Goal: Task Accomplishment & Management: Manage account settings

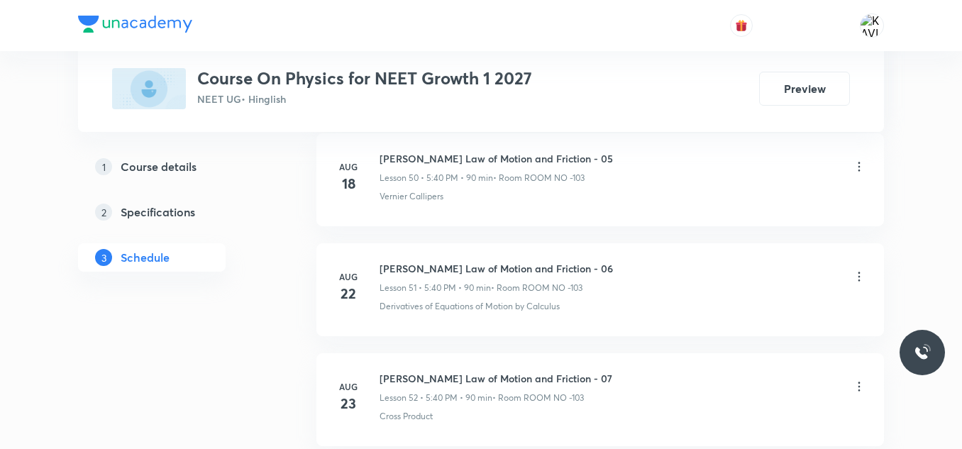
scroll to position [6956, 0]
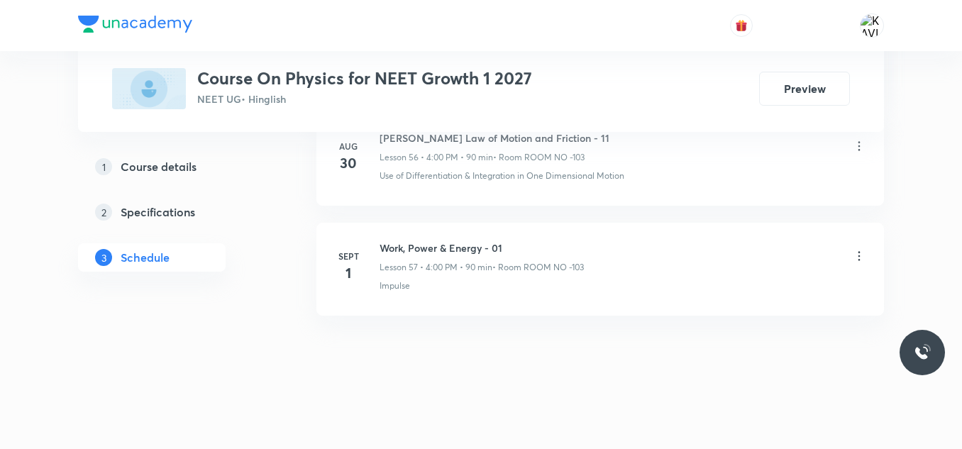
click at [416, 245] on h6 "Work, Power & Energy - 01" at bounding box center [482, 247] width 204 height 15
copy h6 "Work, Power & Energy - 01"
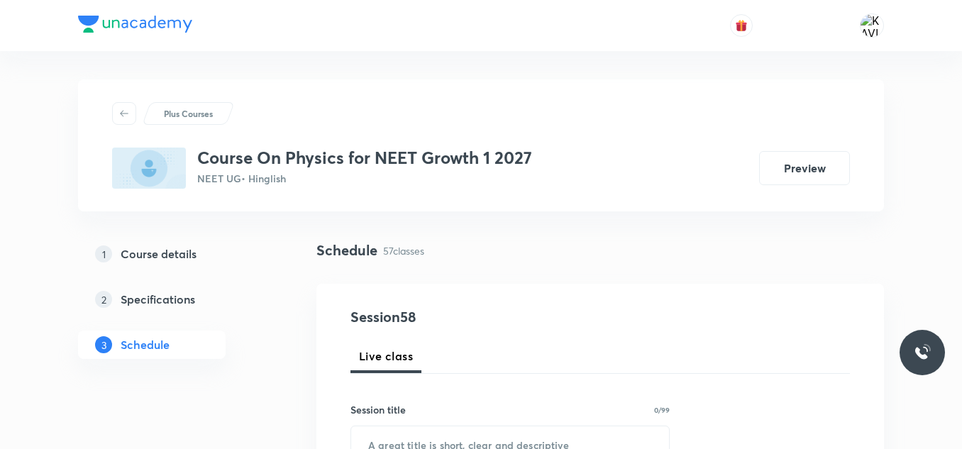
scroll to position [184, 0]
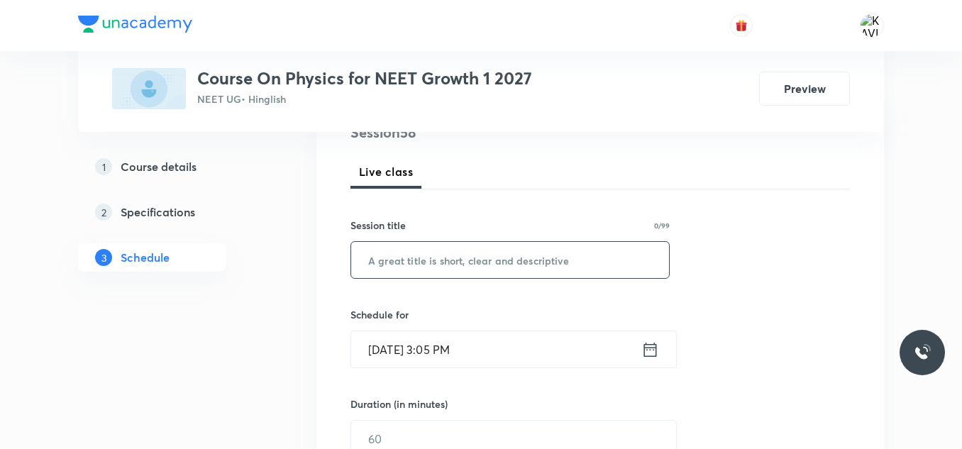
click at [441, 255] on input "text" at bounding box center [510, 260] width 318 height 36
paste input "Work, Power & Energy - 01"
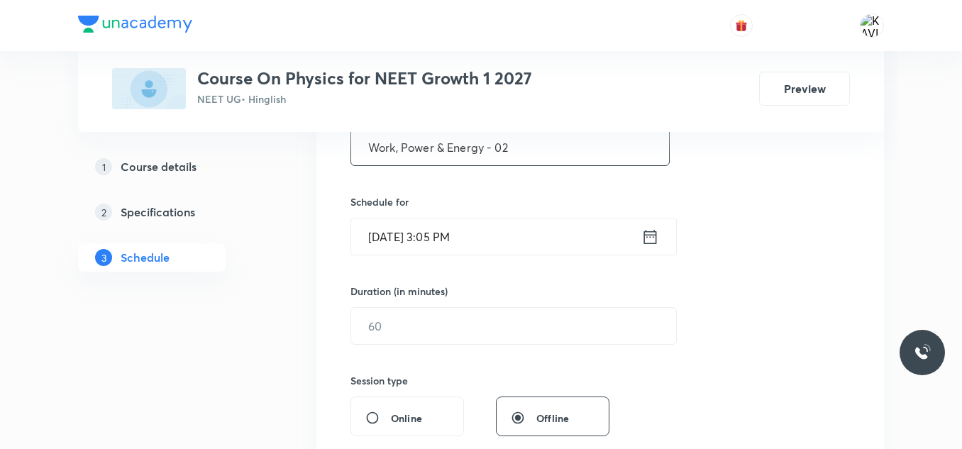
scroll to position [306, 0]
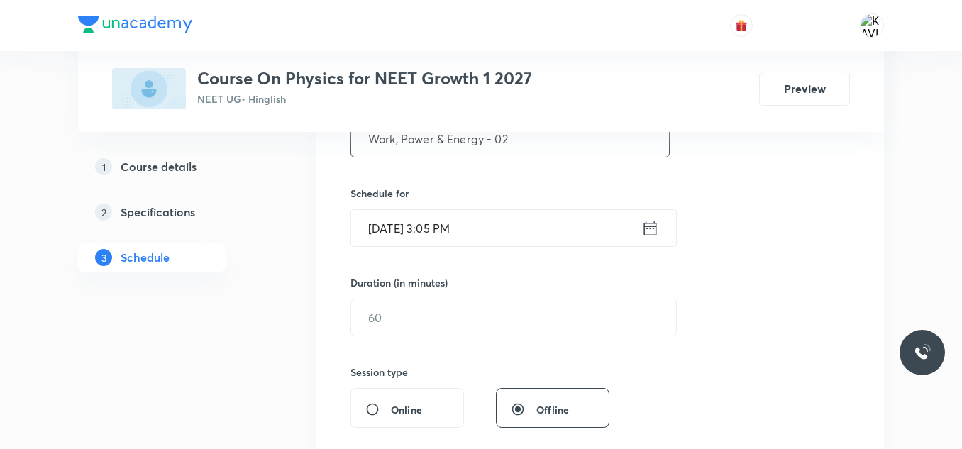
type input "Work, Power & Energy - 02"
click at [651, 229] on icon at bounding box center [650, 229] width 18 height 20
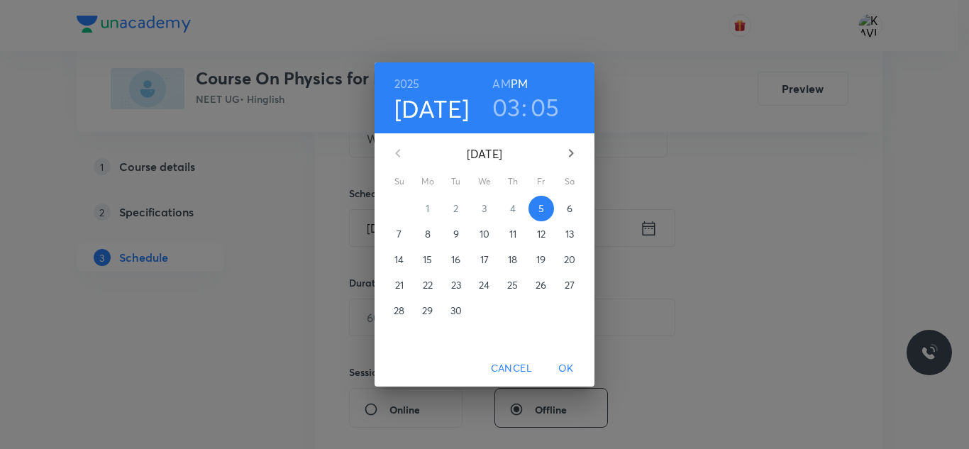
click at [507, 111] on h3 "03" at bounding box center [506, 107] width 28 height 30
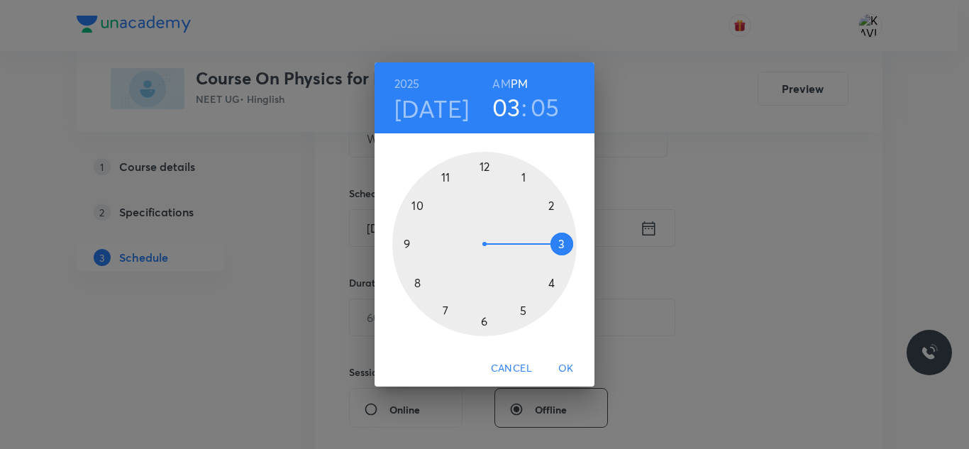
click at [547, 284] on div at bounding box center [484, 244] width 184 height 184
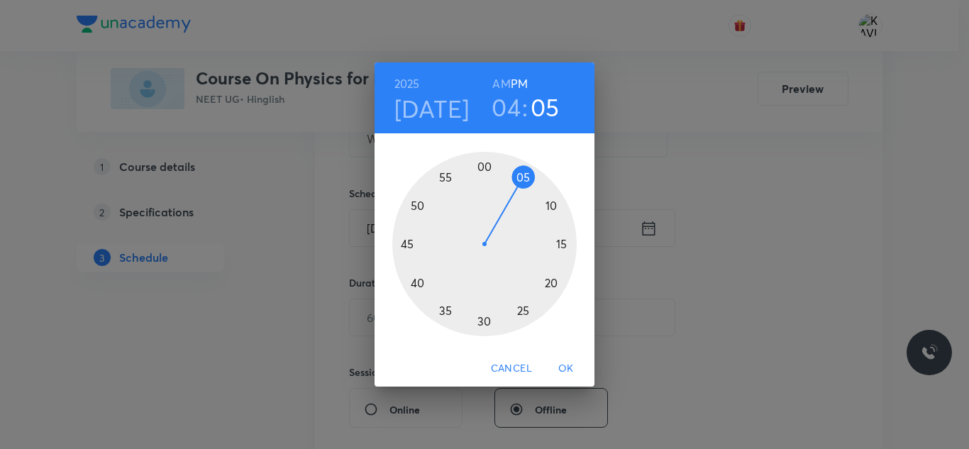
click at [486, 172] on div at bounding box center [484, 244] width 184 height 184
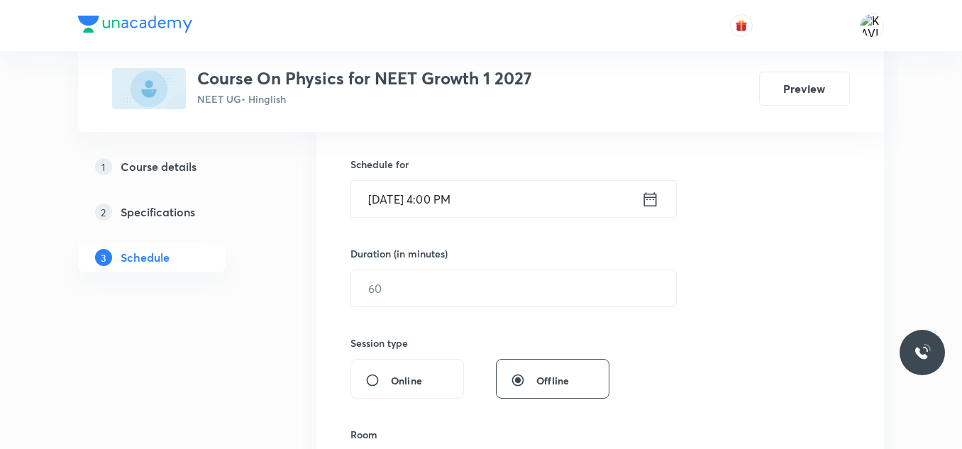
scroll to position [336, 0]
click at [454, 282] on input "text" at bounding box center [513, 288] width 325 height 36
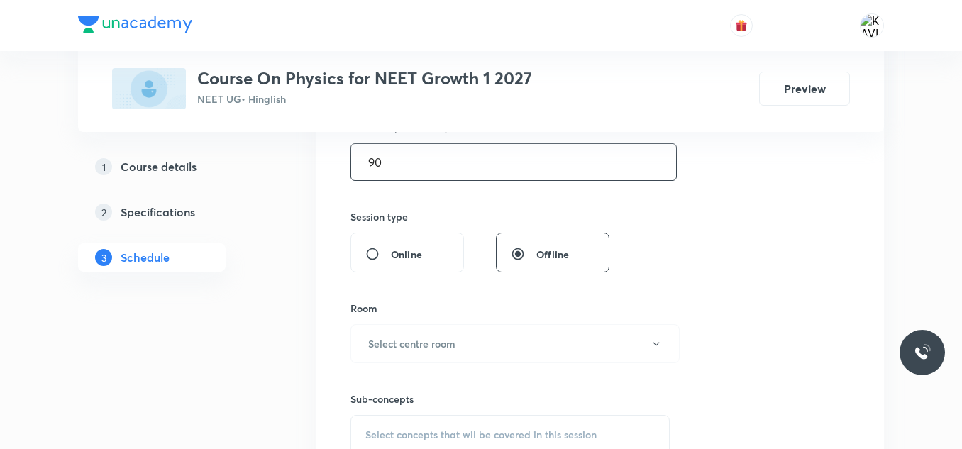
scroll to position [462, 0]
type input "90"
click at [411, 348] on h6 "Select centre room" at bounding box center [411, 343] width 87 height 15
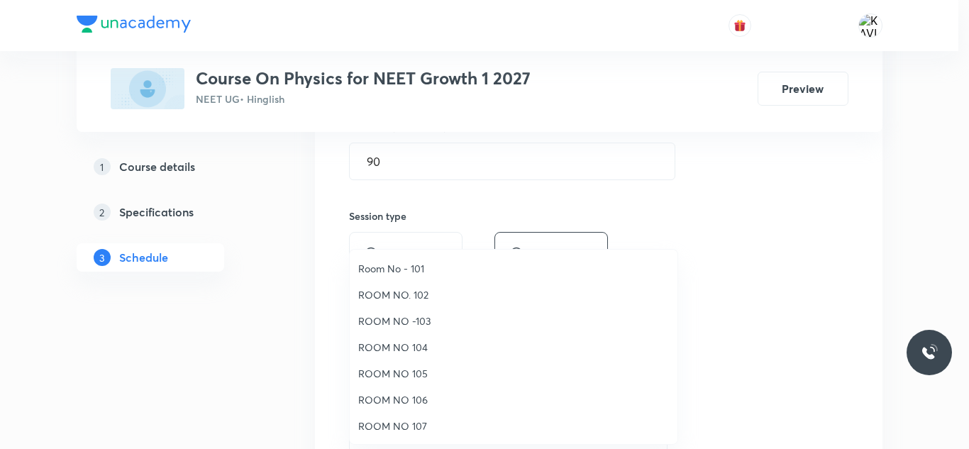
click at [418, 324] on span "ROOM NO -103" at bounding box center [513, 321] width 311 height 15
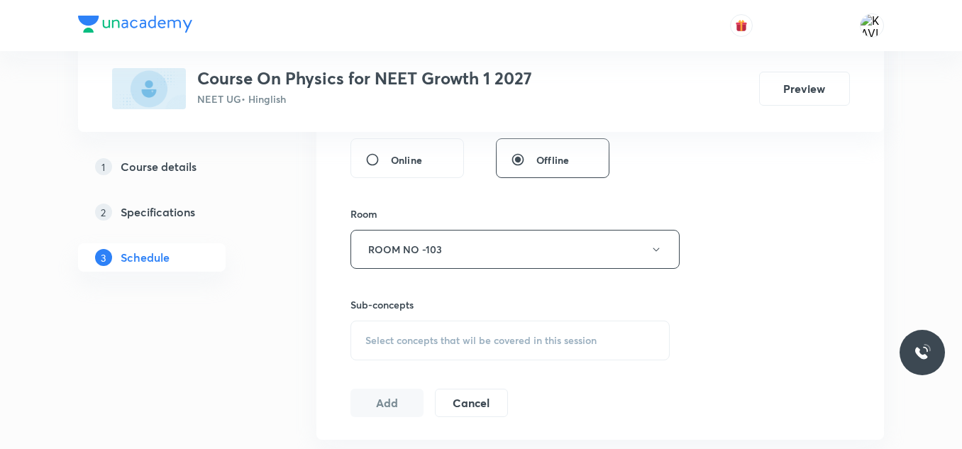
scroll to position [559, 0]
click at [431, 331] on span "Select concepts that wil be covered in this session" at bounding box center [480, 336] width 231 height 11
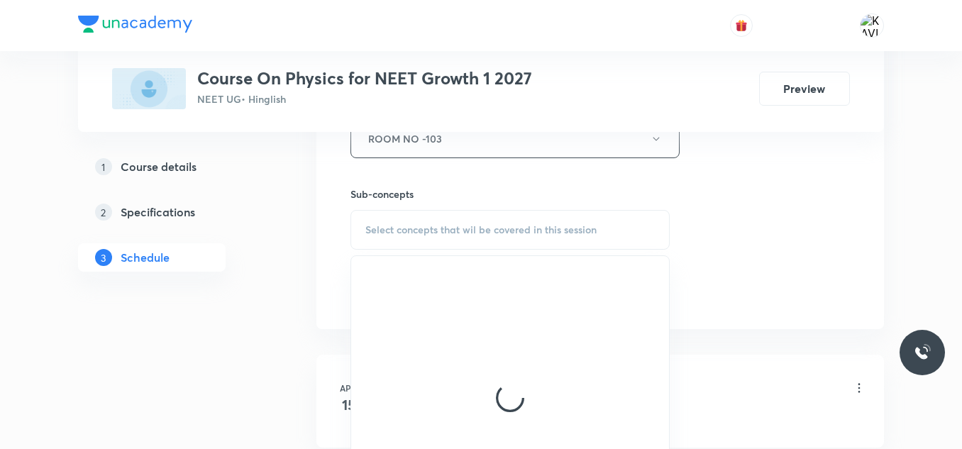
scroll to position [669, 0]
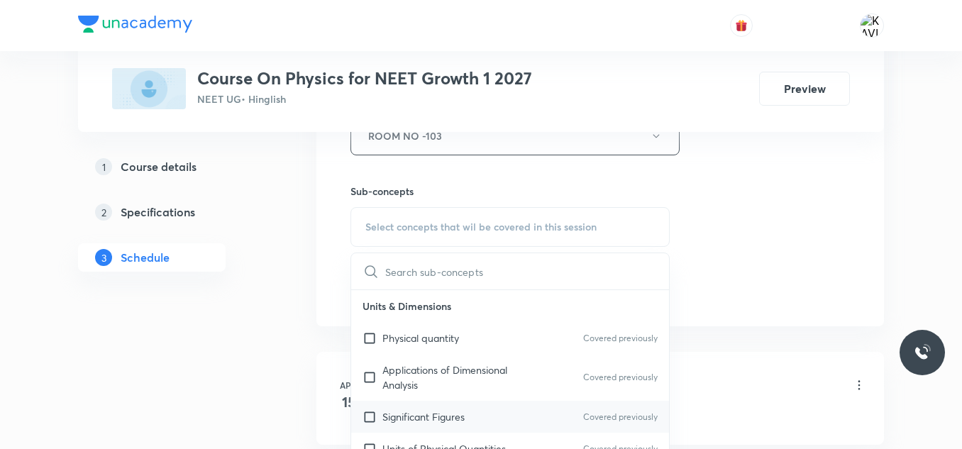
click at [436, 419] on p "Significant Figures" at bounding box center [423, 416] width 82 height 15
checkbox input "true"
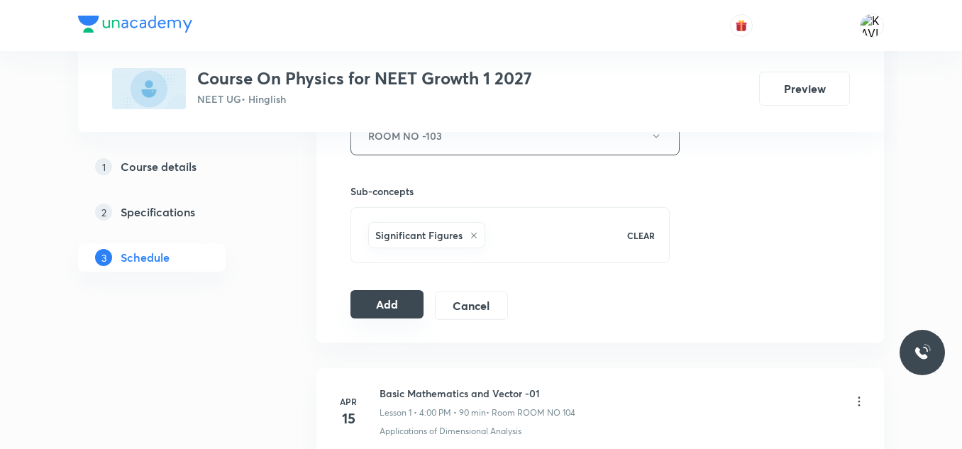
click at [394, 294] on button "Add" at bounding box center [386, 304] width 73 height 28
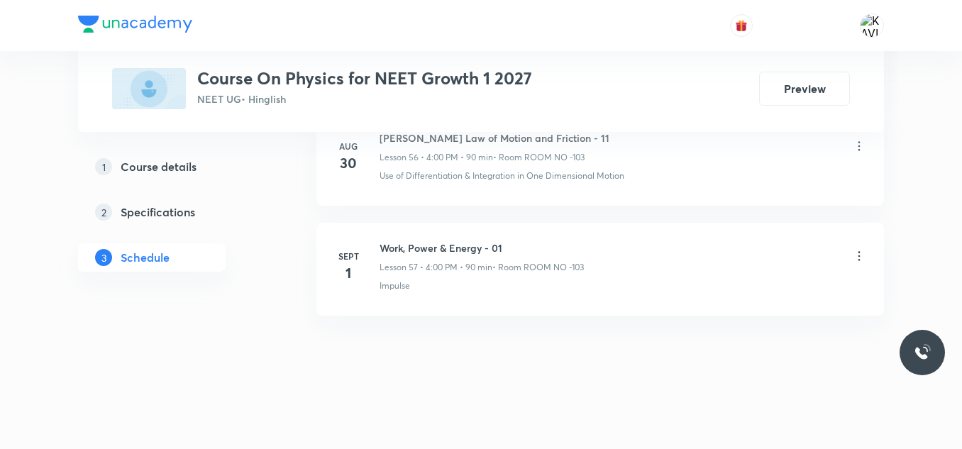
scroll to position [6304, 0]
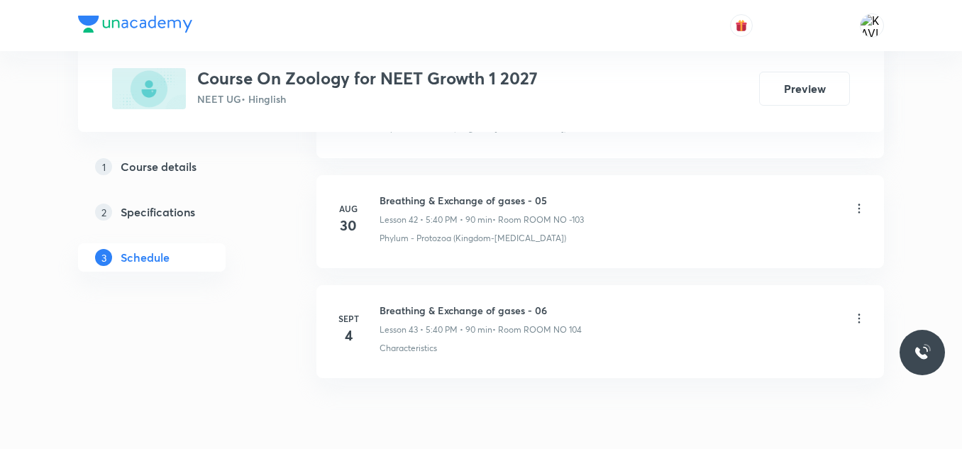
scroll to position [5416, 0]
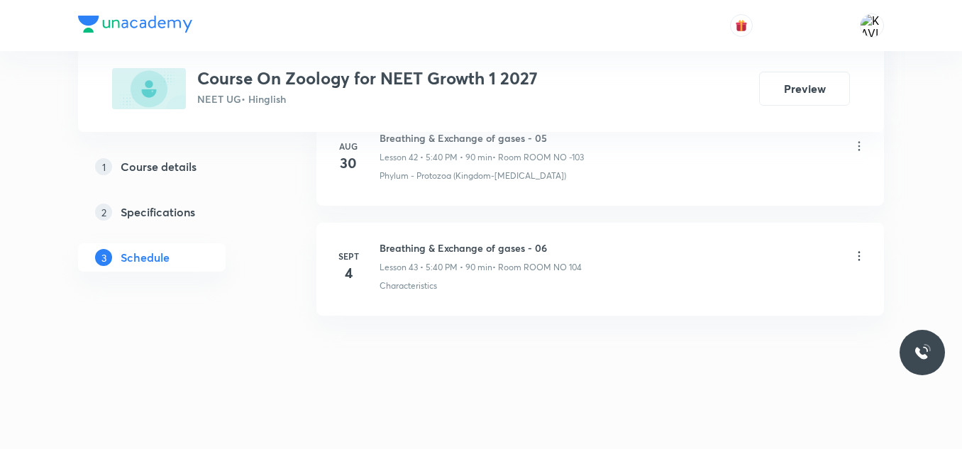
click at [512, 248] on h6 "Breathing & Exchange of gases - 06" at bounding box center [481, 247] width 202 height 15
copy h6 "Breathing & Exchange of gases - 06"
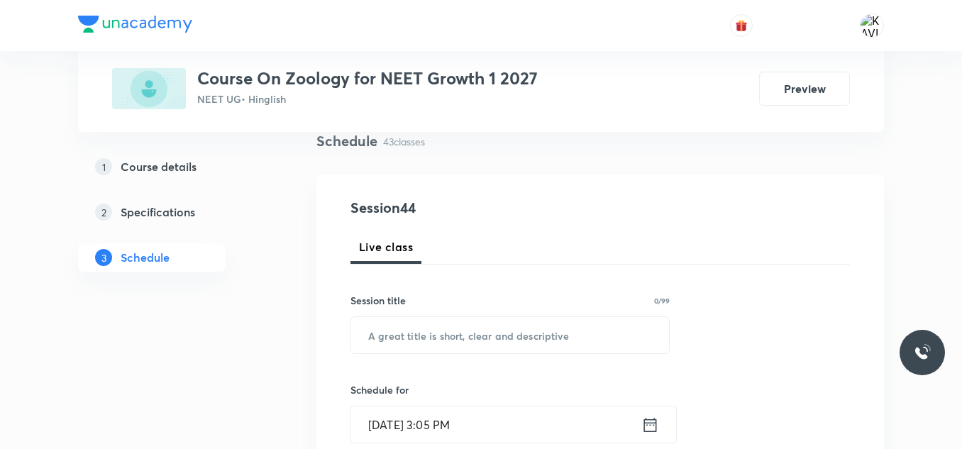
scroll to position [110, 0]
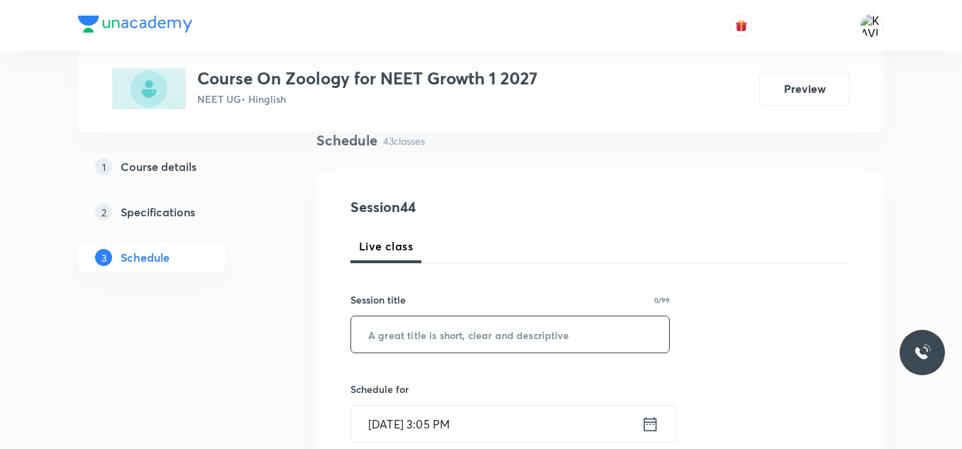
click at [383, 330] on input "text" at bounding box center [510, 334] width 318 height 36
paste input "Breathing & Exchange of gases - 06"
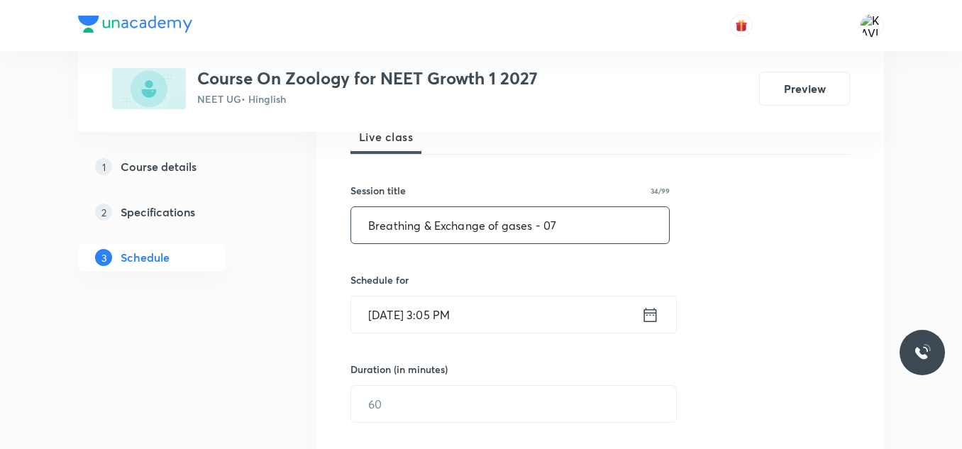
scroll to position [221, 0]
type input "Breathing & Exchange of gases - 07"
click at [656, 319] on icon at bounding box center [650, 312] width 13 height 14
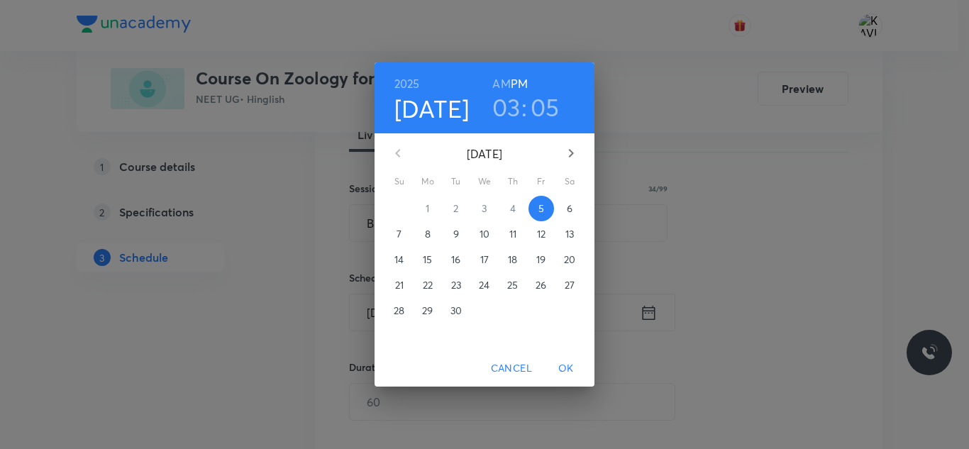
click at [517, 120] on h3 "03" at bounding box center [506, 107] width 28 height 30
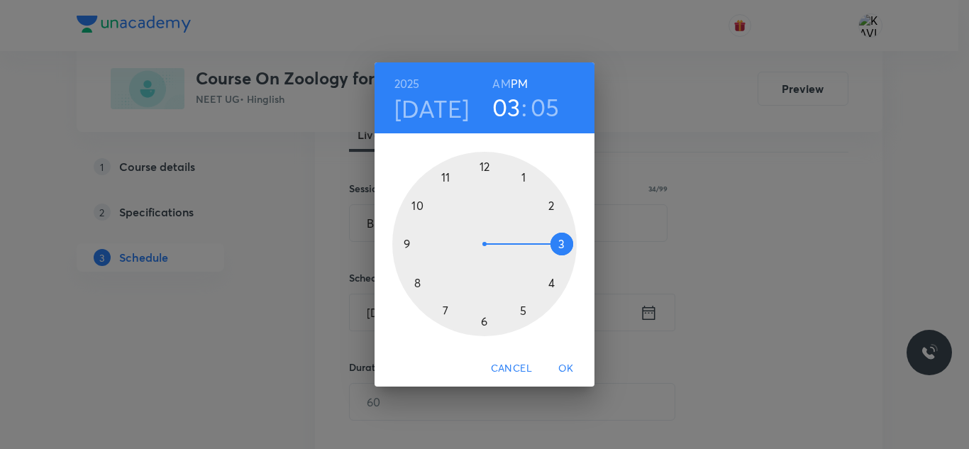
click at [519, 311] on div at bounding box center [484, 244] width 184 height 184
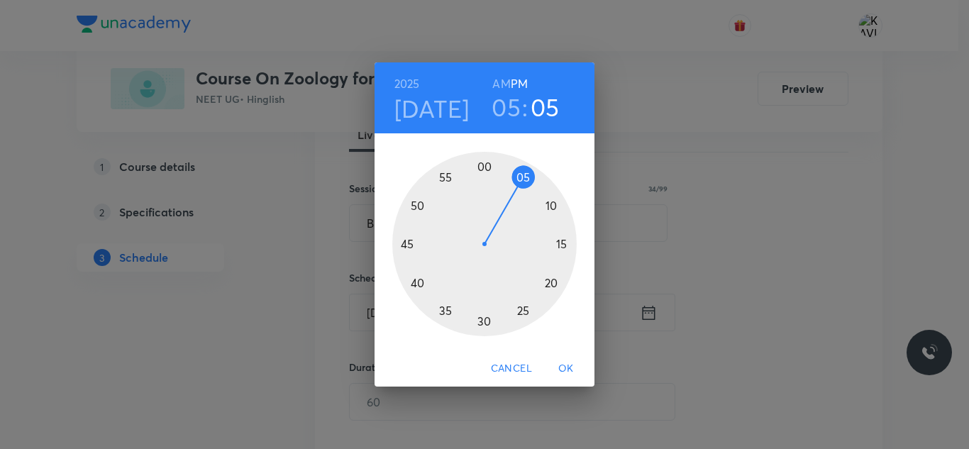
click at [415, 283] on div at bounding box center [484, 244] width 184 height 184
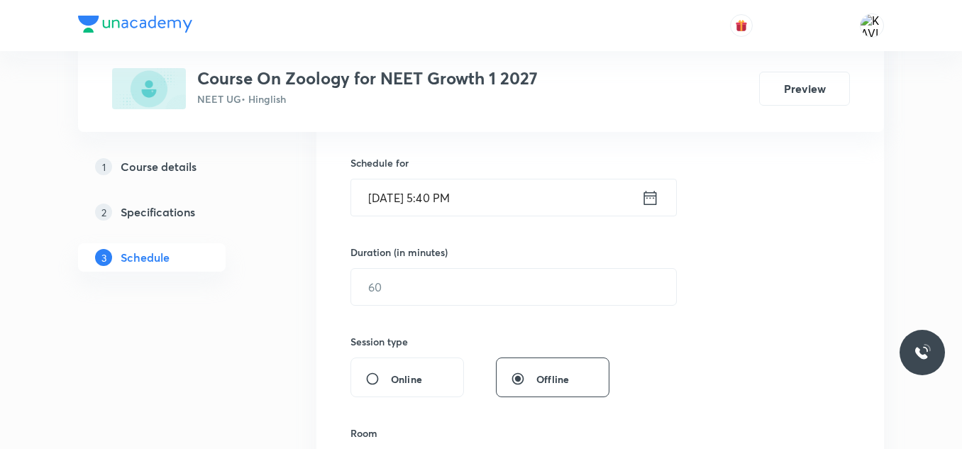
scroll to position [338, 0]
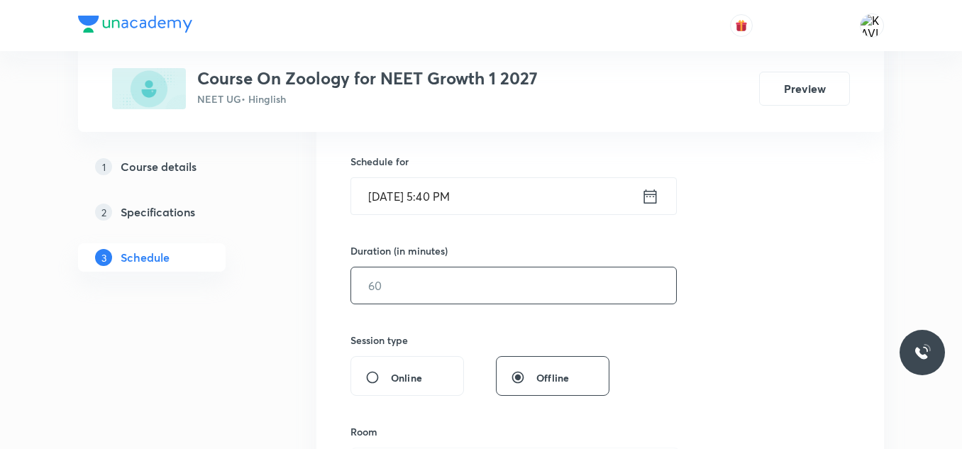
click at [424, 287] on input "text" at bounding box center [513, 285] width 325 height 36
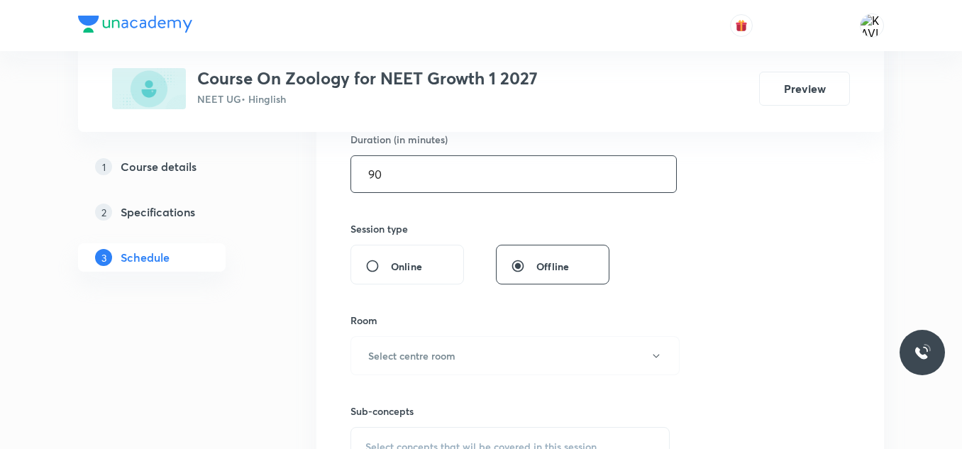
scroll to position [450, 0]
type input "90"
click at [381, 360] on h6 "Select centre room" at bounding box center [411, 355] width 87 height 15
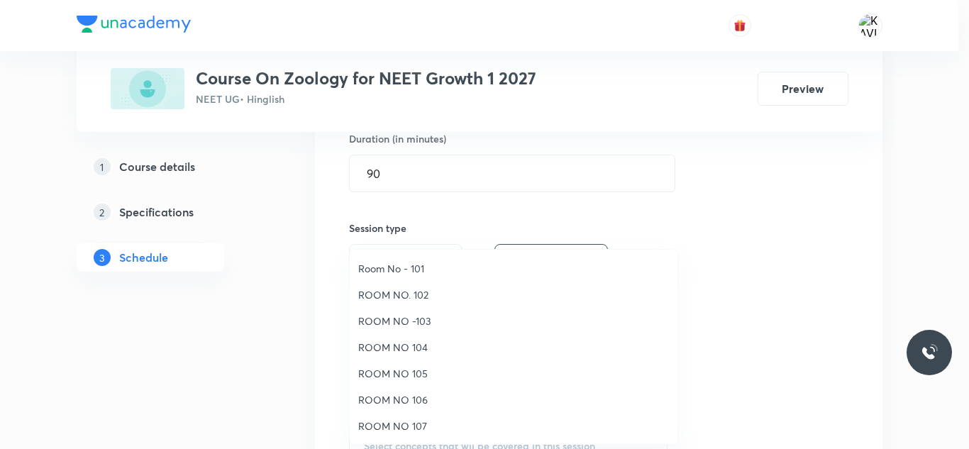
click at [440, 318] on span "ROOM NO -103" at bounding box center [513, 321] width 311 height 15
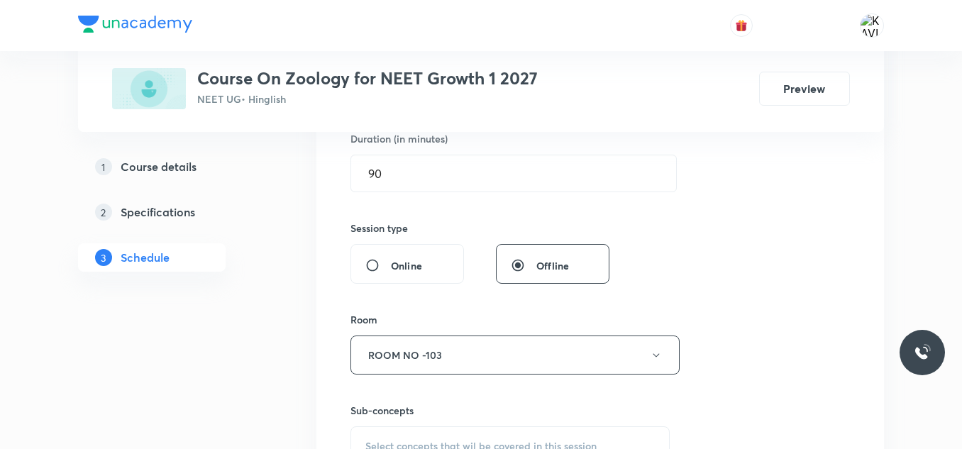
scroll to position [569, 0]
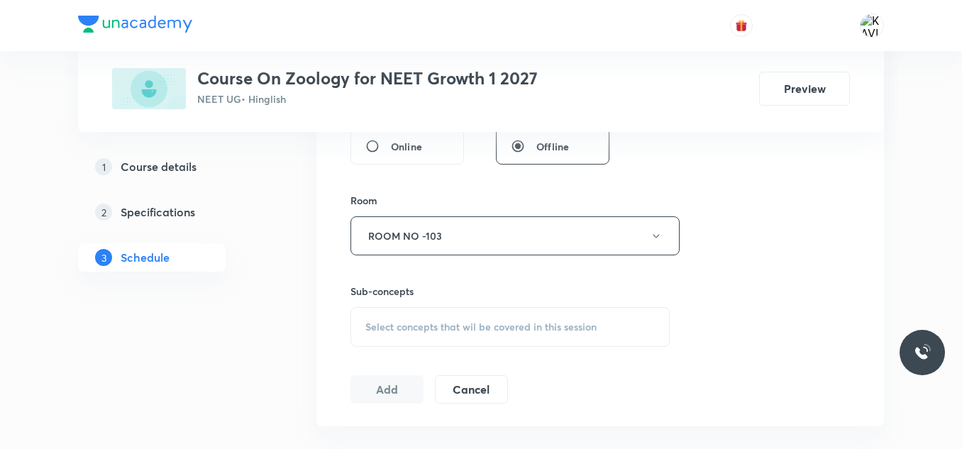
click at [413, 326] on span "Select concepts that wil be covered in this session" at bounding box center [480, 326] width 231 height 11
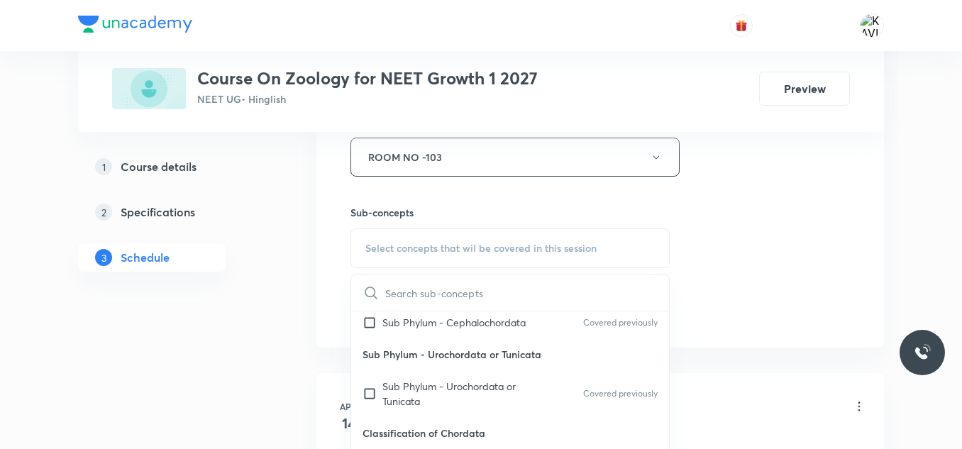
scroll to position [710, 0]
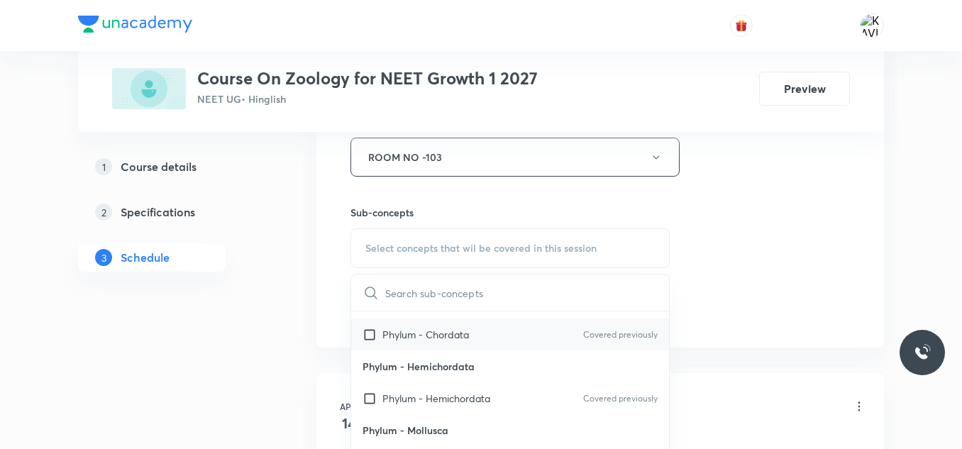
click at [487, 350] on div "Phylum - Chordata Covered previously" at bounding box center [510, 335] width 318 height 32
checkbox input "true"
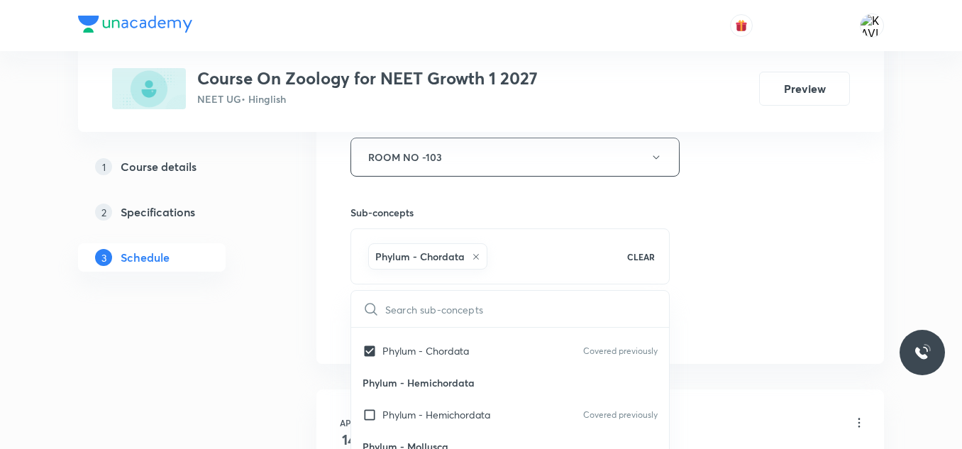
click at [742, 259] on div "Session 44 Live class Session title 34/99 Breathing & Exchange of gases - 07 ​ …" at bounding box center [599, 0] width 499 height 682
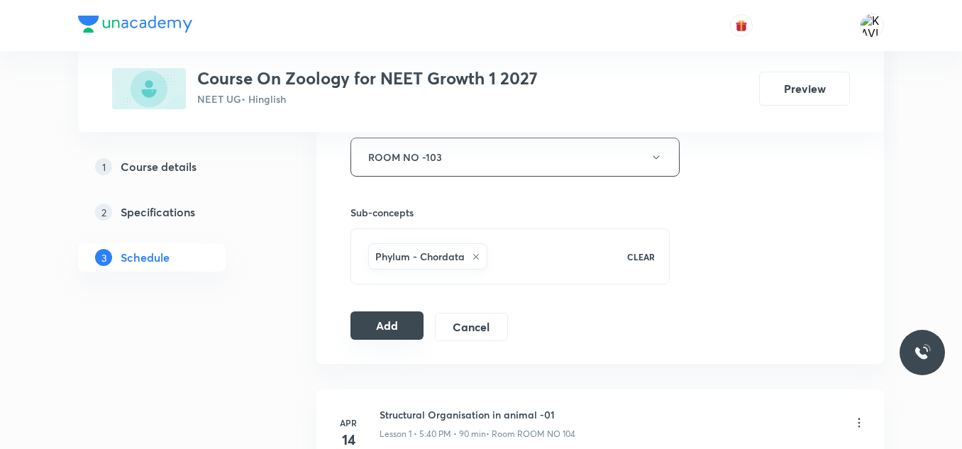
click at [408, 326] on button "Add" at bounding box center [386, 325] width 73 height 28
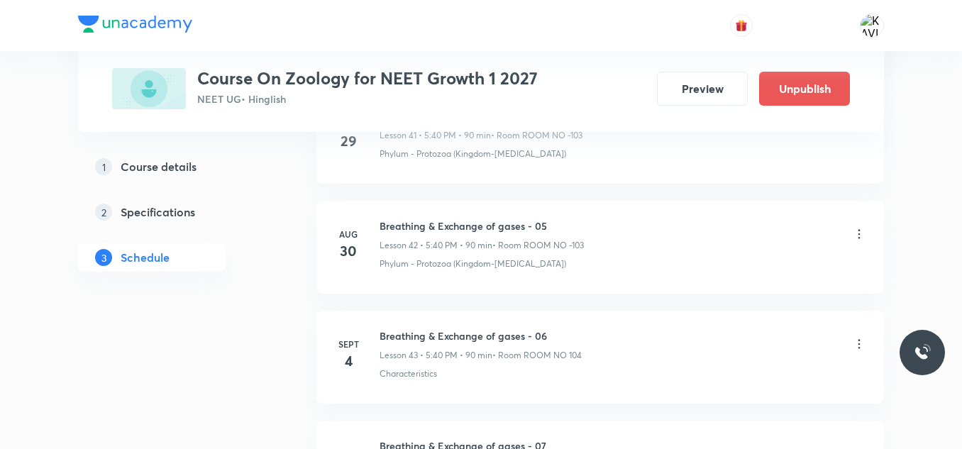
scroll to position [4874, 0]
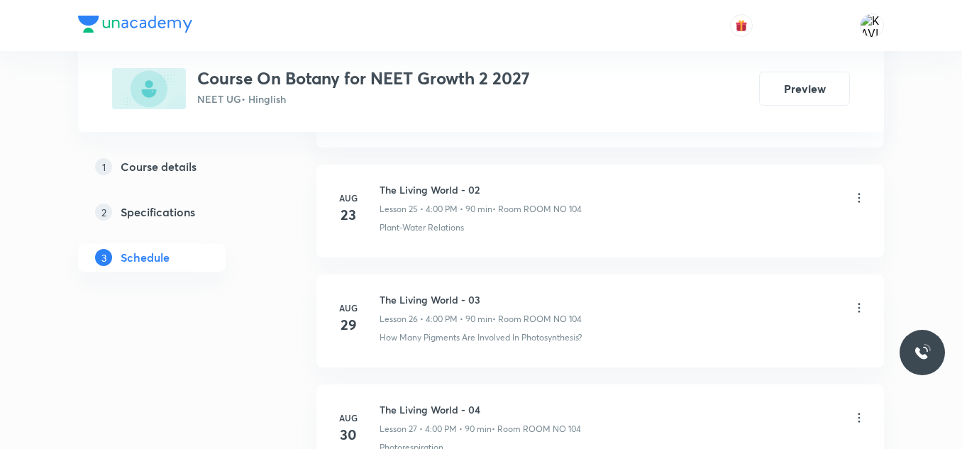
scroll to position [3657, 0]
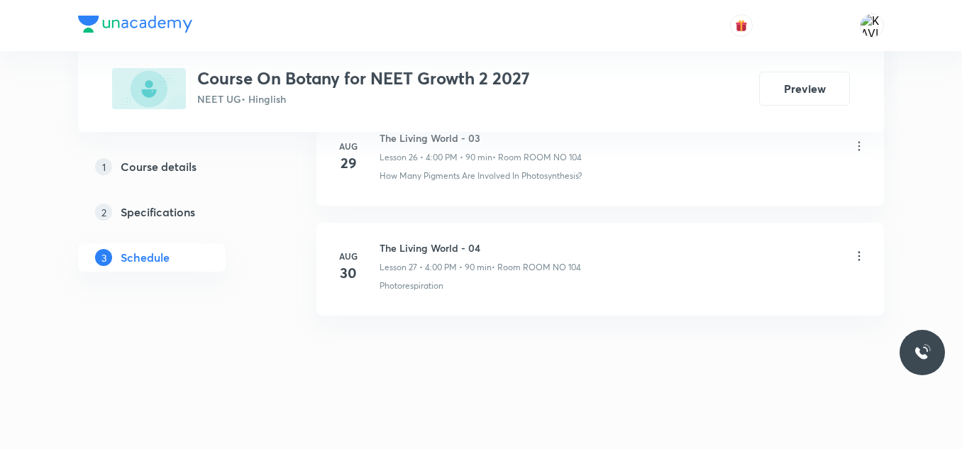
click at [431, 236] on li "Aug 30 The Living World - 04 Lesson 27 • 4:00 PM • 90 min • Room ROOM NO 104 Ph…" at bounding box center [600, 269] width 568 height 93
copy h6 "The Living World - 04"
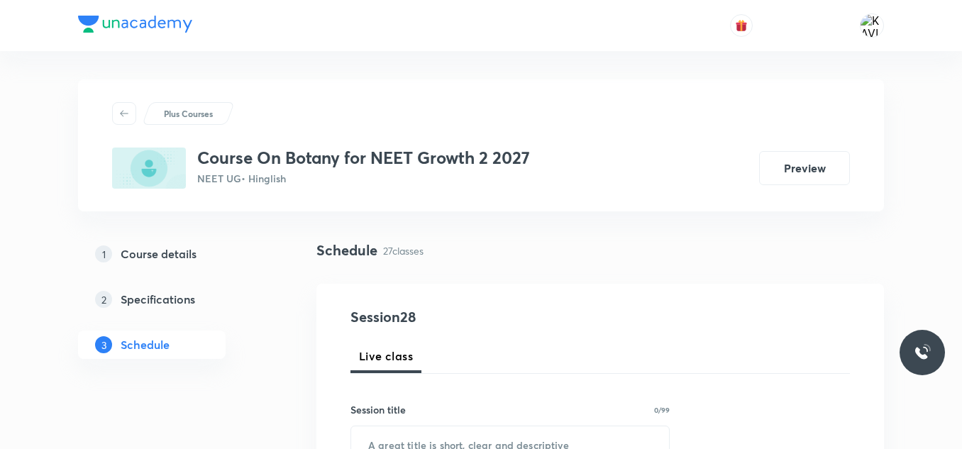
scroll to position [230, 0]
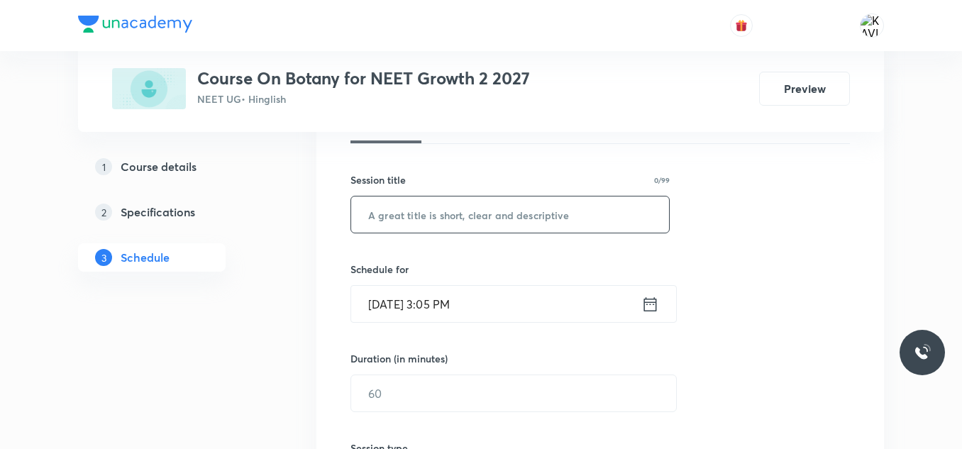
click at [390, 214] on input "text" at bounding box center [510, 215] width 318 height 36
paste input "The Living World - 04"
click at [390, 214] on input "The Living World - 04" at bounding box center [510, 215] width 318 height 36
click at [524, 204] on input "The Living World - 04" at bounding box center [510, 215] width 318 height 36
type input "The Living World - 05"
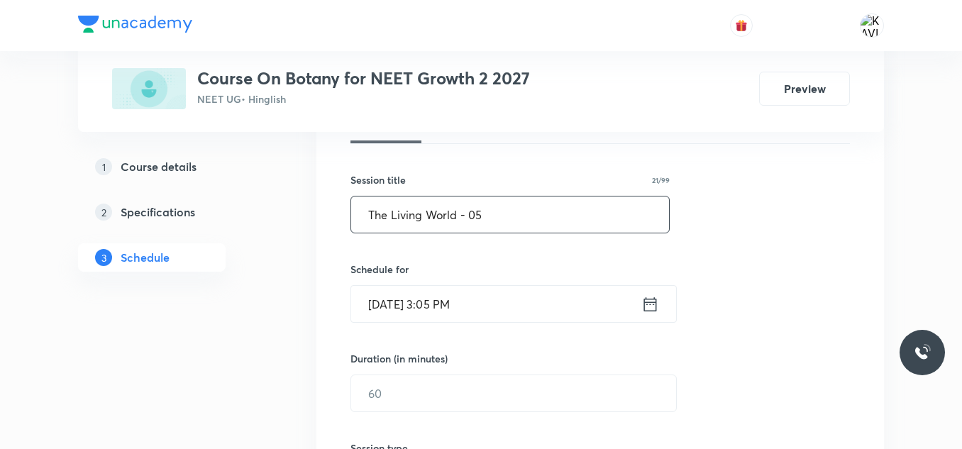
click at [653, 305] on icon at bounding box center [650, 304] width 18 height 20
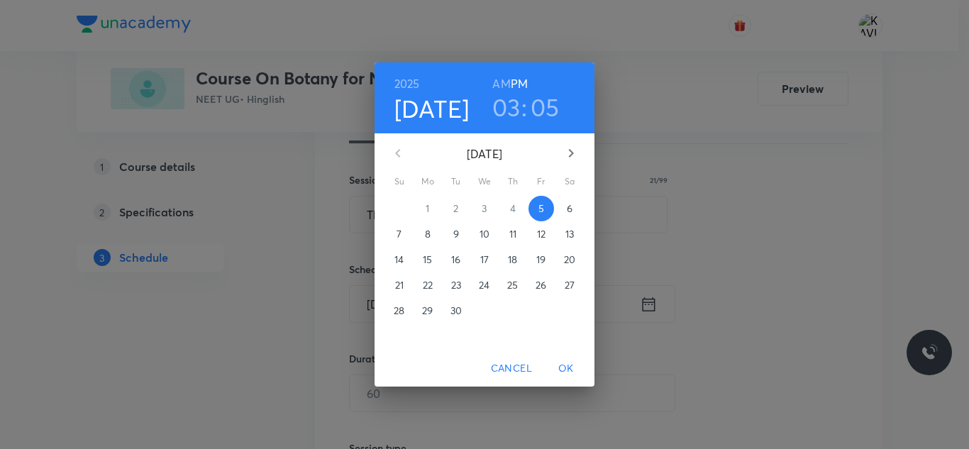
click at [499, 116] on h3 "03" at bounding box center [506, 107] width 28 height 30
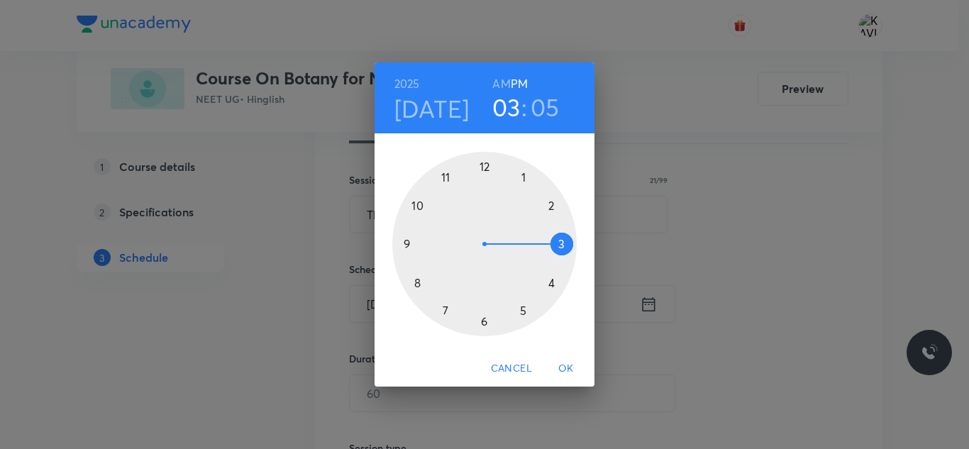
click at [551, 287] on div at bounding box center [484, 244] width 184 height 184
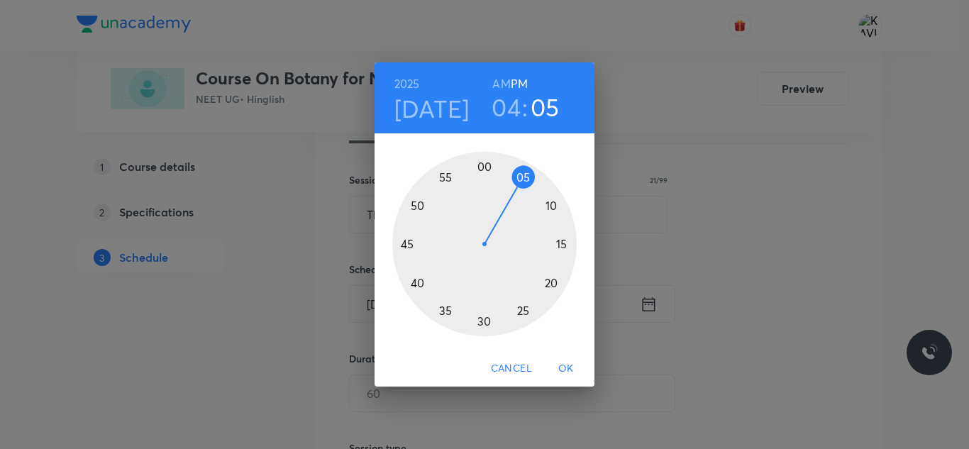
click at [481, 167] on div at bounding box center [484, 244] width 184 height 184
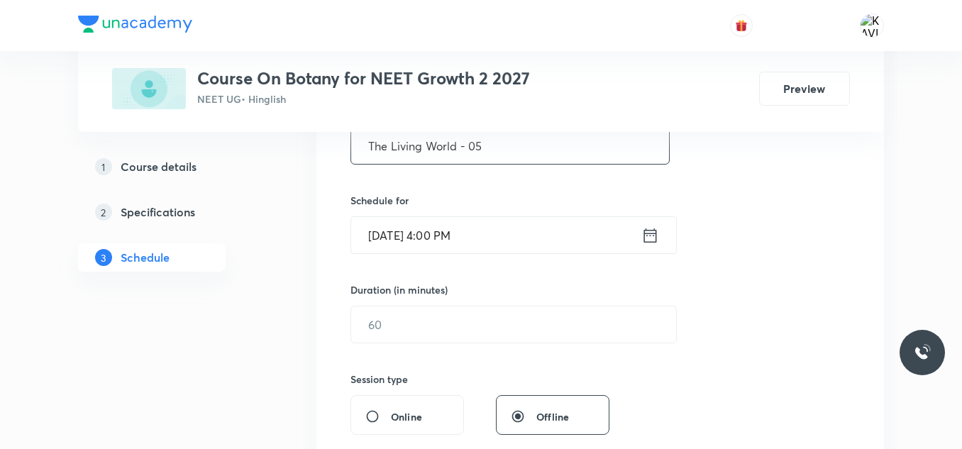
scroll to position [299, 0]
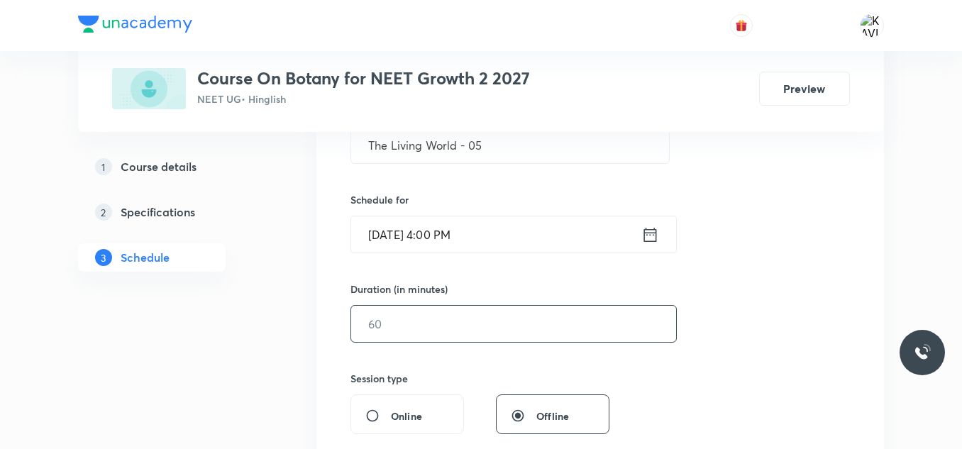
click at [429, 316] on input "text" at bounding box center [513, 324] width 325 height 36
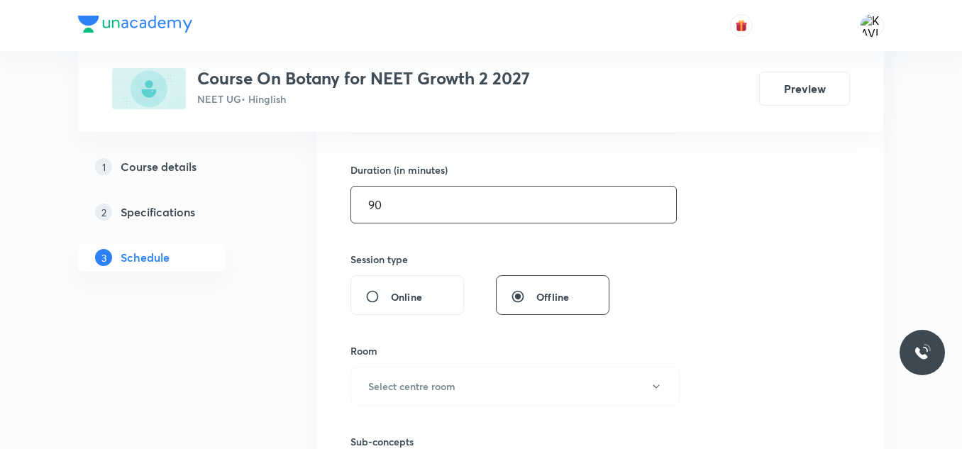
scroll to position [419, 0]
type input "90"
click at [419, 388] on h6 "Select centre room" at bounding box center [411, 385] width 87 height 15
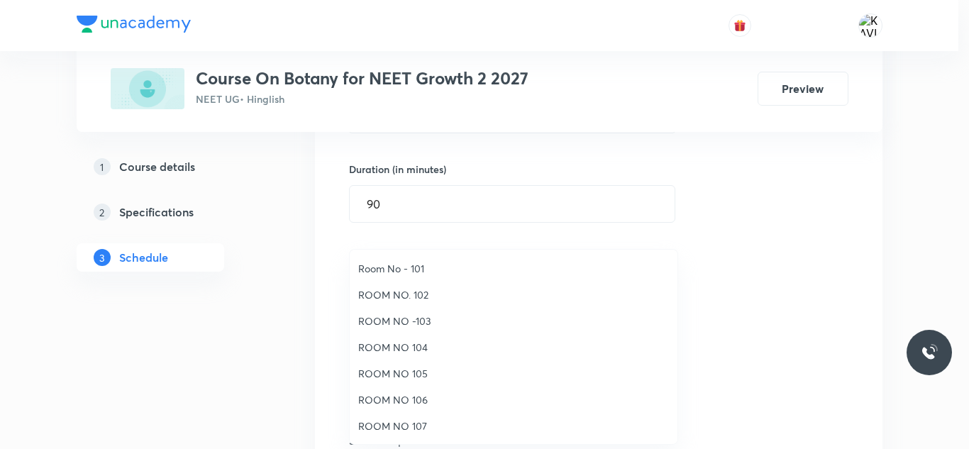
click at [428, 351] on span "ROOM NO 104" at bounding box center [513, 347] width 311 height 15
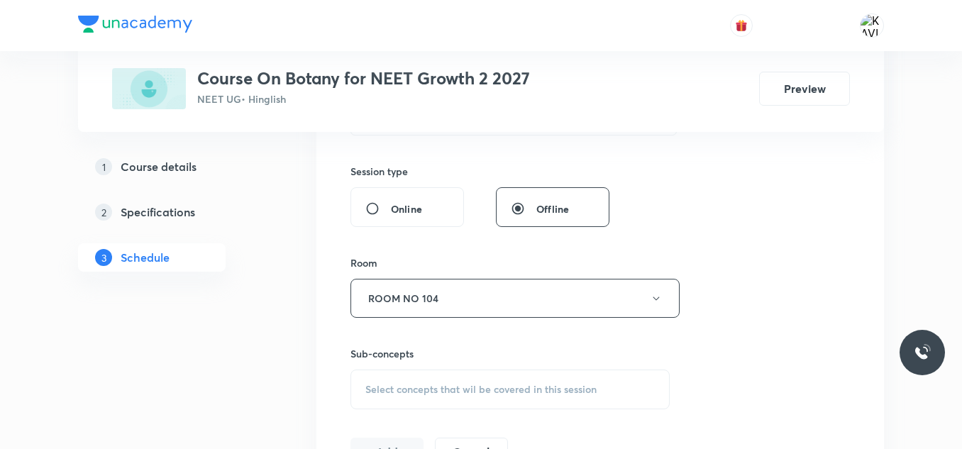
scroll to position [687, 0]
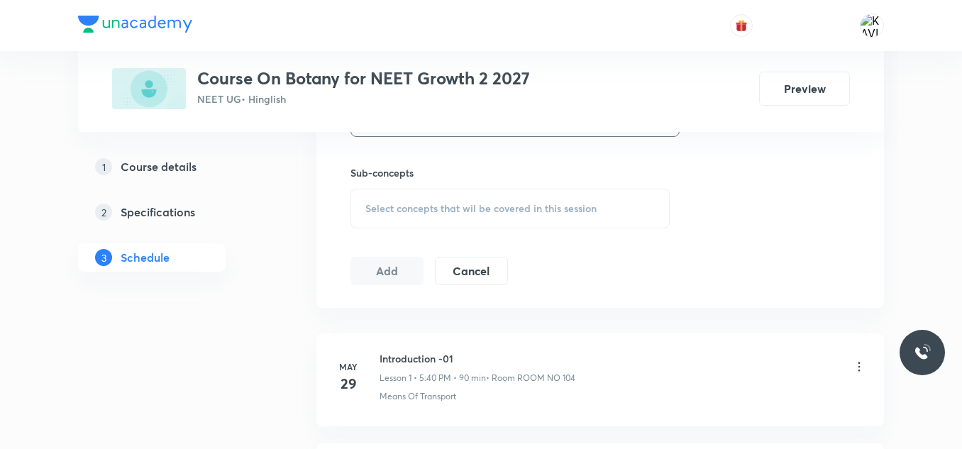
click at [436, 203] on span "Select concepts that wil be covered in this session" at bounding box center [480, 208] width 231 height 11
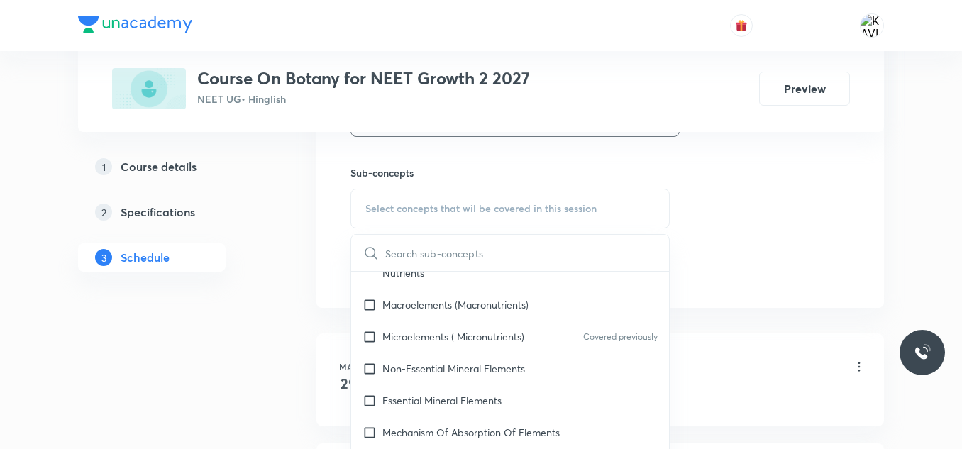
scroll to position [443, 0]
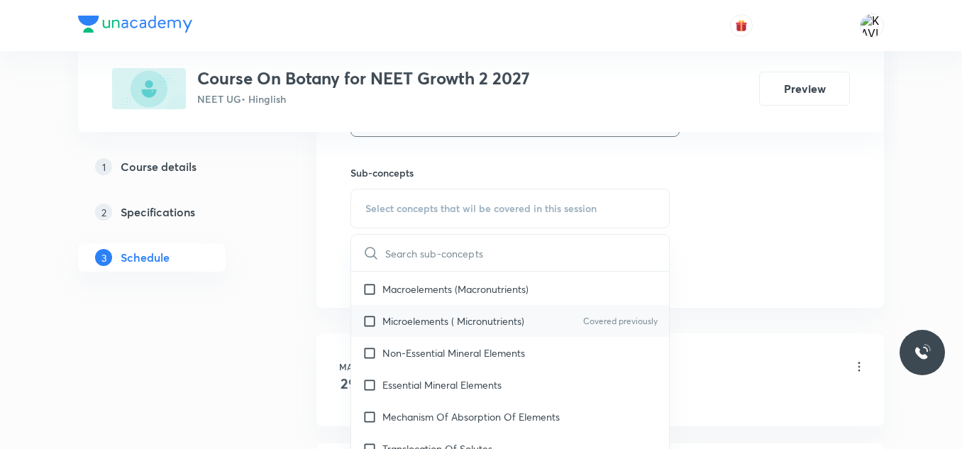
click at [470, 334] on div "Microelements ( Micronutrients) Covered previously" at bounding box center [510, 321] width 318 height 32
checkbox input "true"
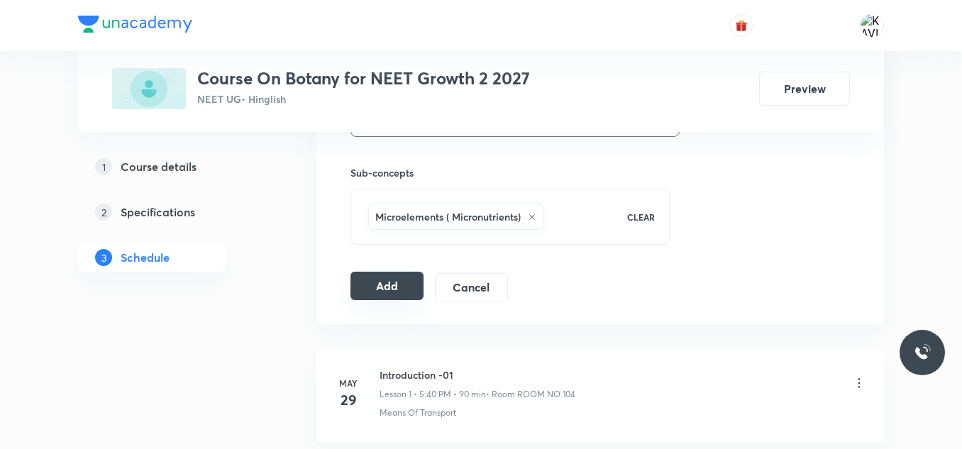
click at [409, 284] on button "Add" at bounding box center [386, 286] width 73 height 28
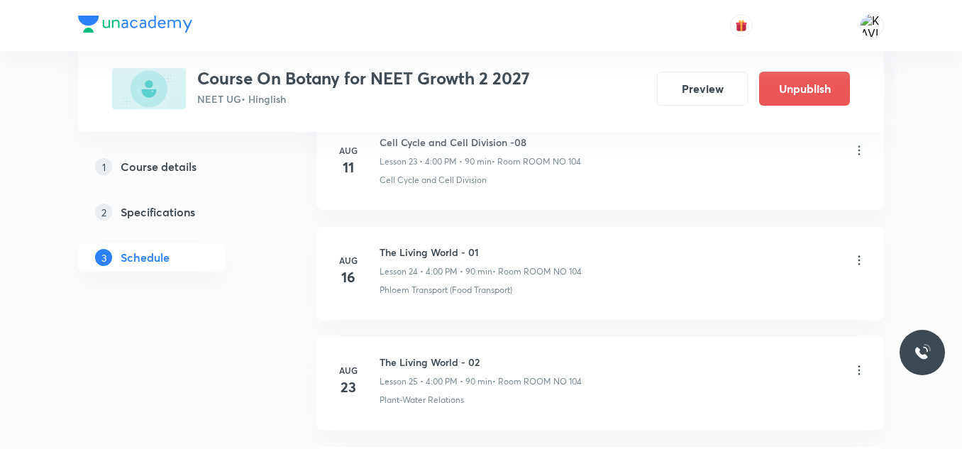
scroll to position [3115, 0]
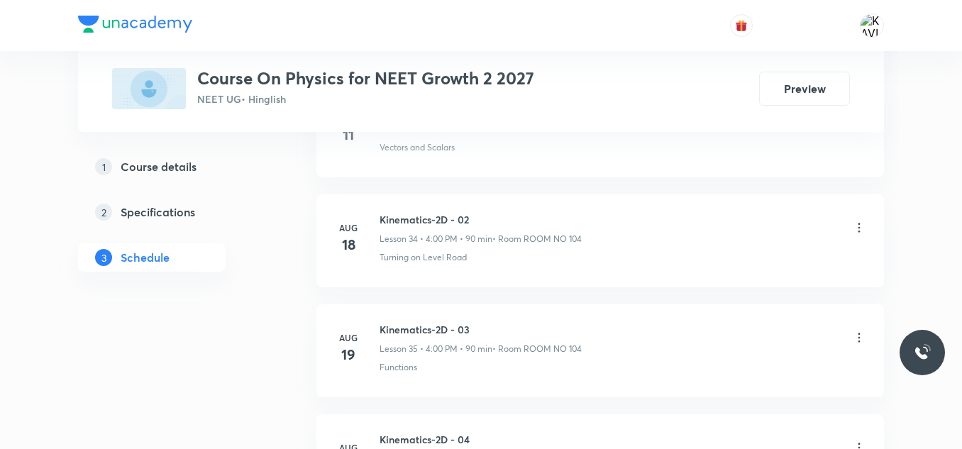
scroll to position [5306, 0]
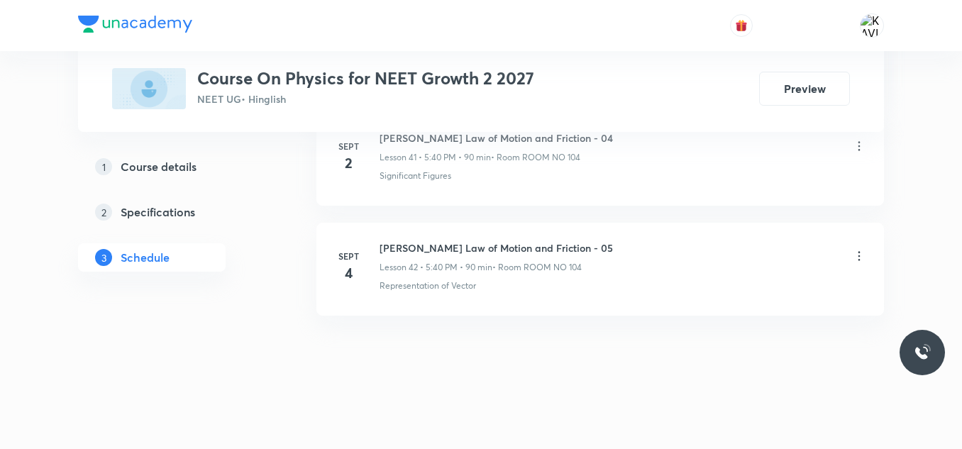
click at [440, 245] on h6 "[PERSON_NAME] Law of Motion and Friction - 05" at bounding box center [496, 247] width 233 height 15
copy h6 "[PERSON_NAME] Law of Motion and Friction - 05"
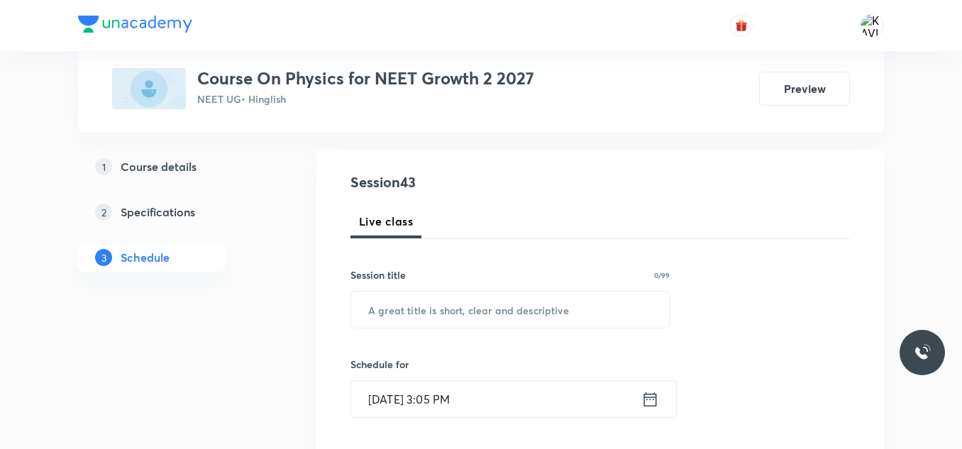
scroll to position [138, 0]
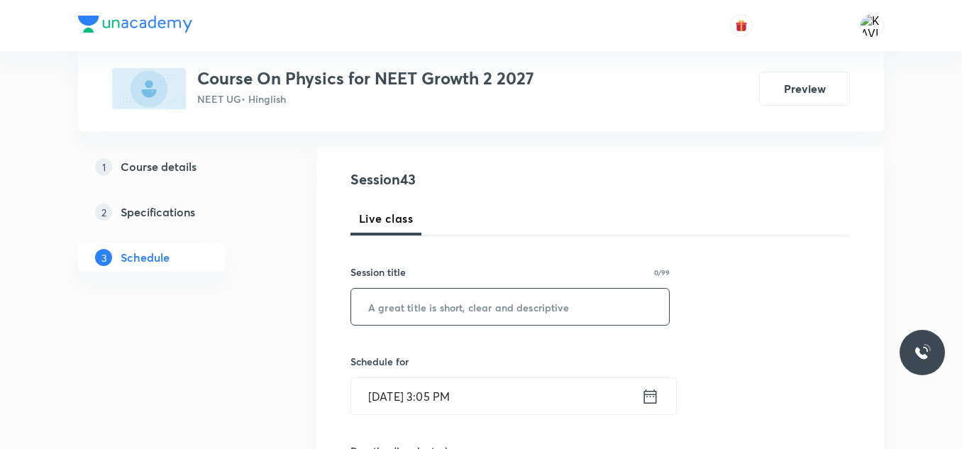
click at [420, 311] on input "text" at bounding box center [510, 307] width 318 height 36
paste input "[PERSON_NAME] Law of Motion and Friction - 05"
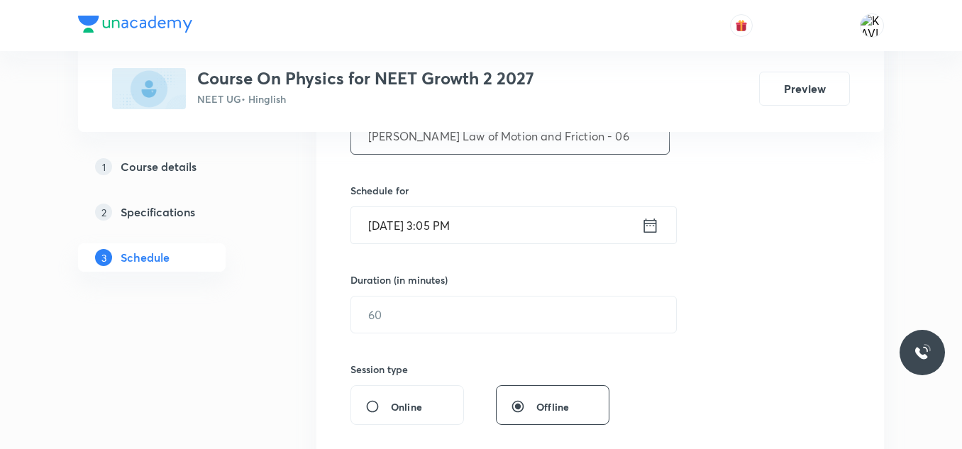
scroll to position [309, 0]
type input "[PERSON_NAME] Law of Motion and Friction - 06"
click at [650, 219] on icon at bounding box center [650, 225] width 18 height 20
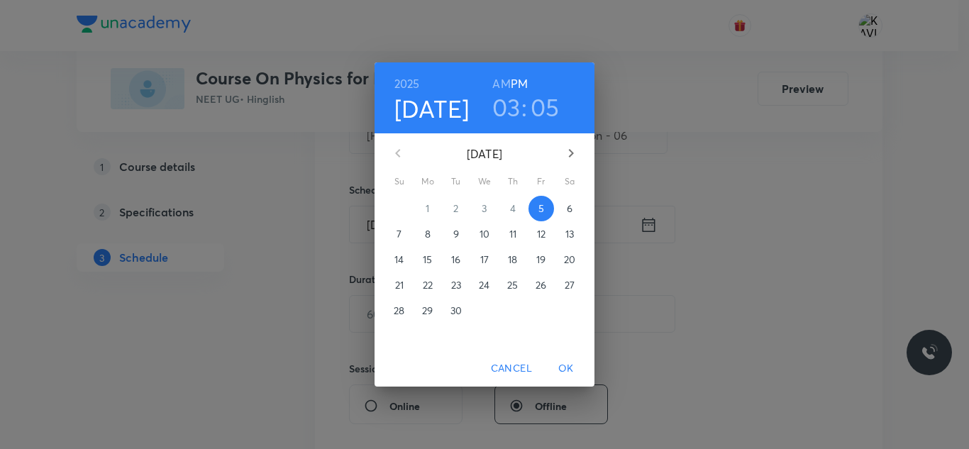
click at [511, 113] on h3 "03" at bounding box center [506, 107] width 28 height 30
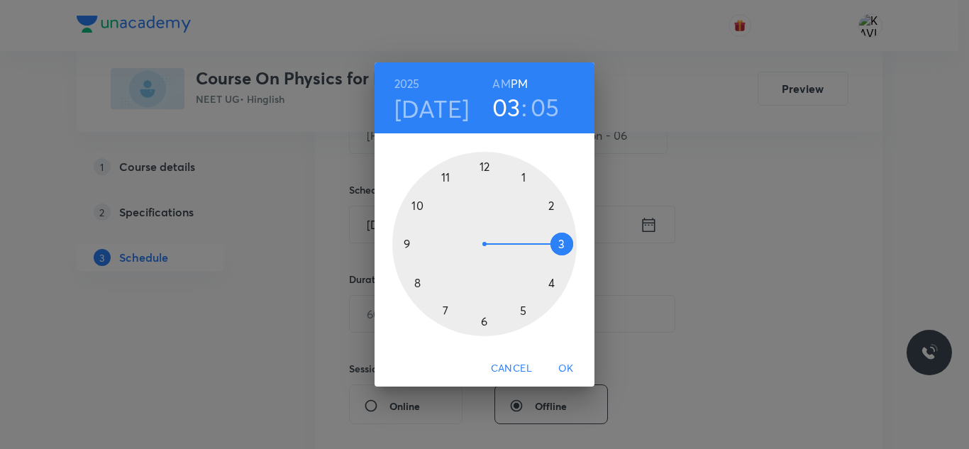
click at [523, 309] on div at bounding box center [484, 244] width 184 height 184
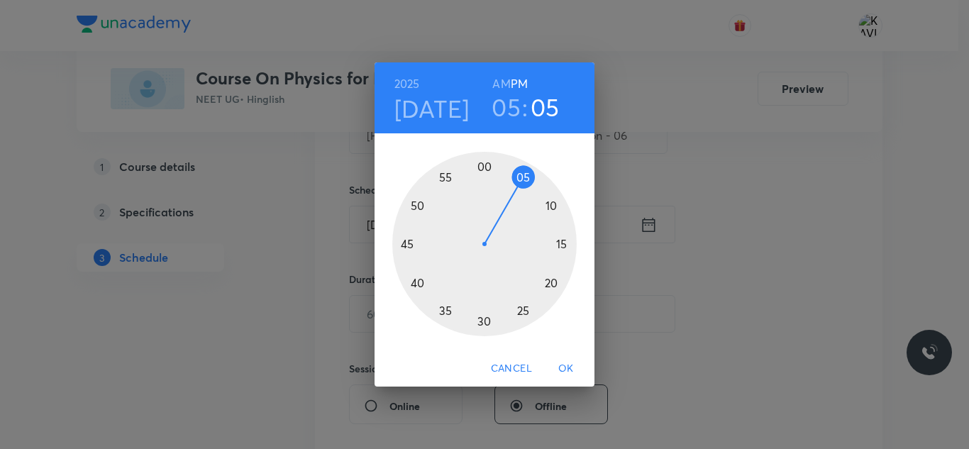
click at [414, 284] on div at bounding box center [484, 244] width 184 height 184
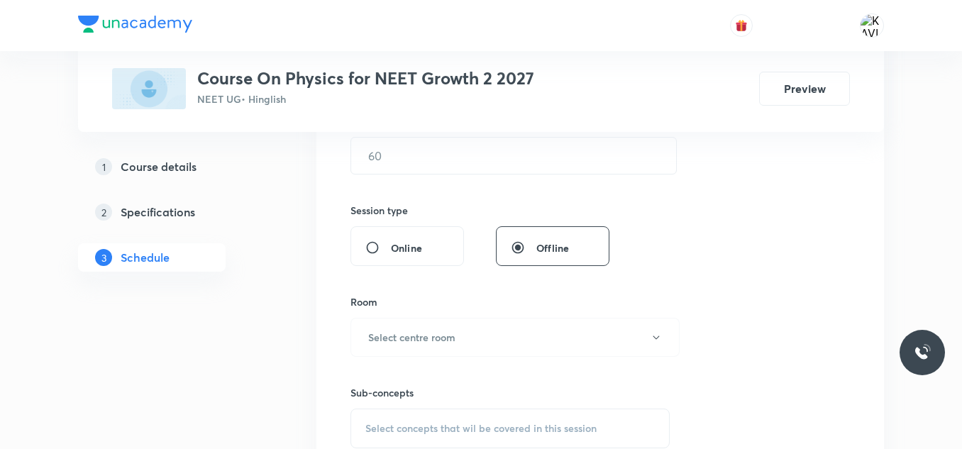
scroll to position [475, 0]
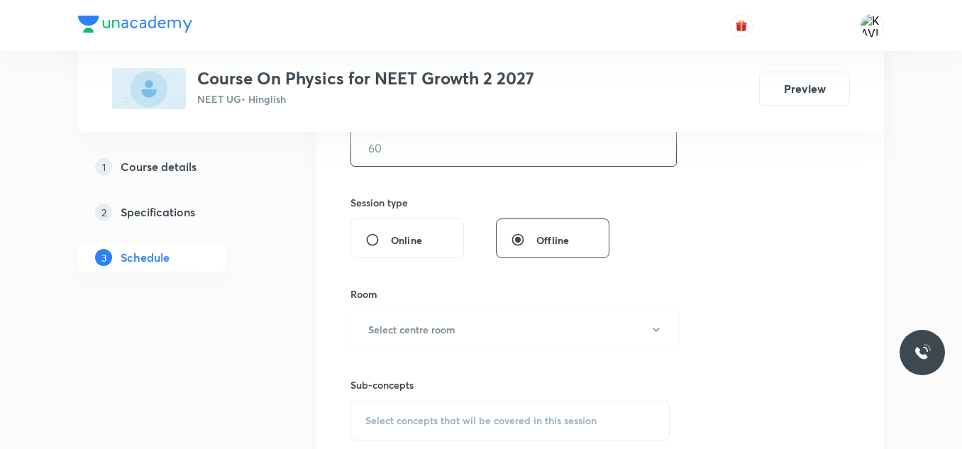
click at [427, 148] on input "text" at bounding box center [513, 148] width 325 height 36
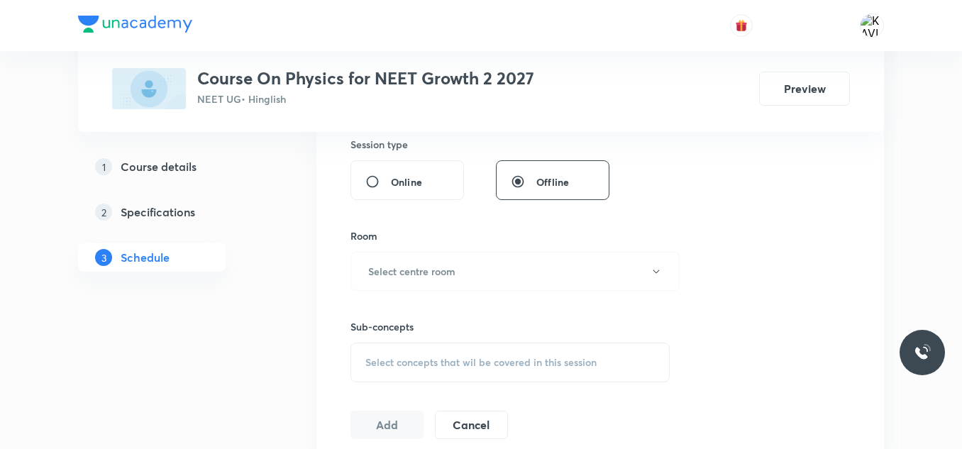
scroll to position [534, 0]
type input "90"
click at [427, 272] on h6 "Select centre room" at bounding box center [411, 270] width 87 height 15
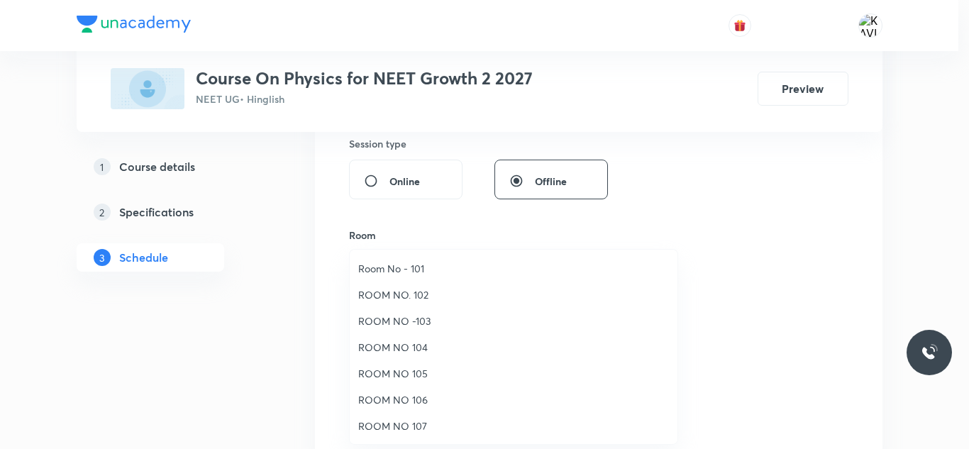
click at [416, 347] on span "ROOM NO 104" at bounding box center [513, 347] width 311 height 15
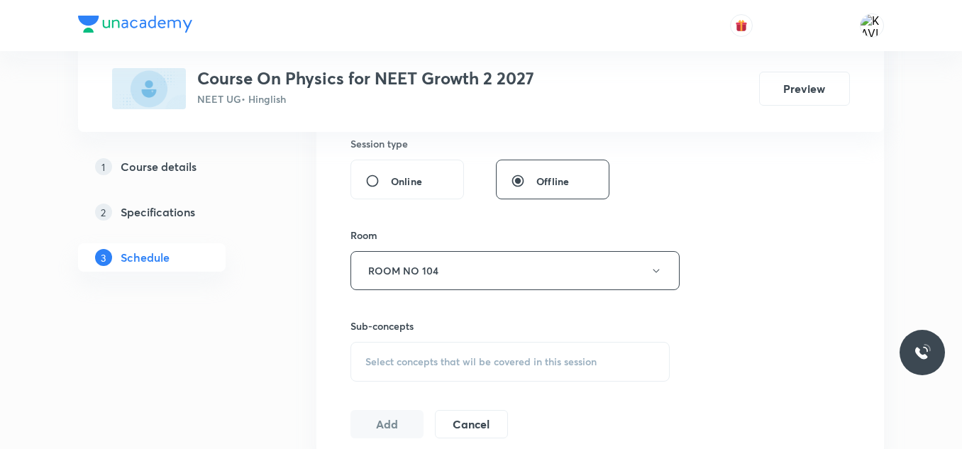
scroll to position [638, 0]
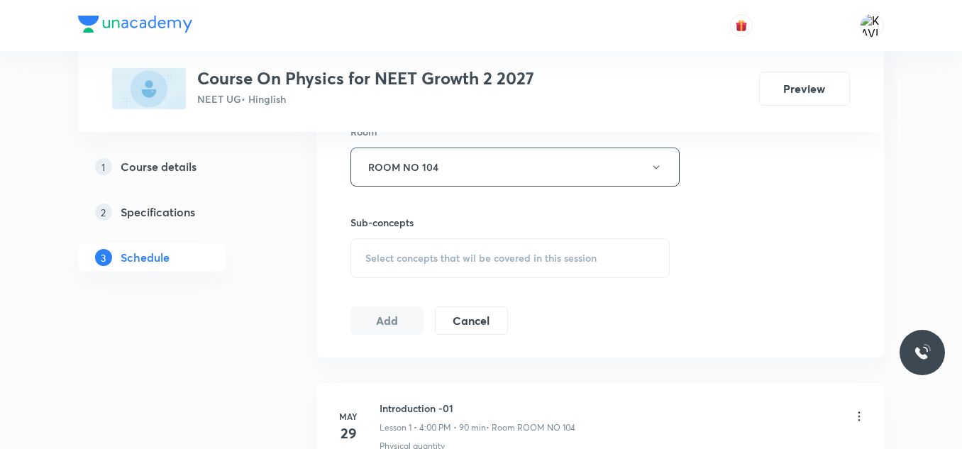
click at [399, 289] on div "Session 43 Live class Session title 40/99 Newton's Law of Motion and Friction -…" at bounding box center [599, 2] width 499 height 666
click at [443, 265] on div "Select concepts that wil be covered in this session" at bounding box center [509, 258] width 319 height 40
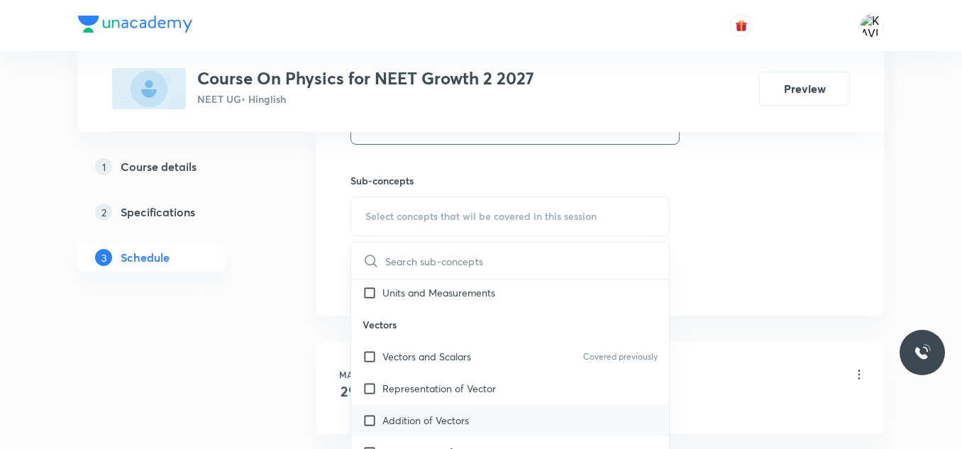
scroll to position [1553, 0]
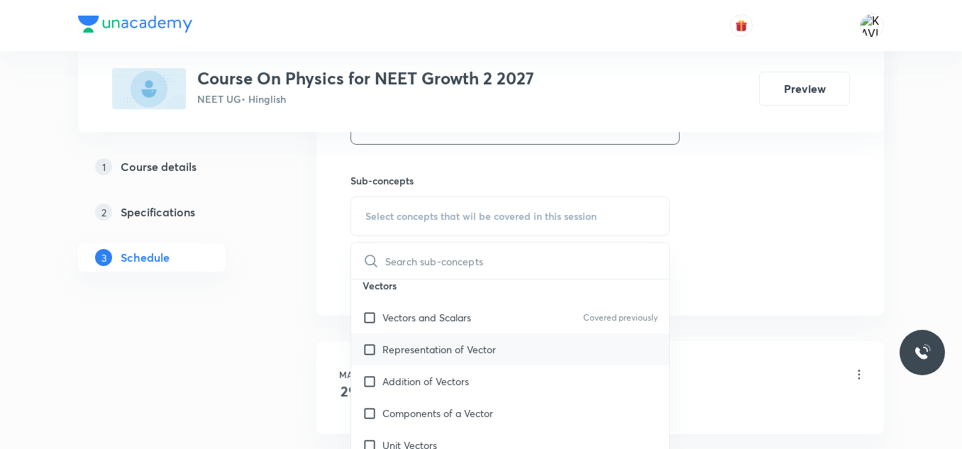
click at [433, 352] on p "Representation of Vector" at bounding box center [439, 349] width 114 height 15
checkbox input "true"
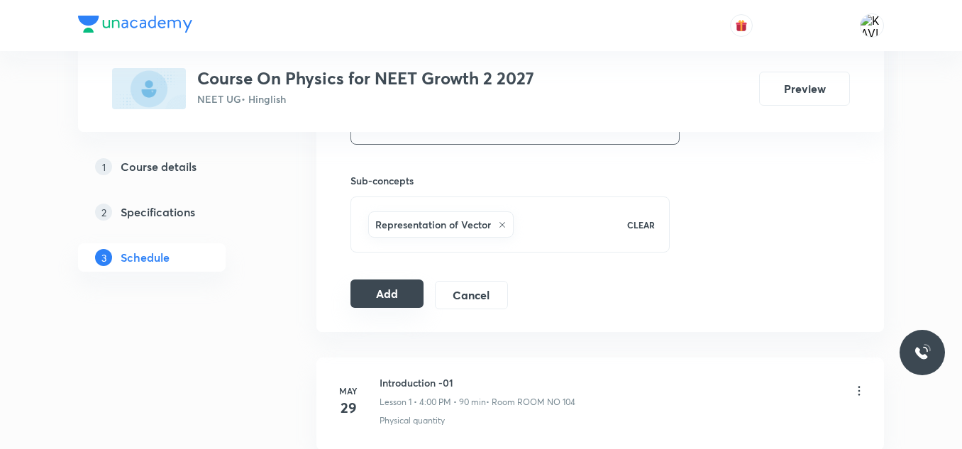
click at [380, 301] on button "Add" at bounding box center [386, 294] width 73 height 28
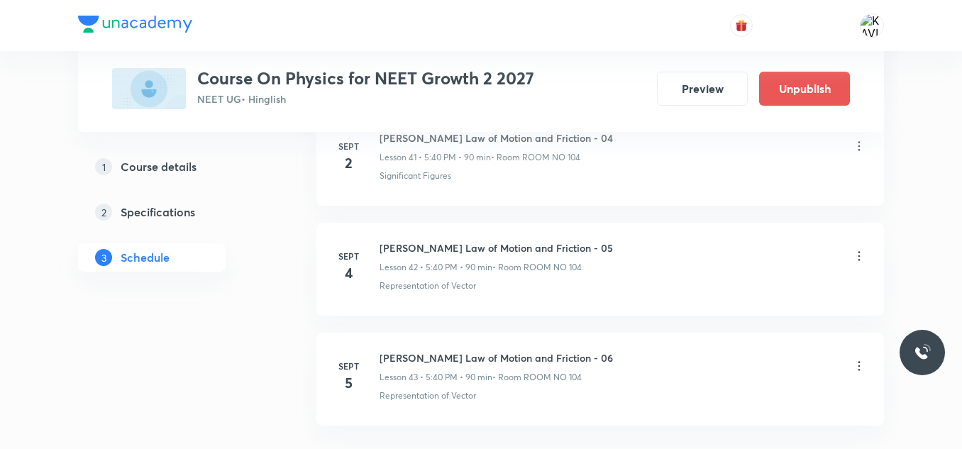
scroll to position [4764, 0]
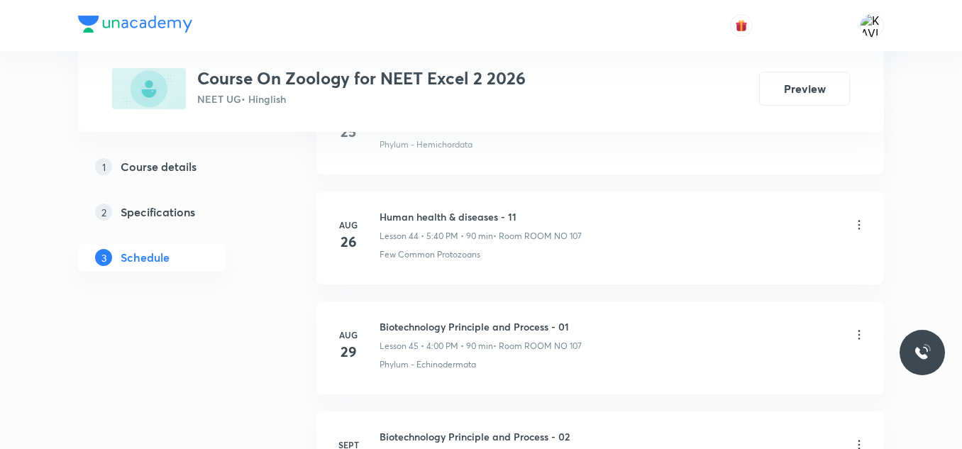
scroll to position [5746, 0]
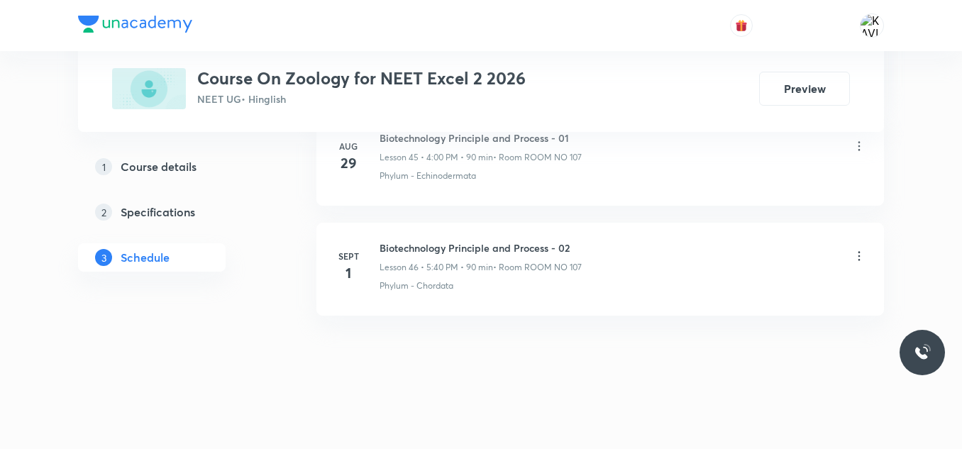
click at [450, 235] on li "[DATE] Biotechnology Principle and Process - 02 Lesson 46 • 5:40 PM • 90 min • …" at bounding box center [600, 269] width 568 height 93
copy h6 "Biotechnology Principle and Process - 02"
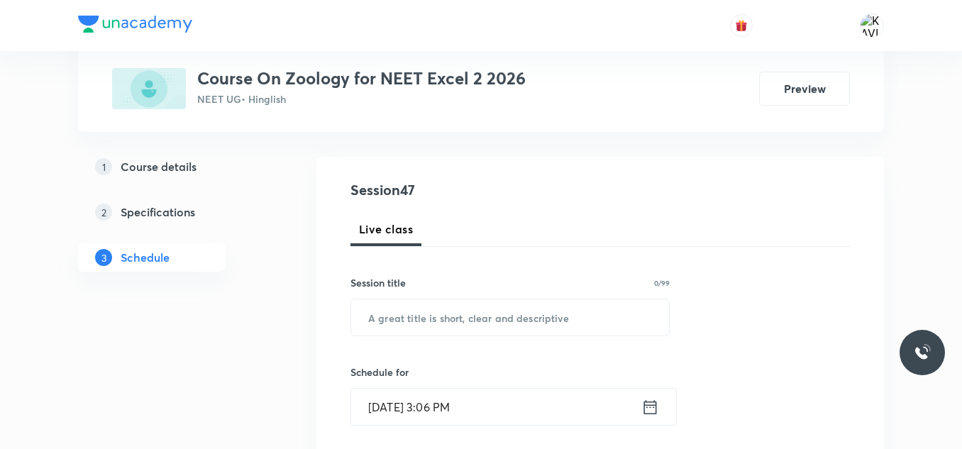
scroll to position [130, 0]
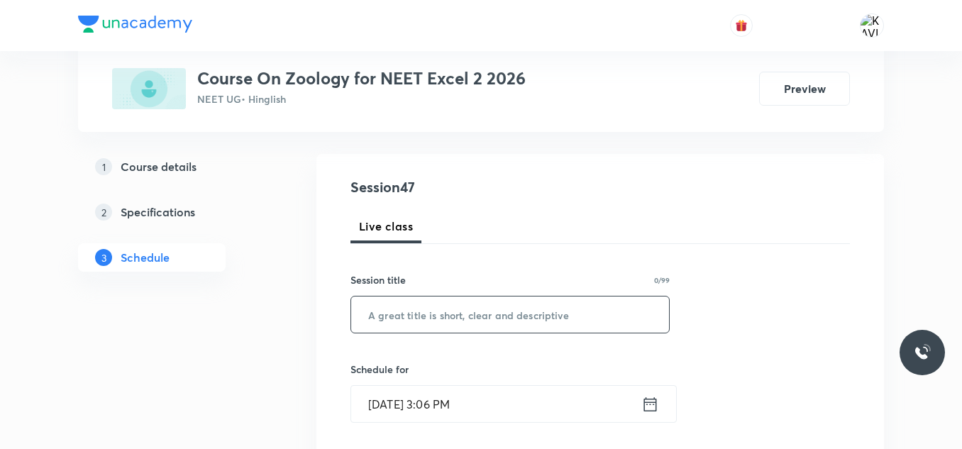
click at [416, 323] on input "text" at bounding box center [510, 315] width 318 height 36
paste input "Biotechnology Principle and Process - 02"
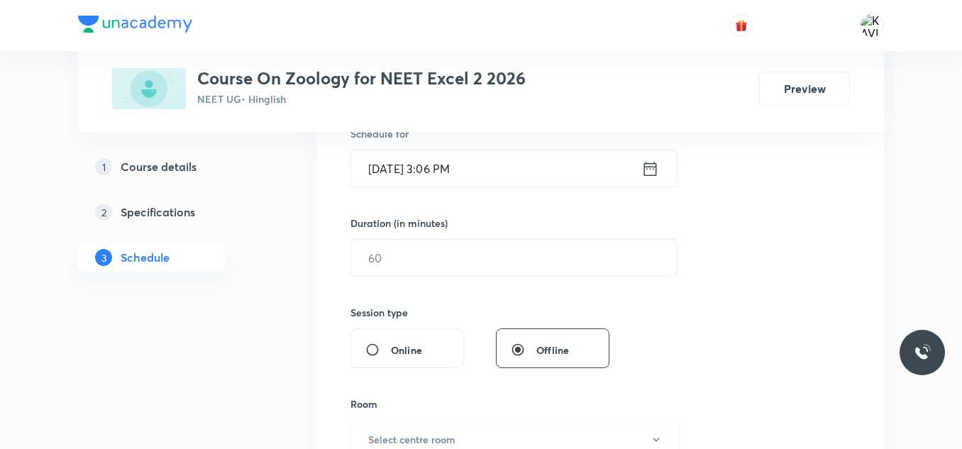
scroll to position [380, 0]
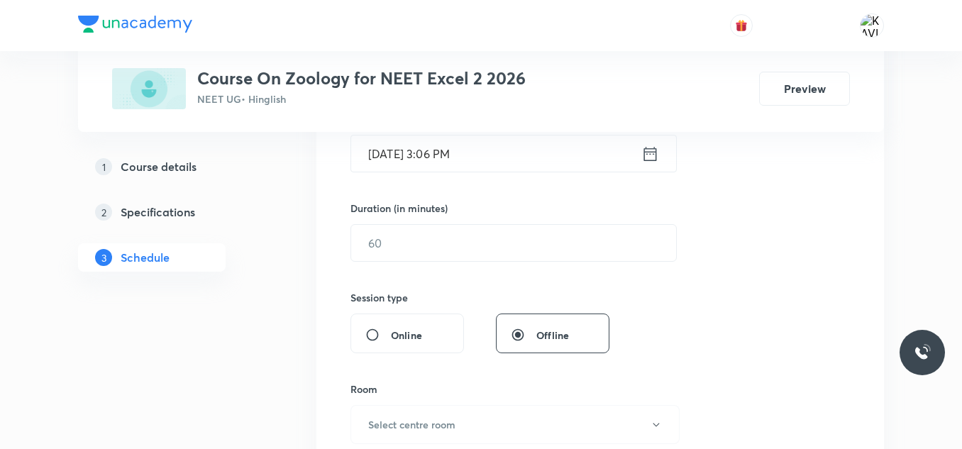
type input "Biotechnology Principle and Process - 03"
click at [646, 155] on icon at bounding box center [650, 154] width 18 height 20
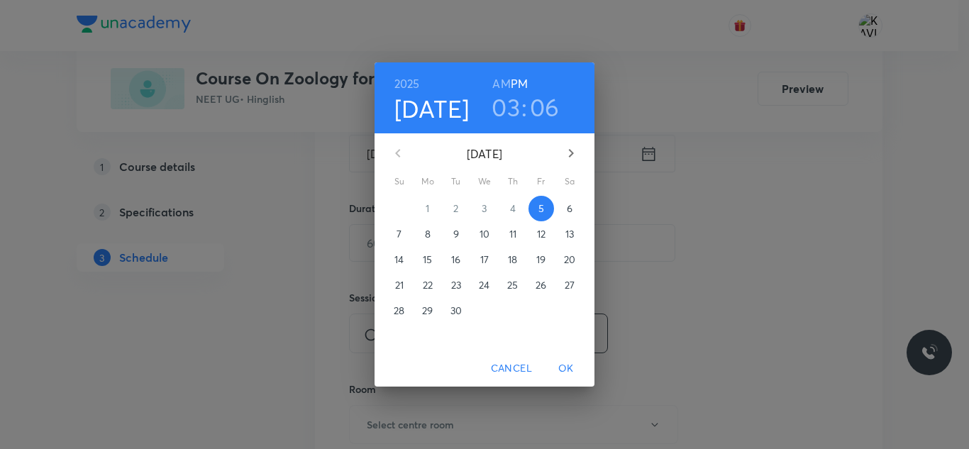
click at [509, 114] on h3 "03" at bounding box center [506, 107] width 28 height 30
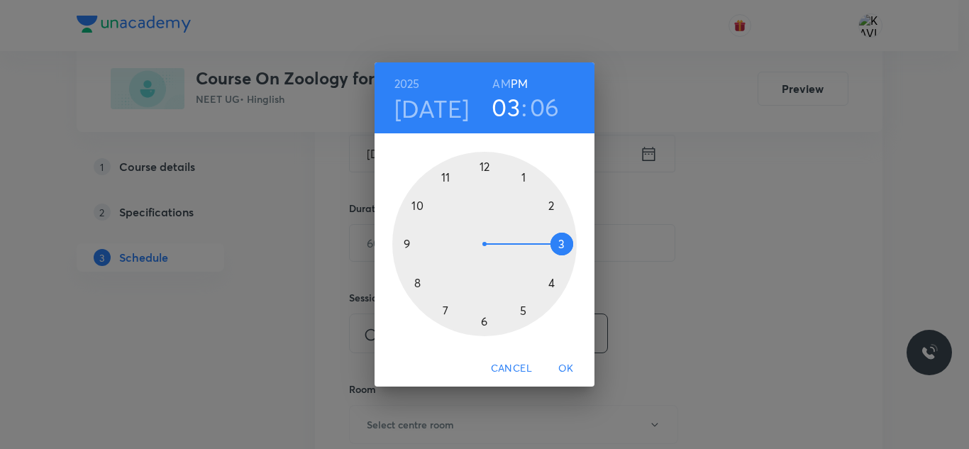
click at [550, 280] on div at bounding box center [484, 244] width 184 height 184
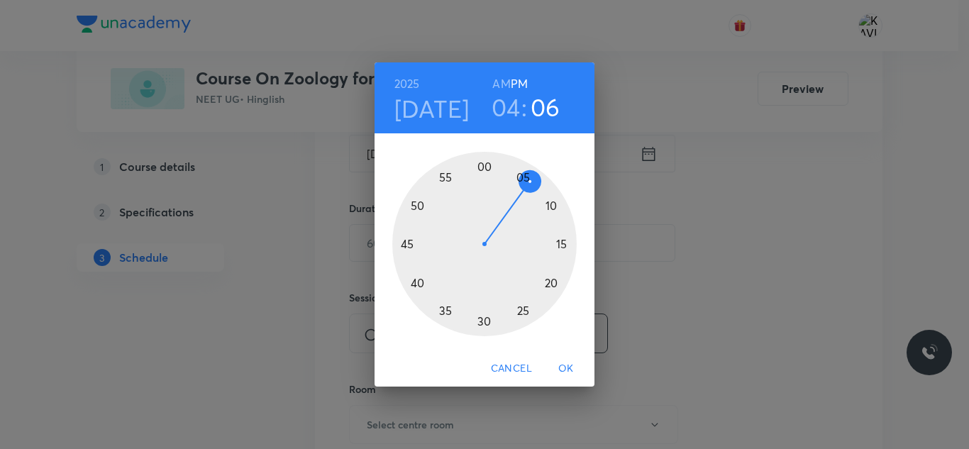
click at [483, 164] on div at bounding box center [484, 244] width 184 height 184
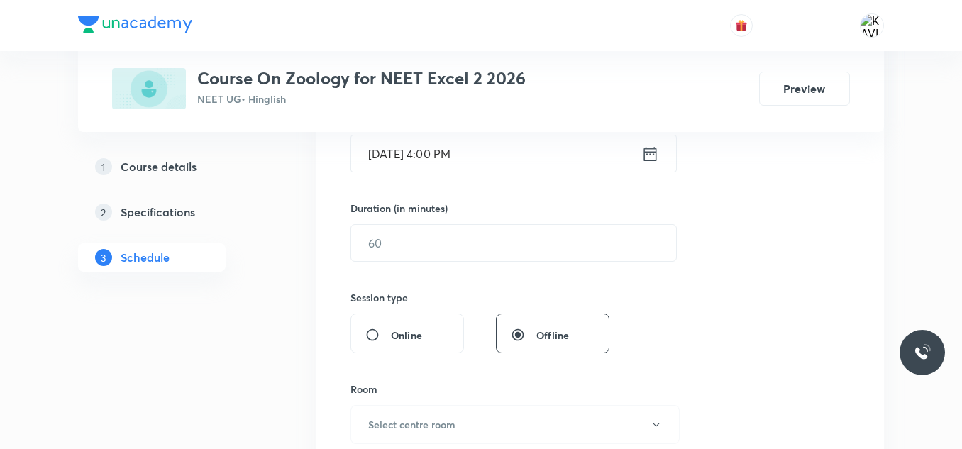
scroll to position [451, 0]
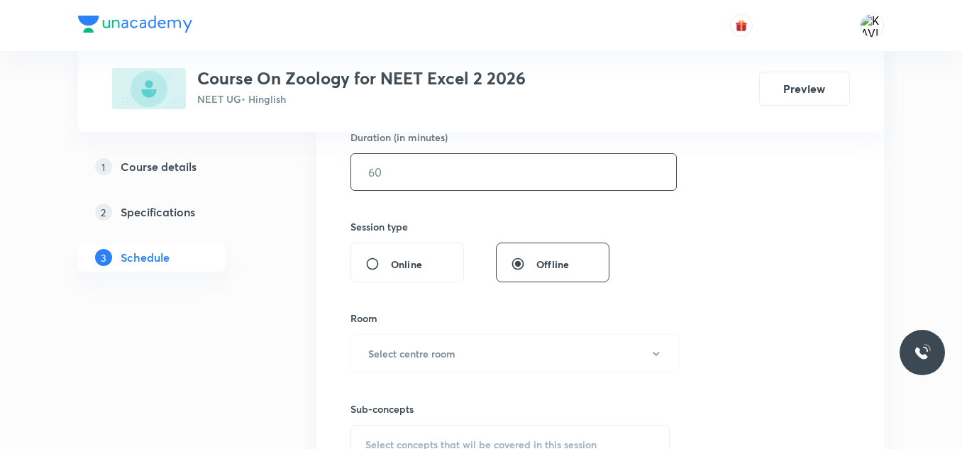
click at [423, 172] on input "text" at bounding box center [513, 172] width 325 height 36
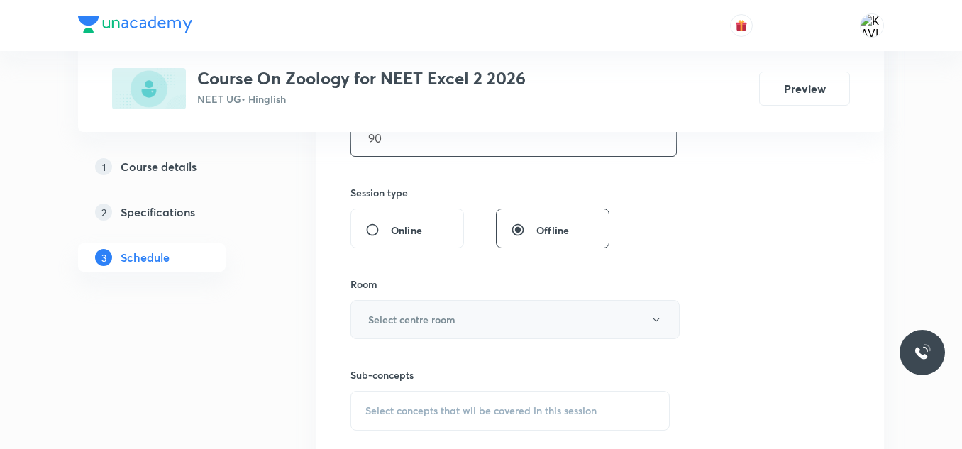
type input "90"
click at [465, 311] on button "Select centre room" at bounding box center [514, 319] width 329 height 39
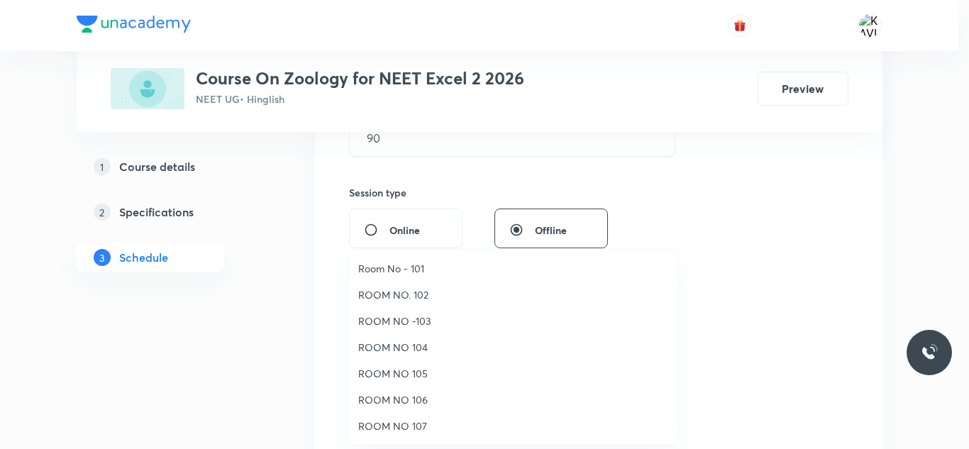
click at [411, 424] on span "ROOM NO 107" at bounding box center [513, 426] width 311 height 15
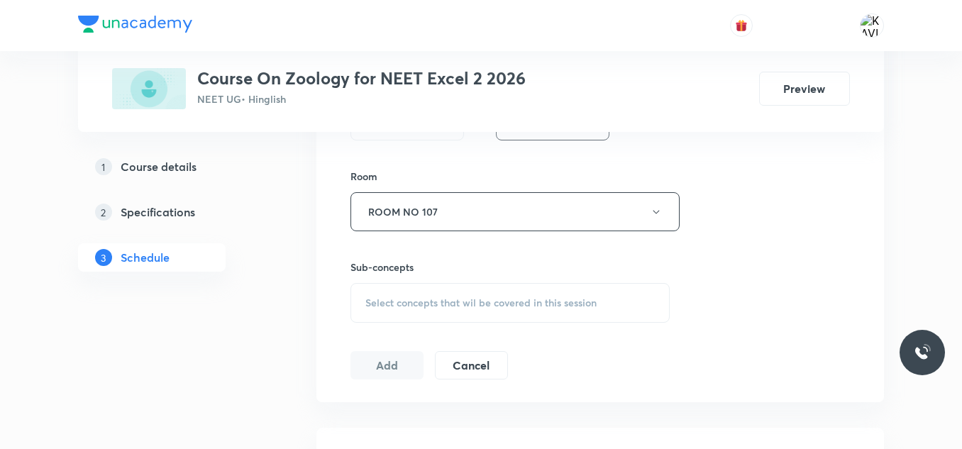
scroll to position [604, 0]
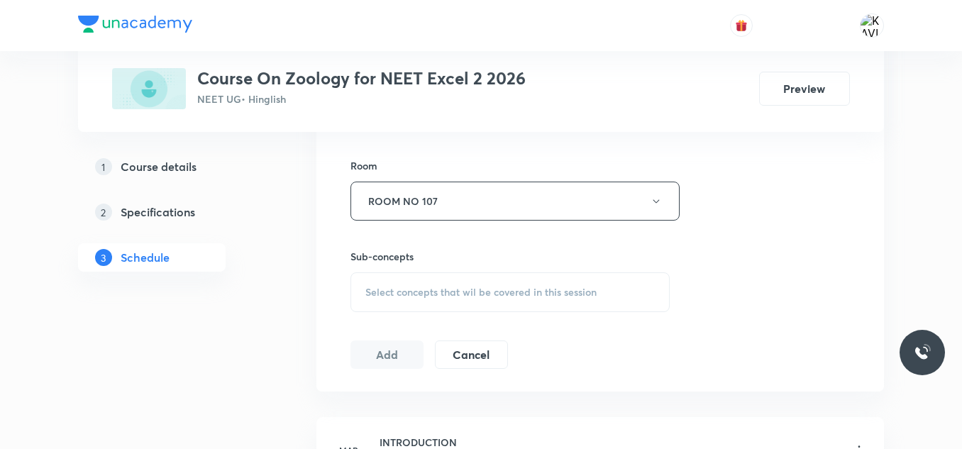
click at [402, 290] on span "Select concepts that wil be covered in this session" at bounding box center [480, 292] width 231 height 11
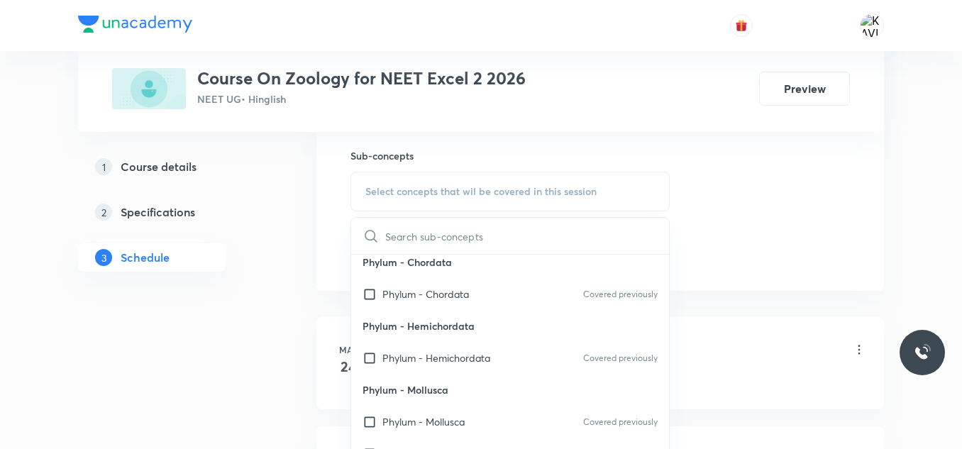
scroll to position [900, 0]
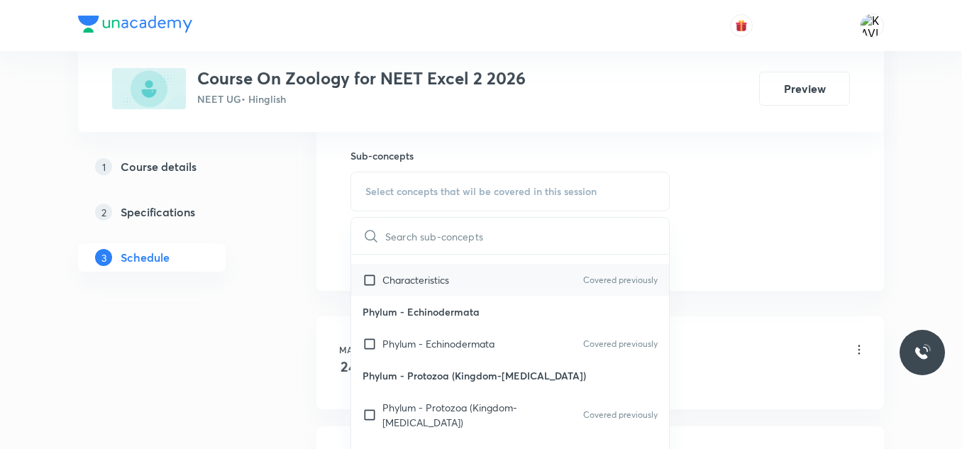
click at [462, 296] on div "Characteristics Covered previously" at bounding box center [510, 280] width 318 height 32
checkbox input "true"
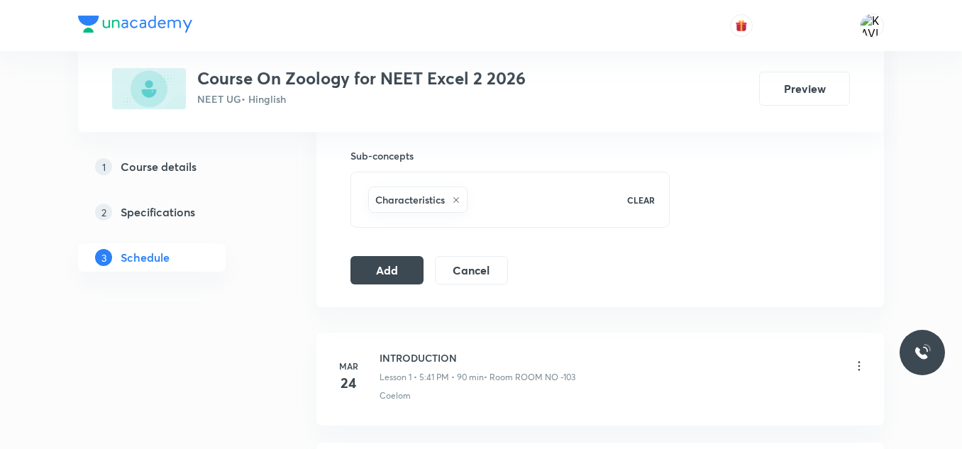
click at [381, 271] on button "Add" at bounding box center [386, 269] width 73 height 28
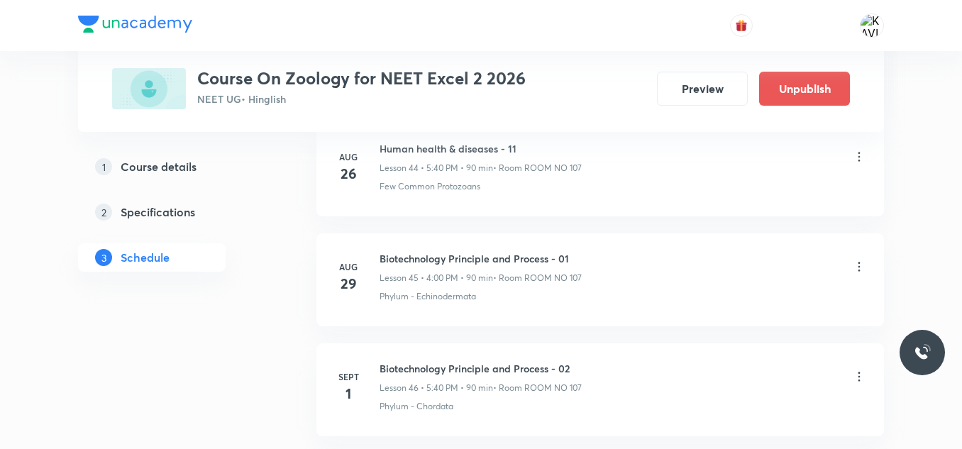
scroll to position [5204, 0]
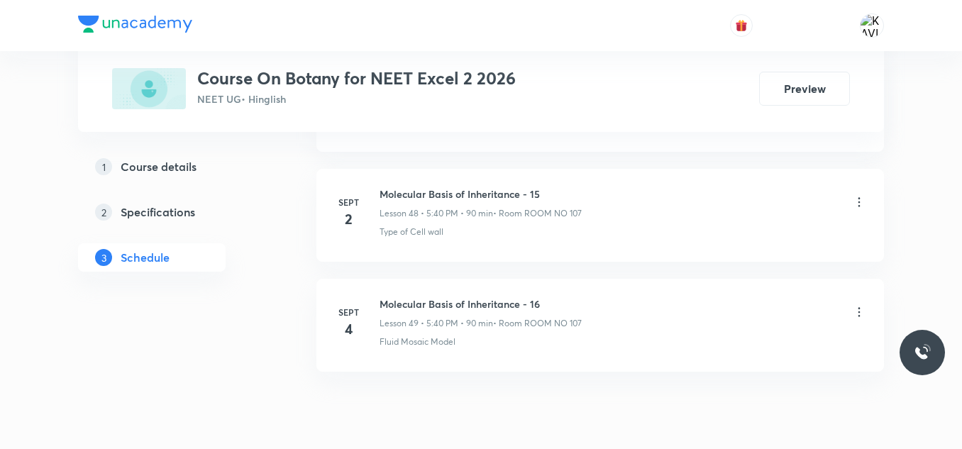
scroll to position [6076, 0]
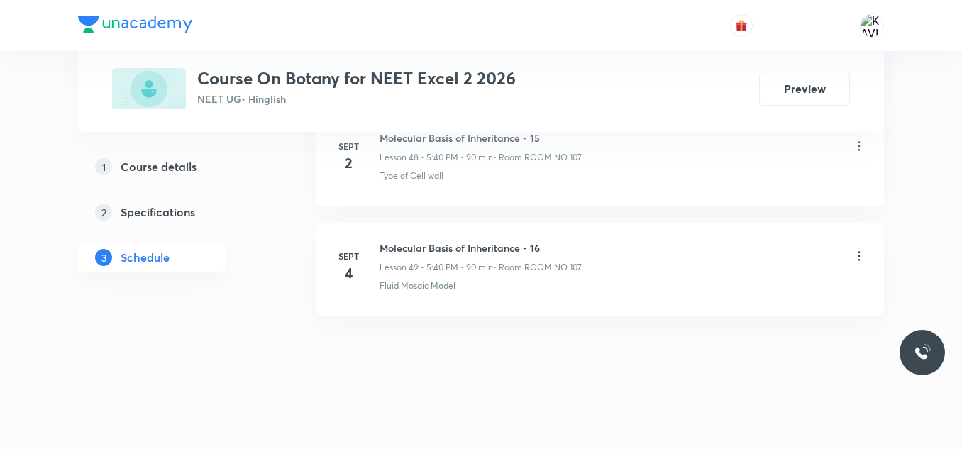
click at [404, 247] on h6 "Molecular Basis of Inheritance - 16" at bounding box center [481, 247] width 202 height 15
copy h6 "Molecular Basis of Inheritance - 16"
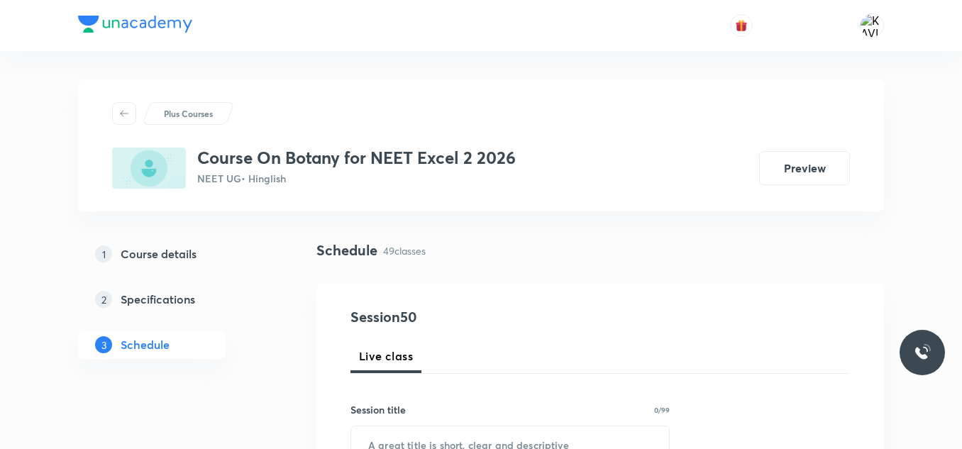
scroll to position [131, 0]
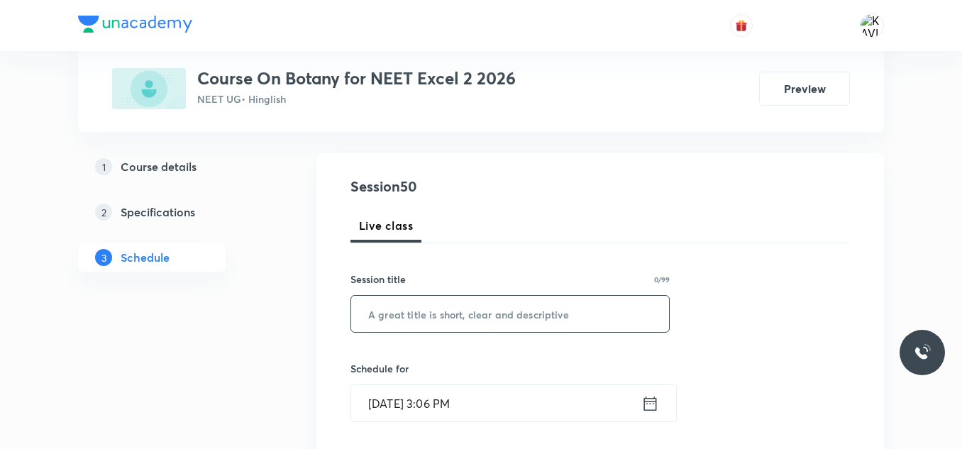
click at [427, 306] on input "text" at bounding box center [510, 314] width 318 height 36
paste input "Molecular Basis of Inheritance - 16"
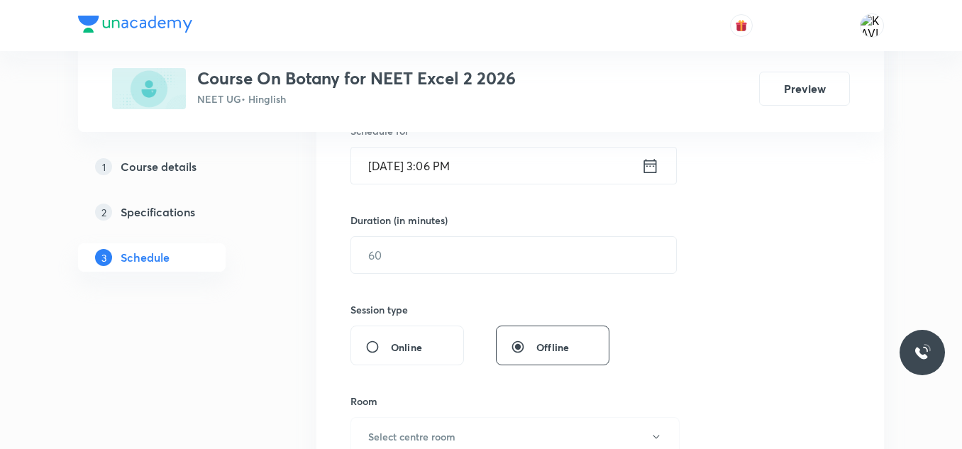
scroll to position [379, 0]
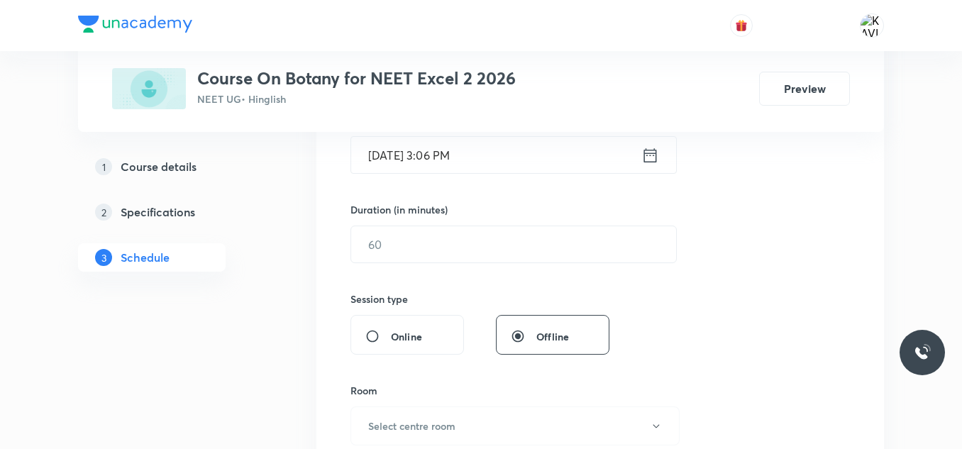
type input "Molecular Basis of Inheritance - 17"
click at [653, 157] on icon at bounding box center [650, 155] width 18 height 20
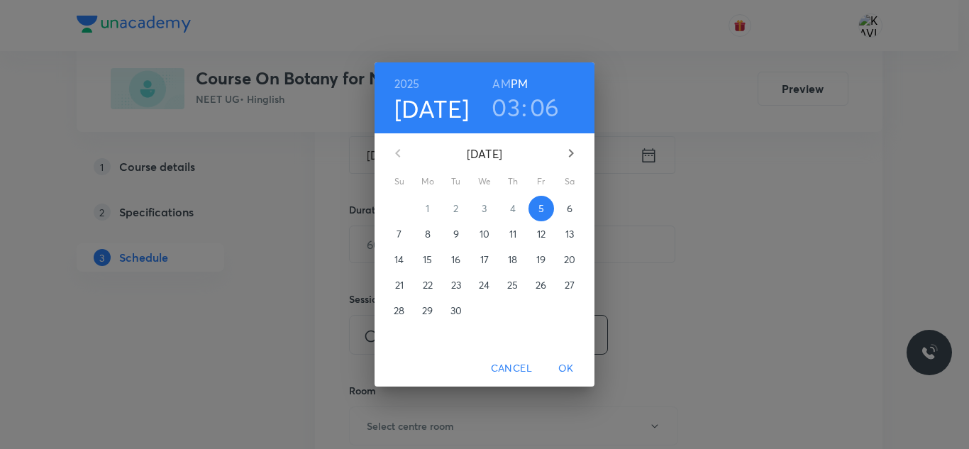
click at [504, 112] on h3 "03" at bounding box center [506, 107] width 28 height 30
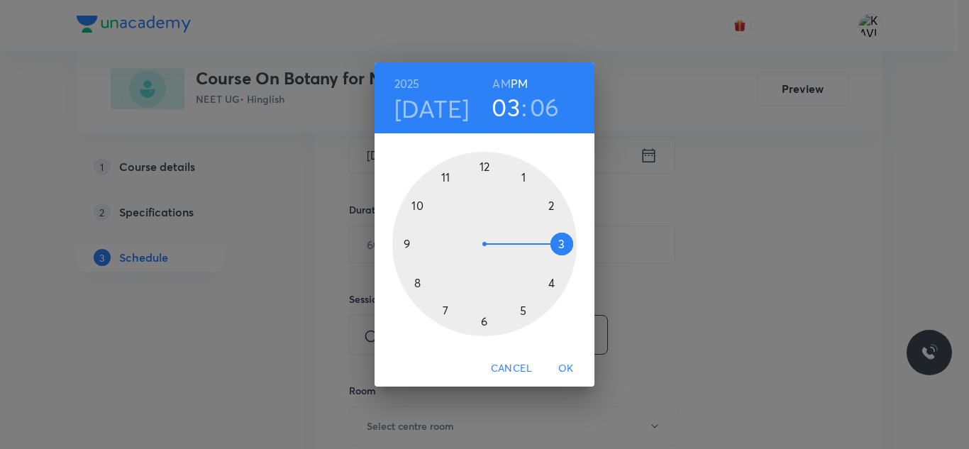
click at [524, 306] on div at bounding box center [484, 244] width 184 height 184
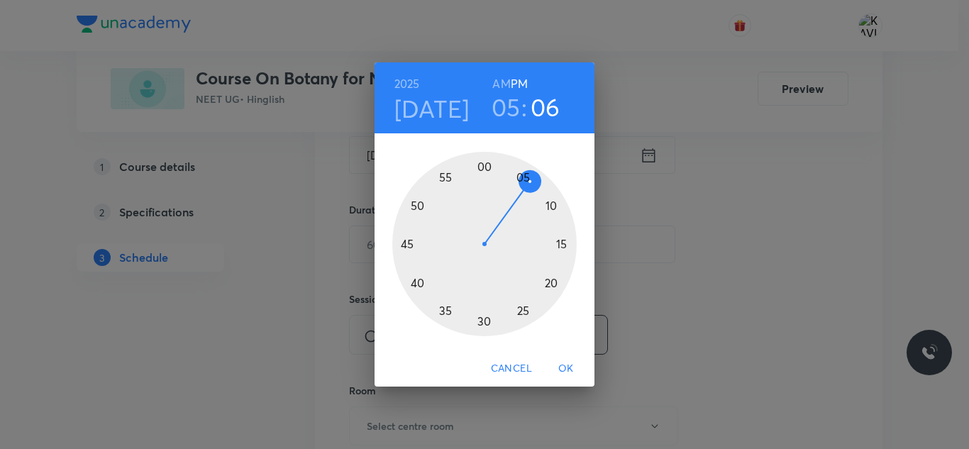
click at [417, 283] on div at bounding box center [484, 244] width 184 height 184
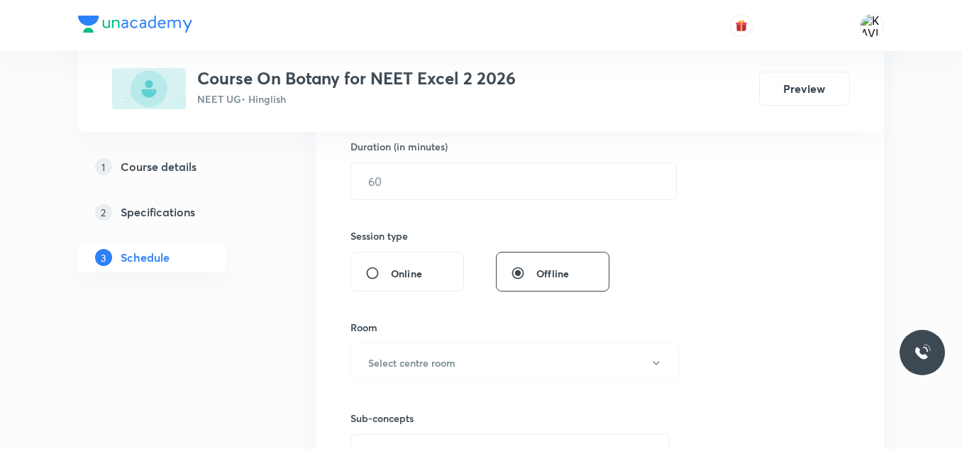
scroll to position [443, 0]
click at [421, 195] on input "text" at bounding box center [513, 180] width 325 height 36
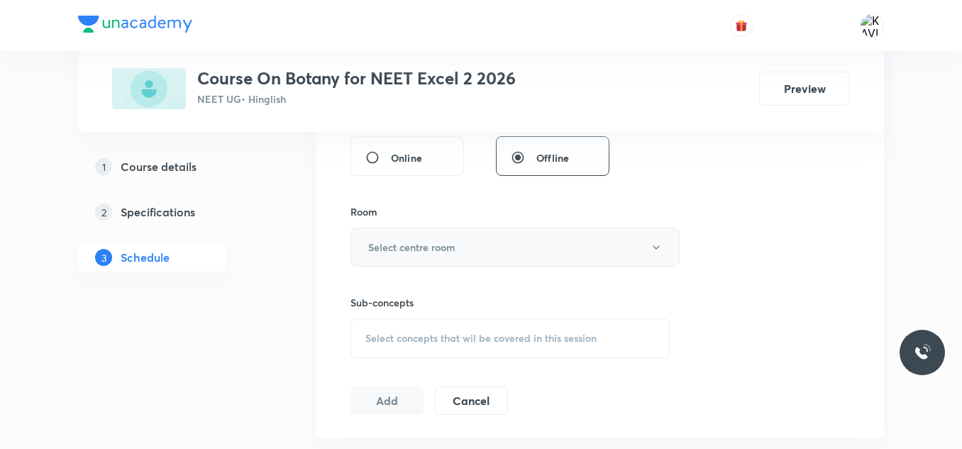
type input "90"
click at [393, 255] on button "Select centre room" at bounding box center [514, 247] width 329 height 39
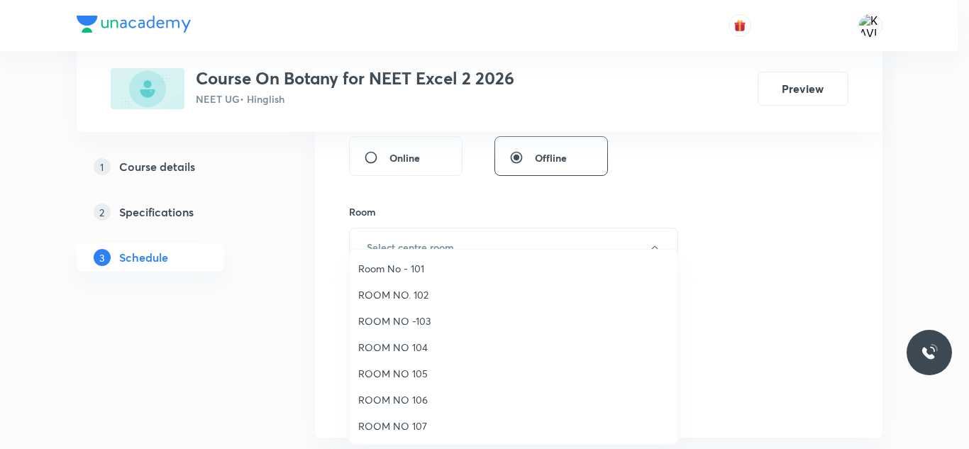
click at [409, 424] on span "ROOM NO 107" at bounding box center [513, 426] width 311 height 15
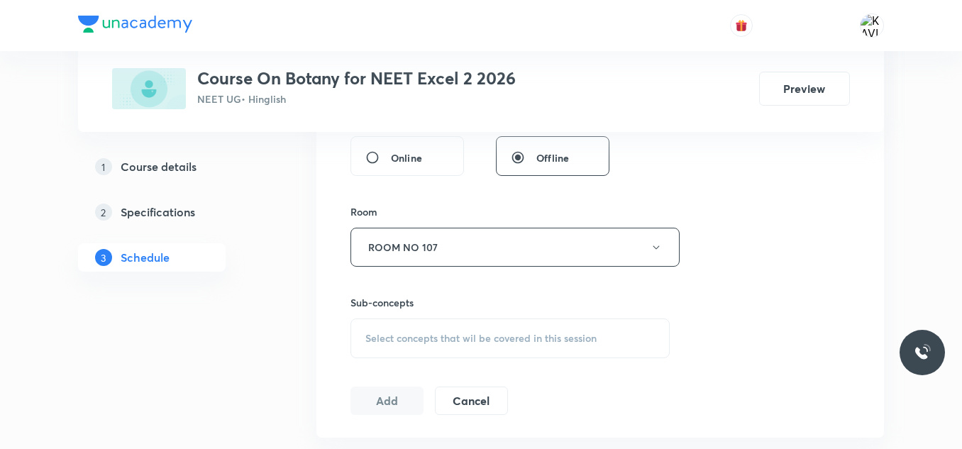
scroll to position [644, 0]
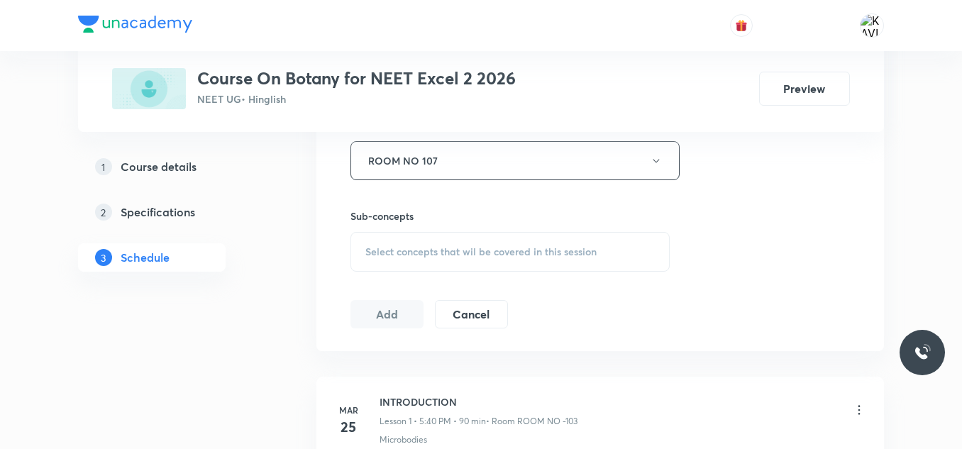
click at [447, 242] on div "Select concepts that wil be covered in this session" at bounding box center [509, 252] width 319 height 40
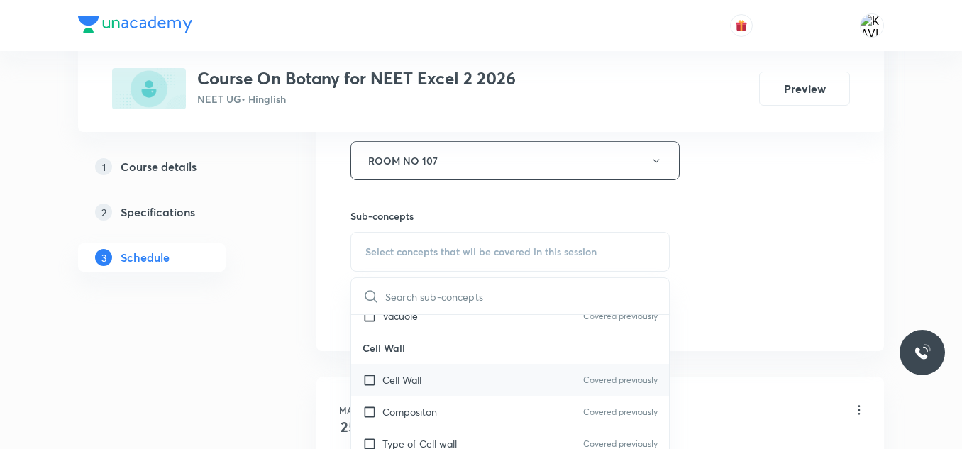
scroll to position [543, 0]
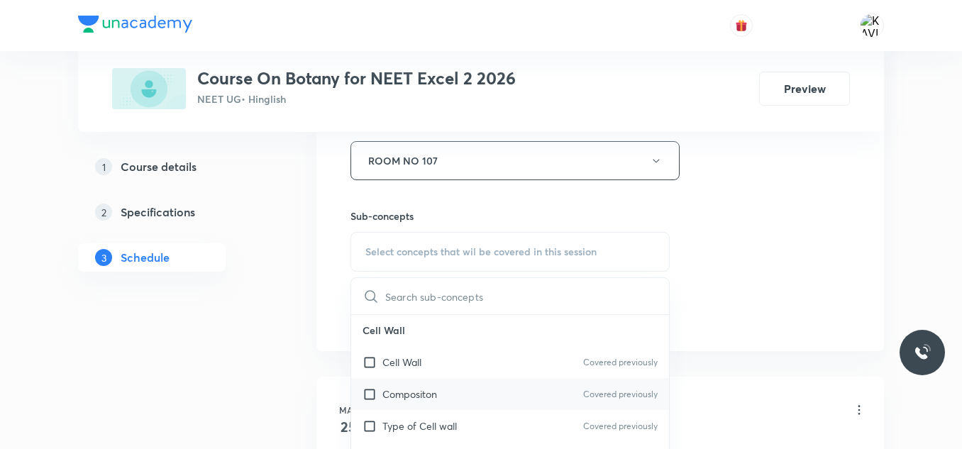
click at [402, 409] on div "Compositon Covered previously" at bounding box center [510, 394] width 318 height 32
checkbox input "true"
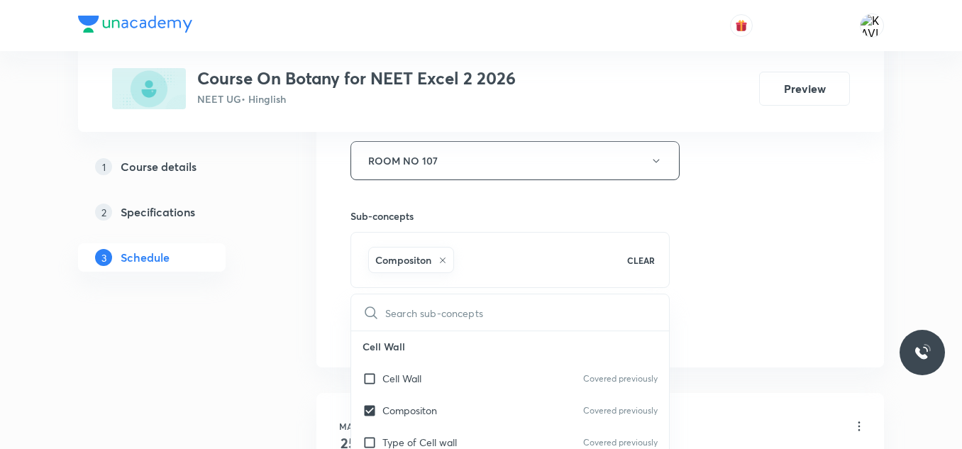
click at [850, 240] on div "Session 50 Live class Session title 35/99 Molecular Basis of Inheritance - 17 ​…" at bounding box center [600, 4] width 568 height 728
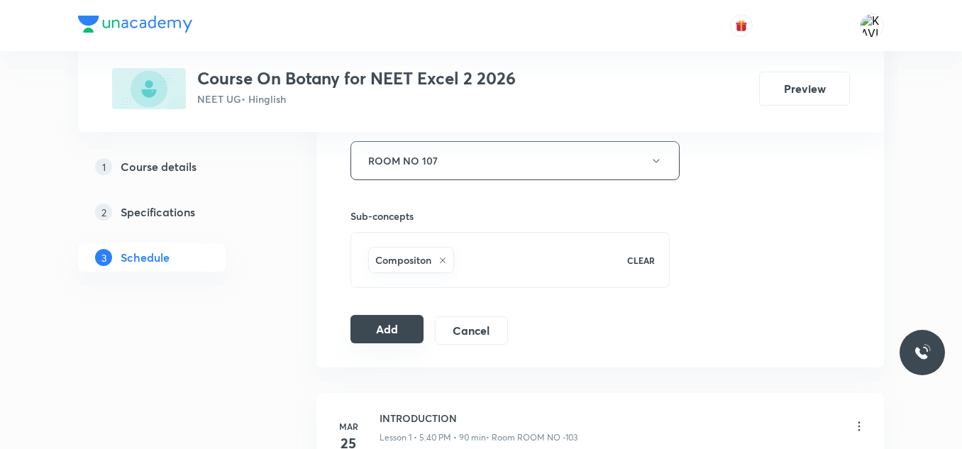
click at [413, 322] on button "Add" at bounding box center [386, 329] width 73 height 28
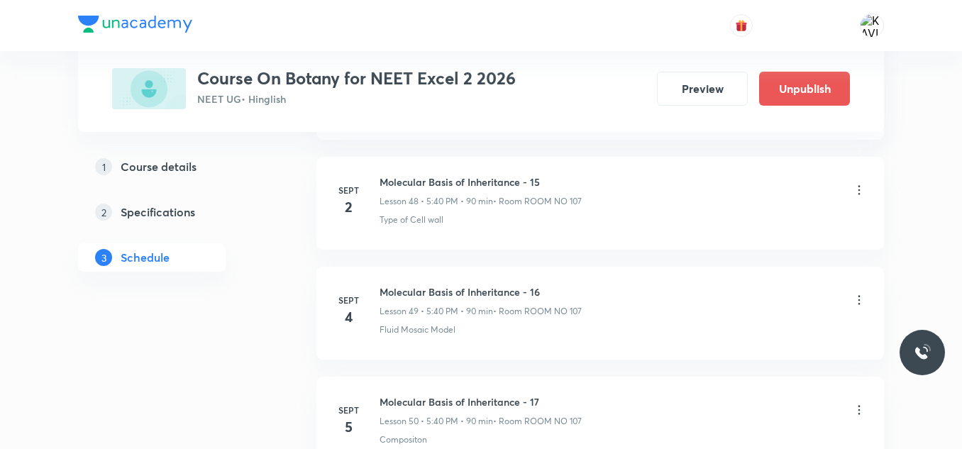
scroll to position [5534, 0]
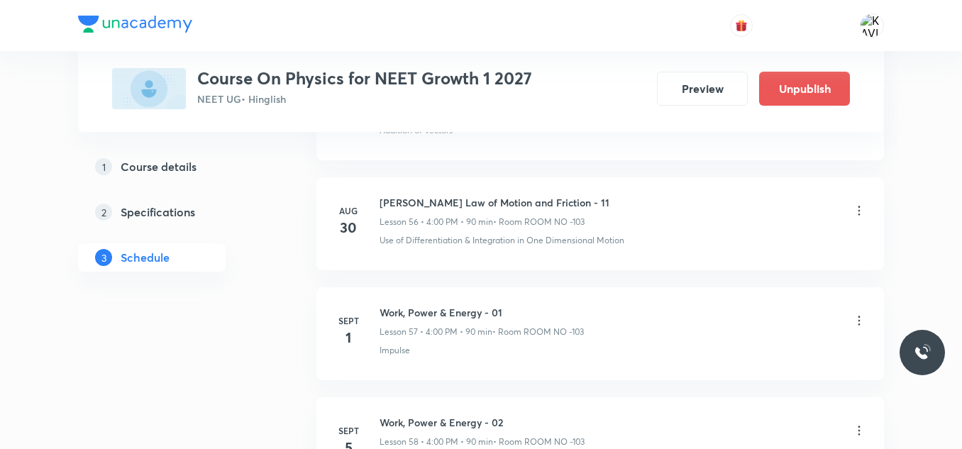
scroll to position [7066, 0]
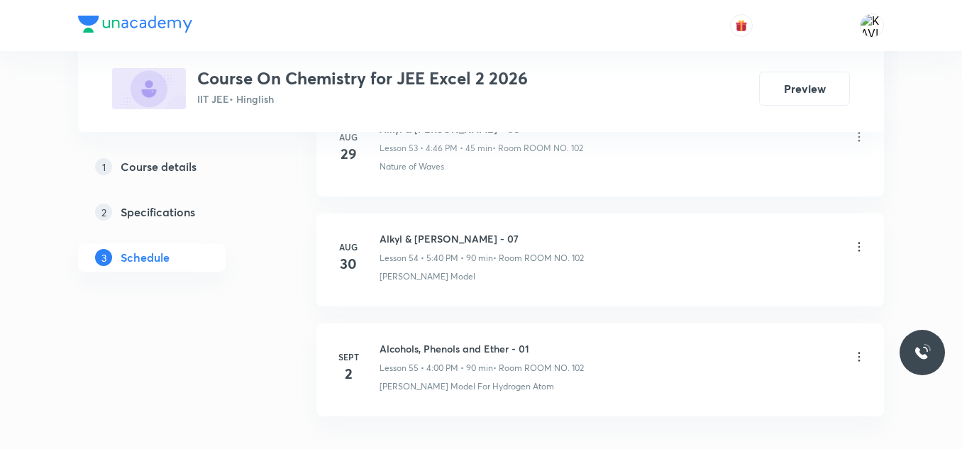
scroll to position [6736, 0]
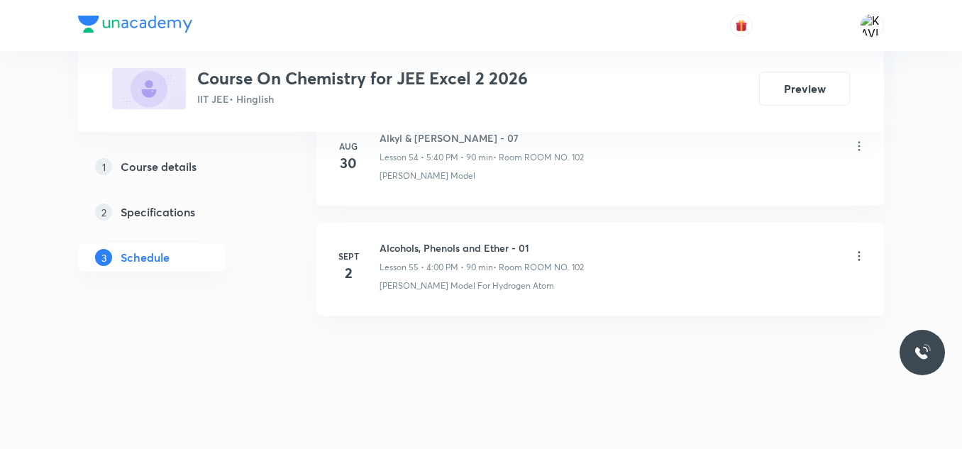
click at [452, 243] on h6 "Alcohols, Phenols and Ether - 01" at bounding box center [482, 247] width 204 height 15
copy h6 "Alcohols, Phenols and Ether - 01"
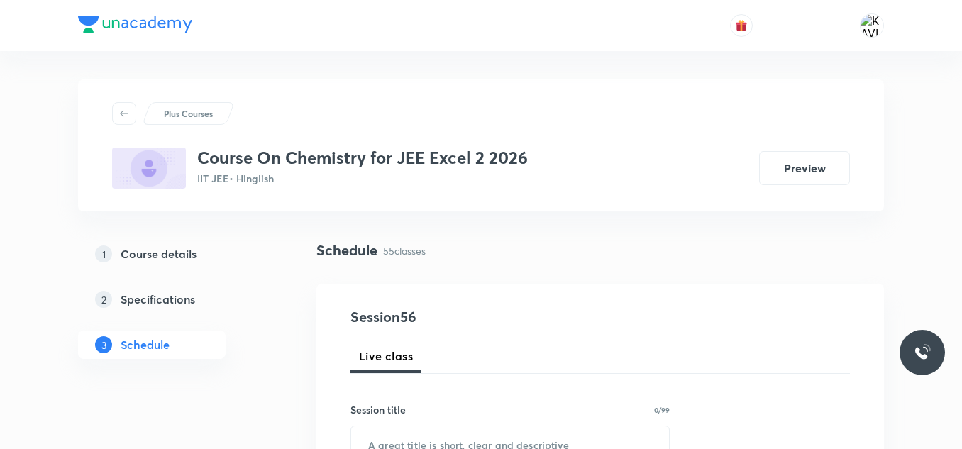
scroll to position [135, 0]
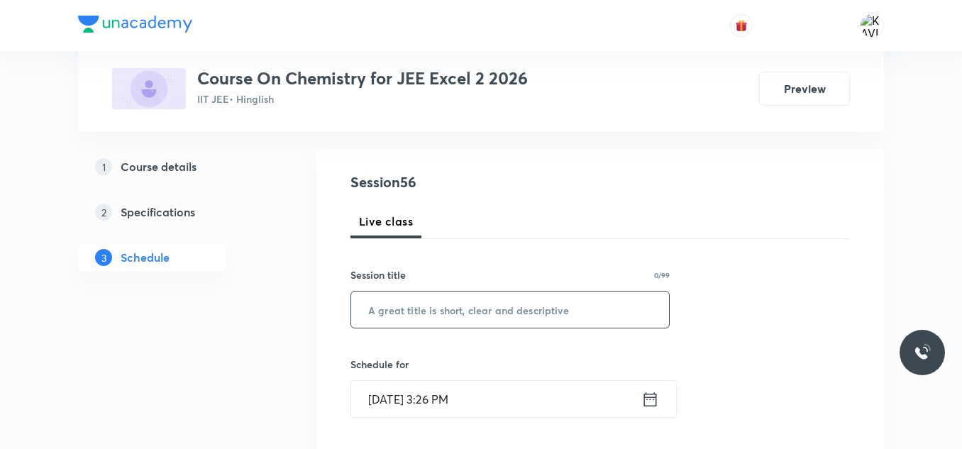
click at [426, 304] on input "text" at bounding box center [510, 310] width 318 height 36
paste input "Alcohols, Phenols and Ether - 01"
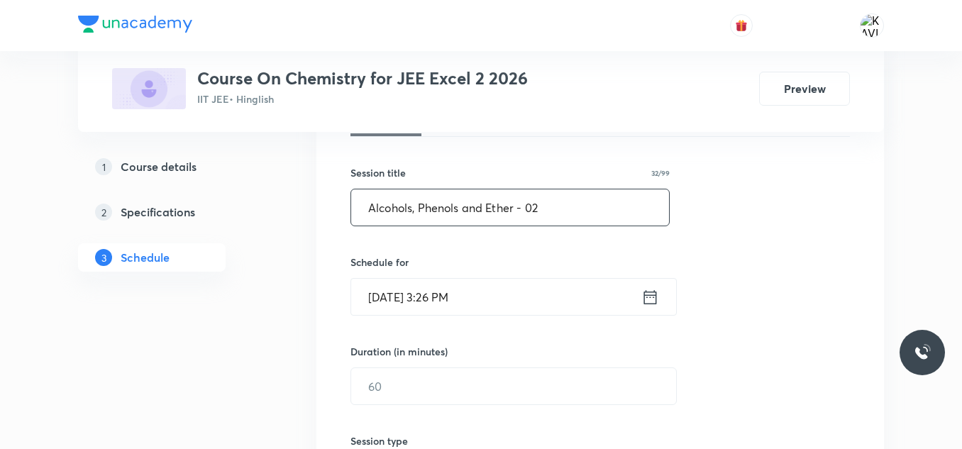
type input "Alcohols, Phenols and Ether - 02"
click at [643, 297] on icon at bounding box center [650, 297] width 18 height 20
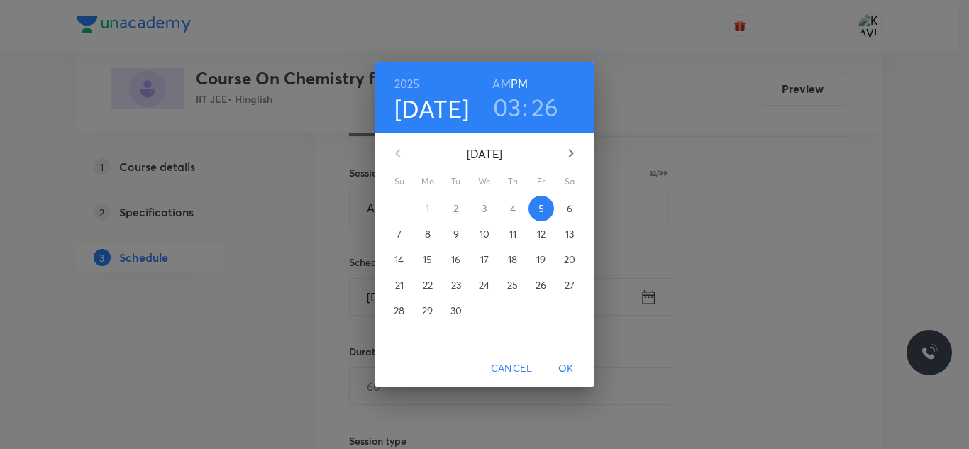
click at [509, 107] on h3 "03" at bounding box center [507, 107] width 28 height 30
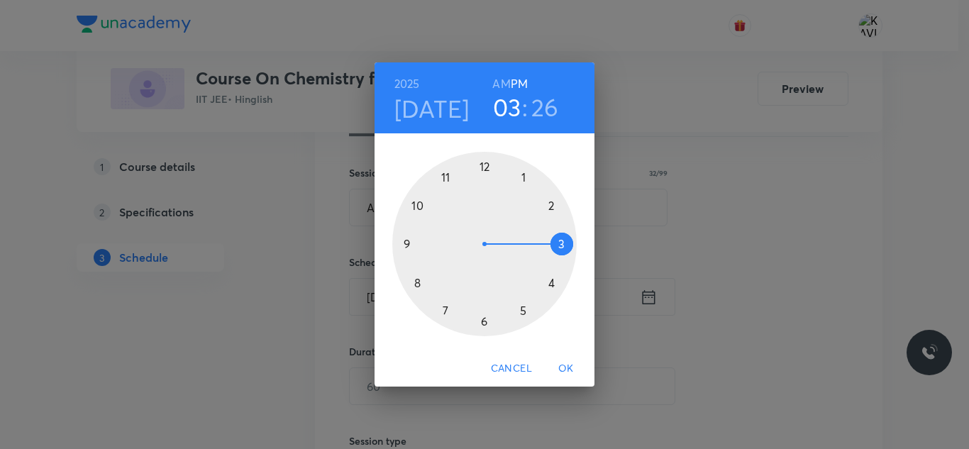
click at [553, 278] on div at bounding box center [484, 244] width 184 height 184
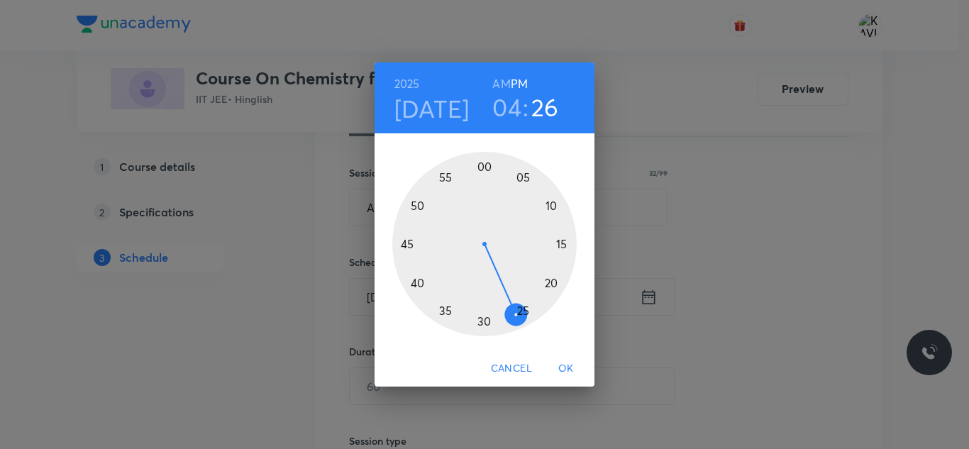
click at [483, 162] on div at bounding box center [484, 244] width 184 height 184
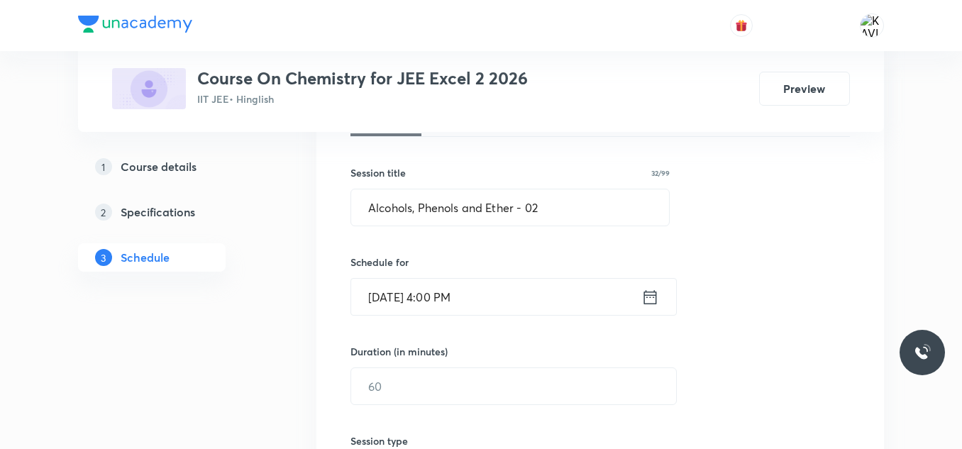
scroll to position [306, 0]
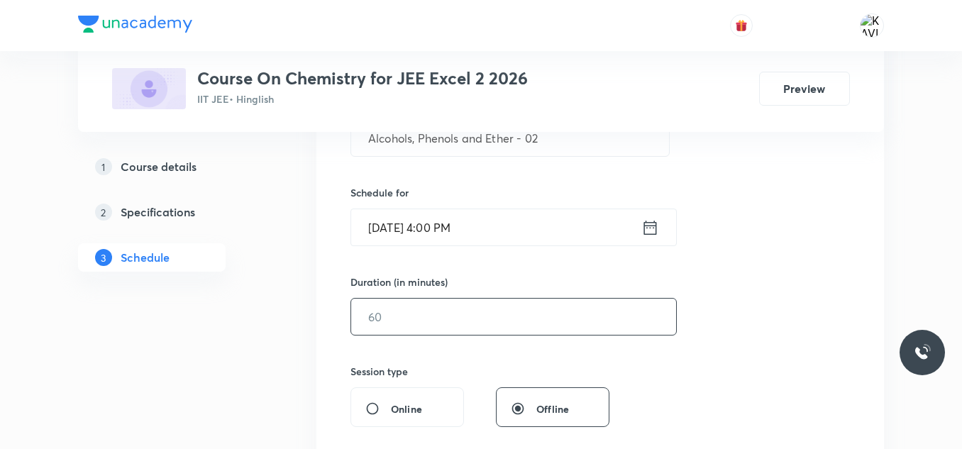
click at [383, 321] on input "text" at bounding box center [513, 317] width 325 height 36
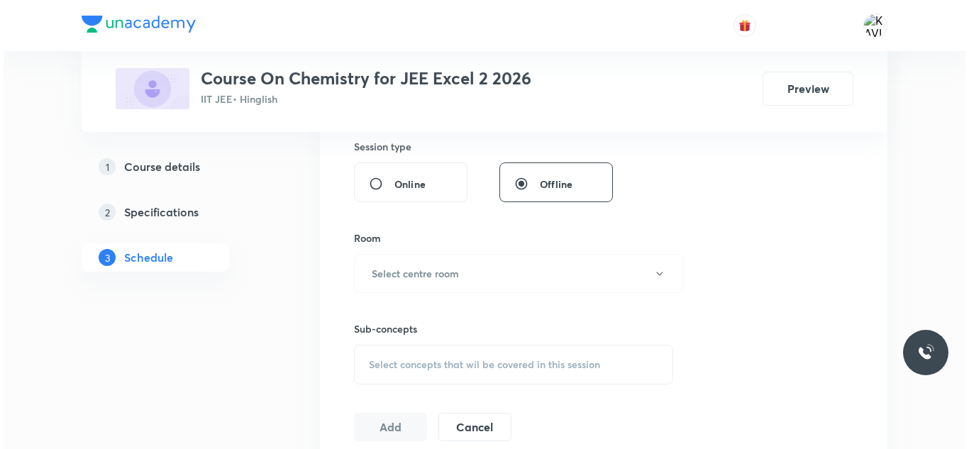
scroll to position [536, 0]
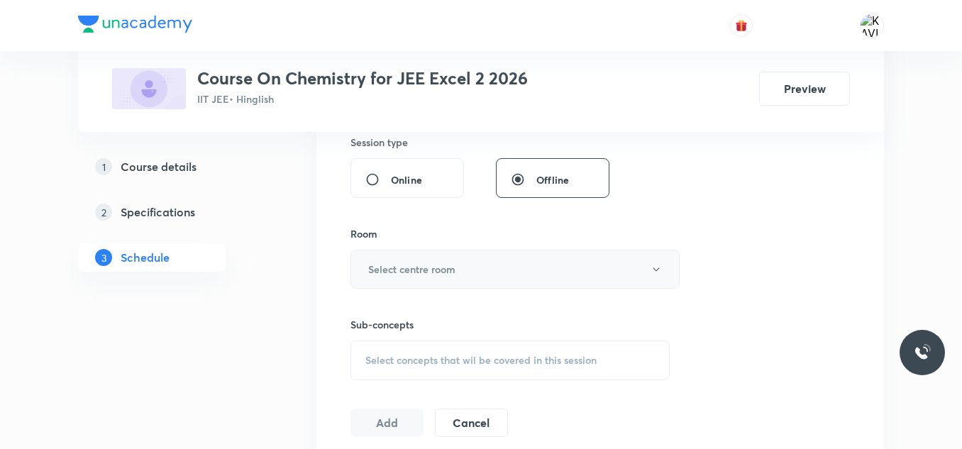
type input "90"
click at [402, 274] on h6 "Select centre room" at bounding box center [411, 269] width 87 height 15
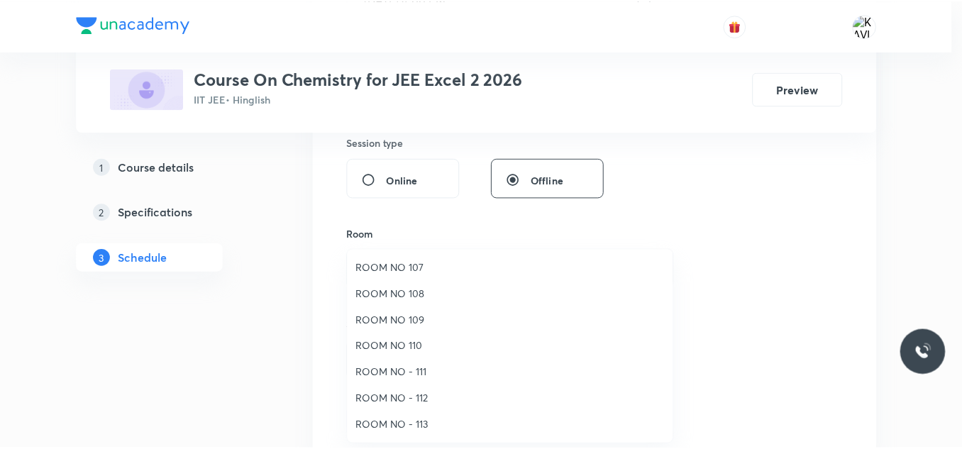
scroll to position [0, 0]
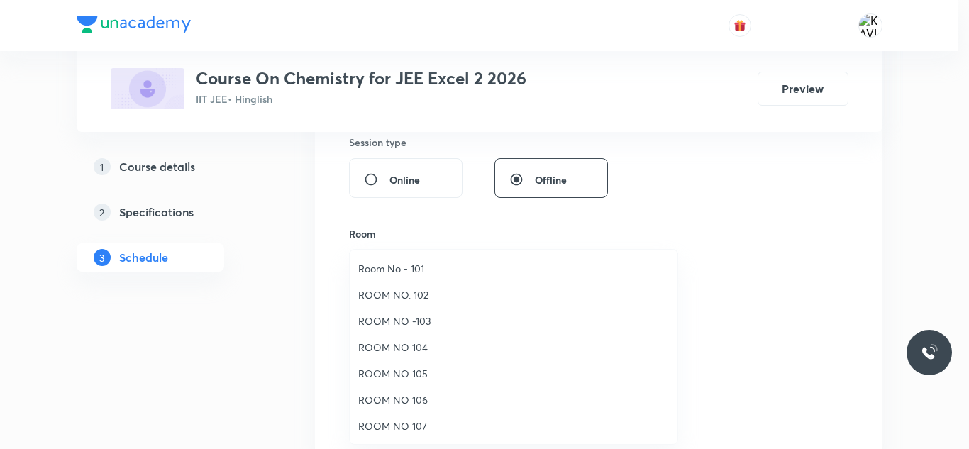
click at [433, 289] on span "ROOM NO. 102" at bounding box center [513, 294] width 311 height 15
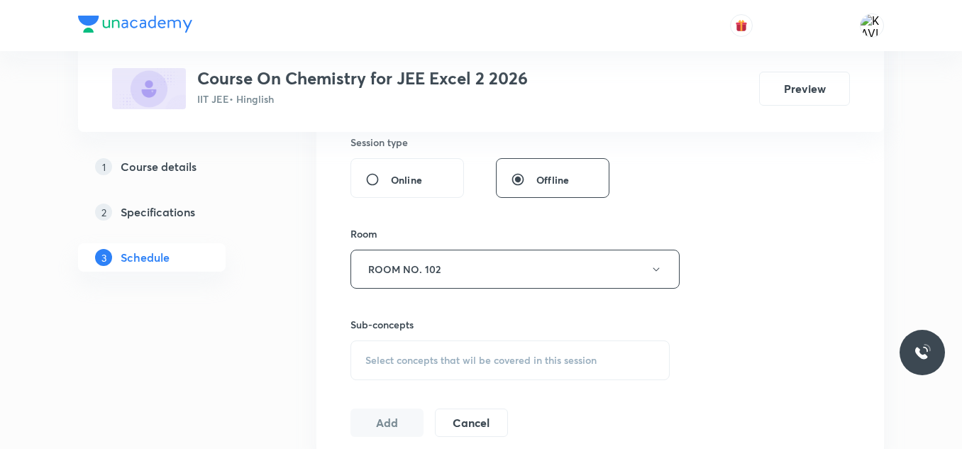
click at [396, 355] on span "Select concepts that wil be covered in this session" at bounding box center [480, 360] width 231 height 11
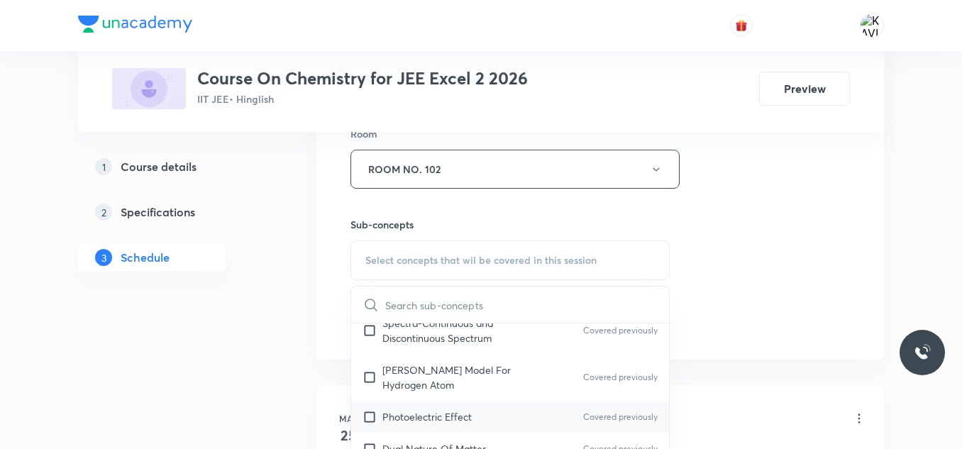
scroll to position [758, 0]
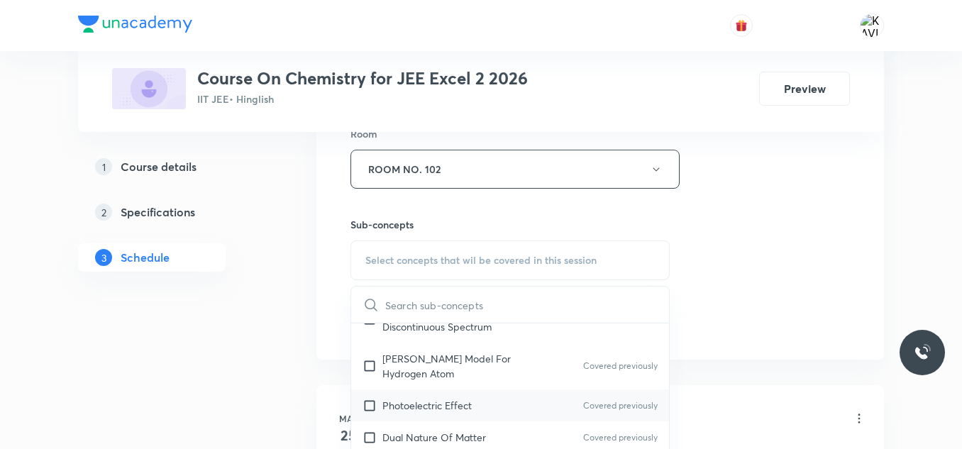
click at [393, 398] on p "Photoelectric Effect" at bounding box center [426, 405] width 89 height 15
checkbox input "true"
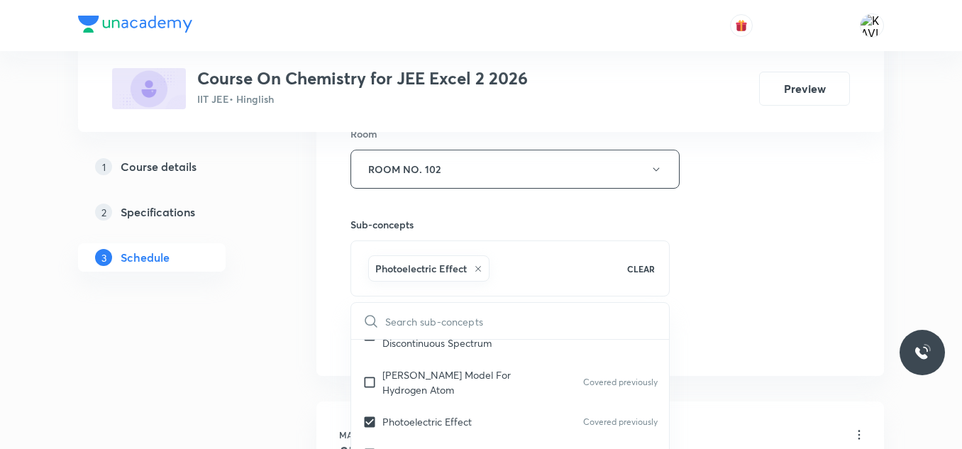
click at [736, 311] on div "Session 56 Live class Session title 32/99 Alcohols, Phenols and Ether - 02 ​ Sc…" at bounding box center [599, 12] width 499 height 682
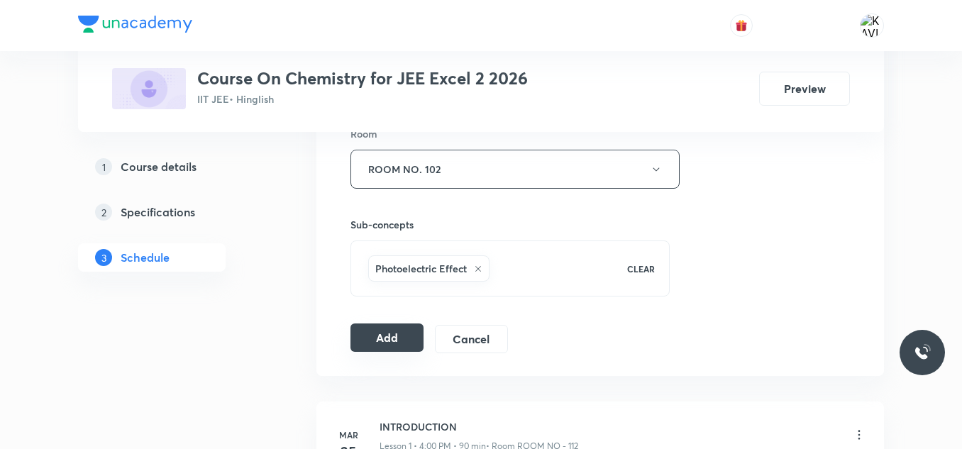
click at [363, 343] on button "Add" at bounding box center [386, 337] width 73 height 28
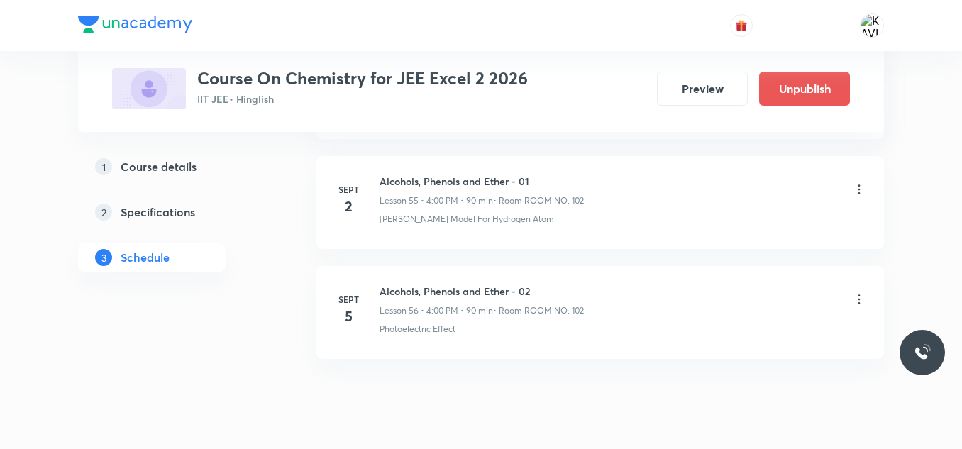
scroll to position [6194, 0]
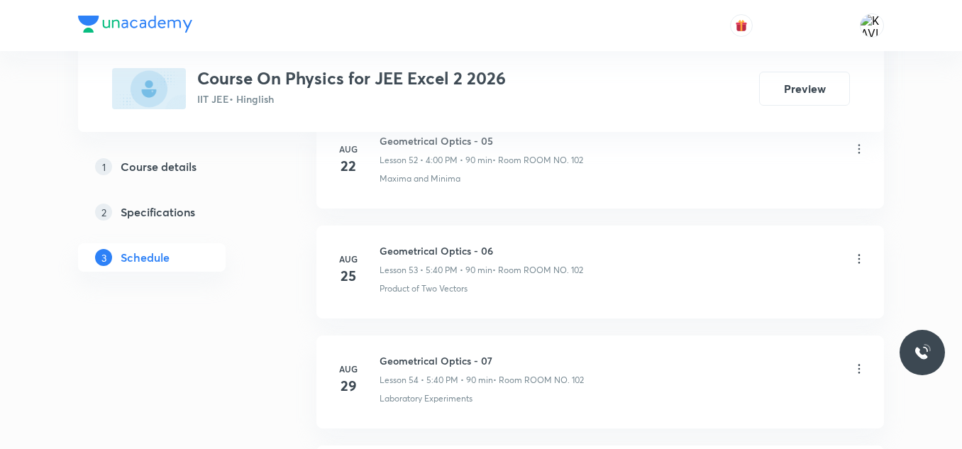
scroll to position [6846, 0]
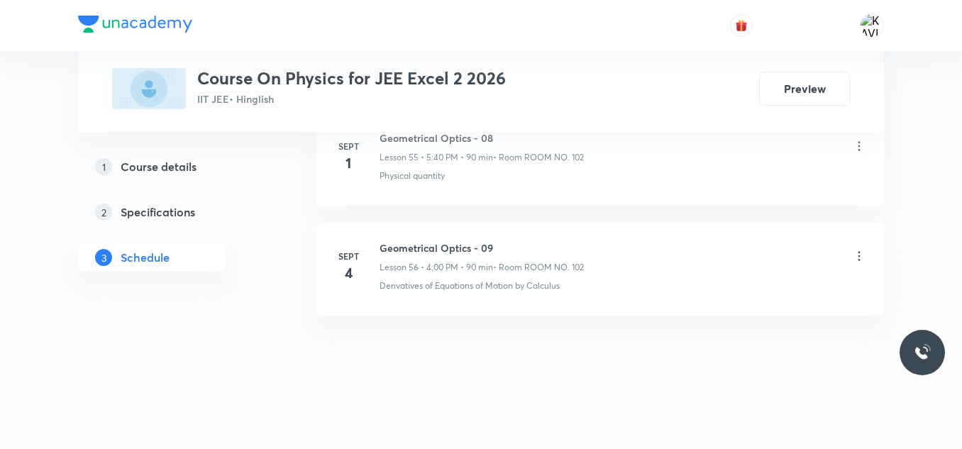
click at [486, 240] on h6 "Geometrical Optics - 09" at bounding box center [482, 247] width 204 height 15
copy h6 "Geometrical Optics - 09"
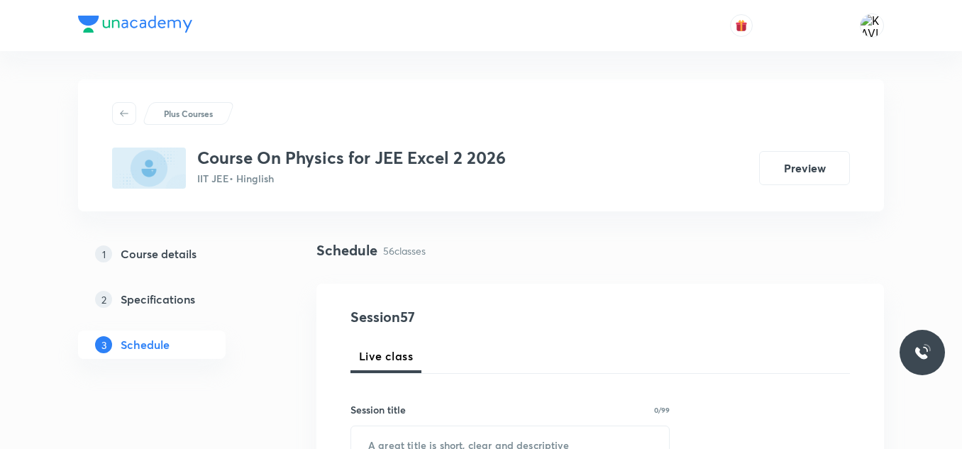
scroll to position [174, 0]
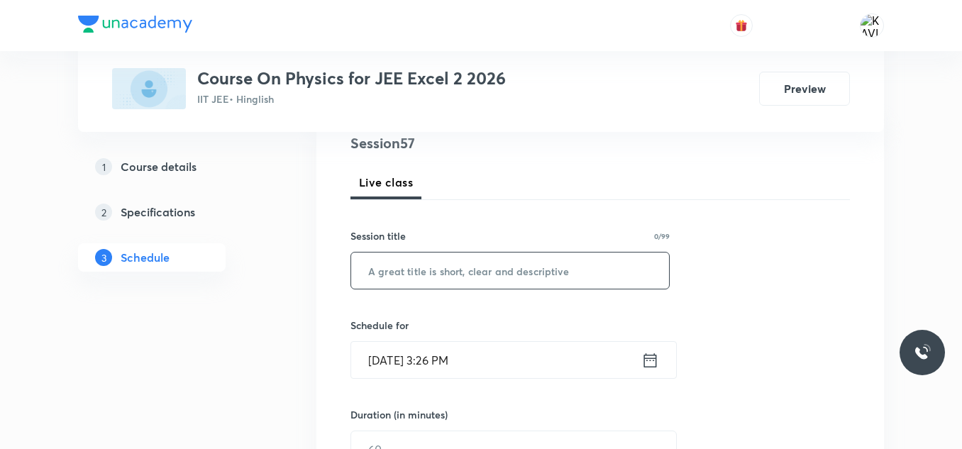
click at [433, 279] on input "text" at bounding box center [510, 271] width 318 height 36
paste input "Geometrical Optics - 09"
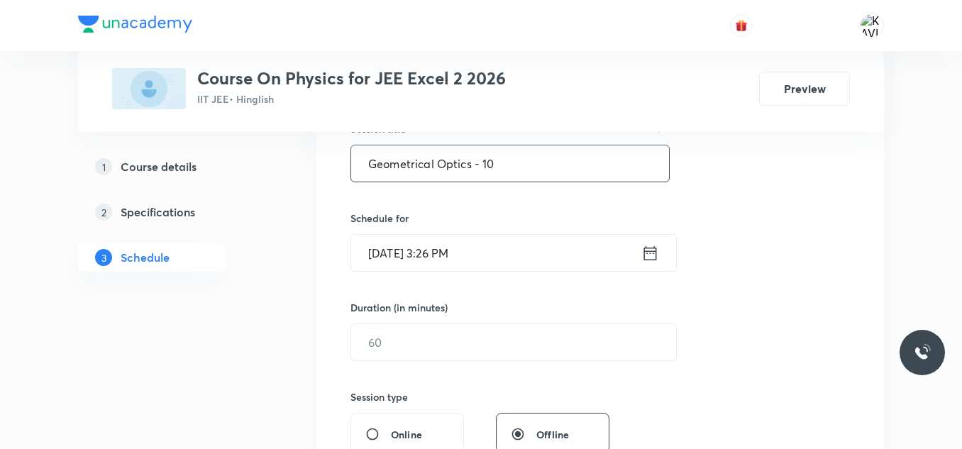
scroll to position [282, 0]
type input "Geometrical Optics - 10"
click at [653, 253] on icon at bounding box center [650, 253] width 18 height 20
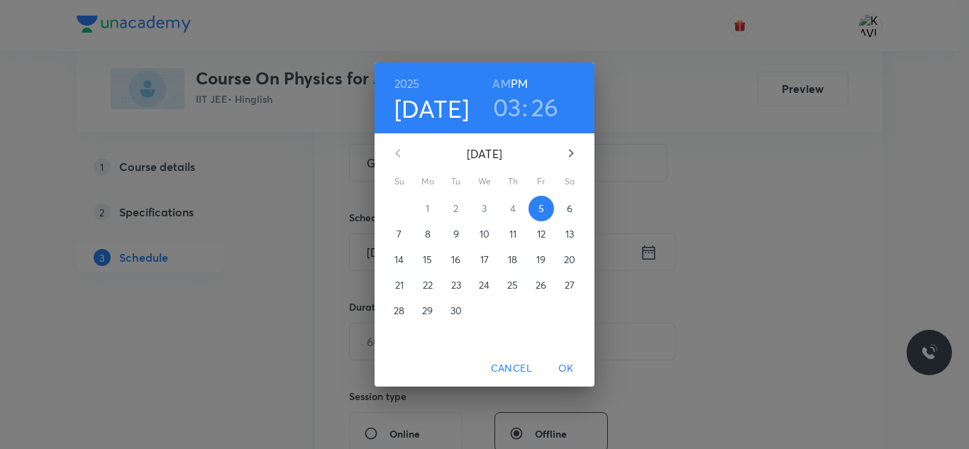
click at [511, 114] on h3 "03" at bounding box center [507, 107] width 28 height 30
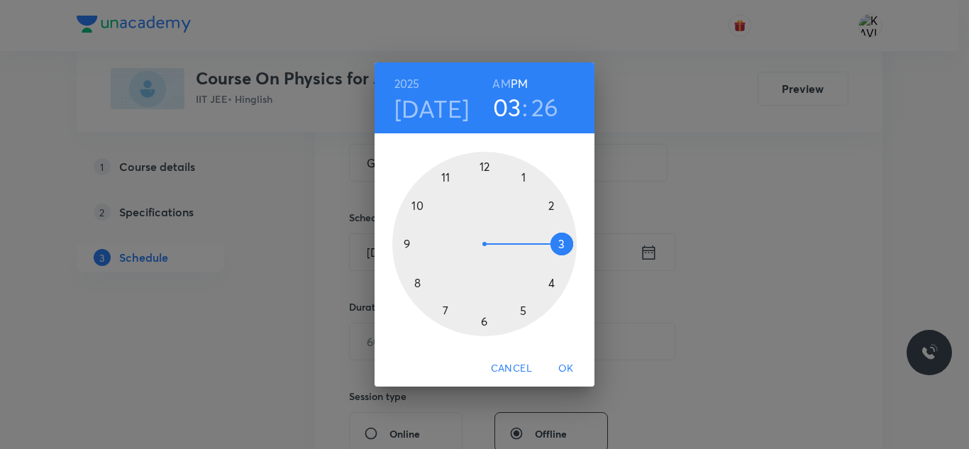
click at [521, 305] on div at bounding box center [484, 244] width 184 height 184
click at [415, 284] on div at bounding box center [484, 244] width 184 height 184
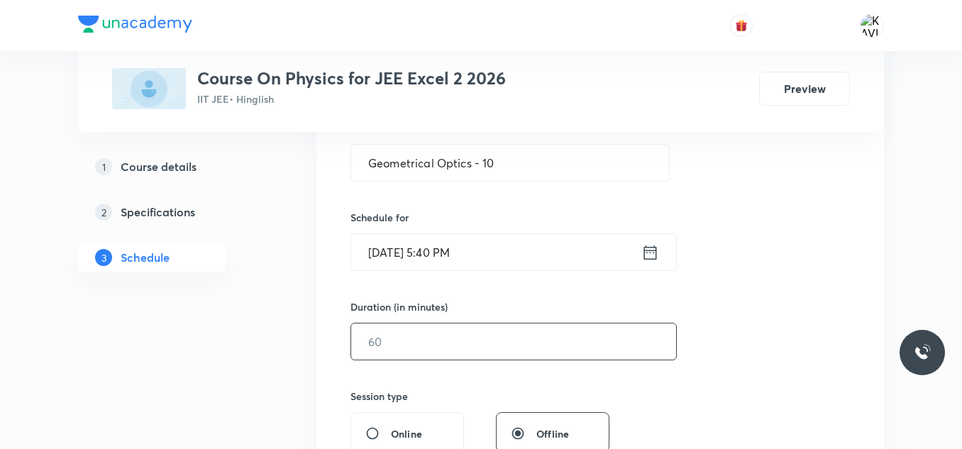
click at [416, 348] on input "text" at bounding box center [513, 341] width 325 height 36
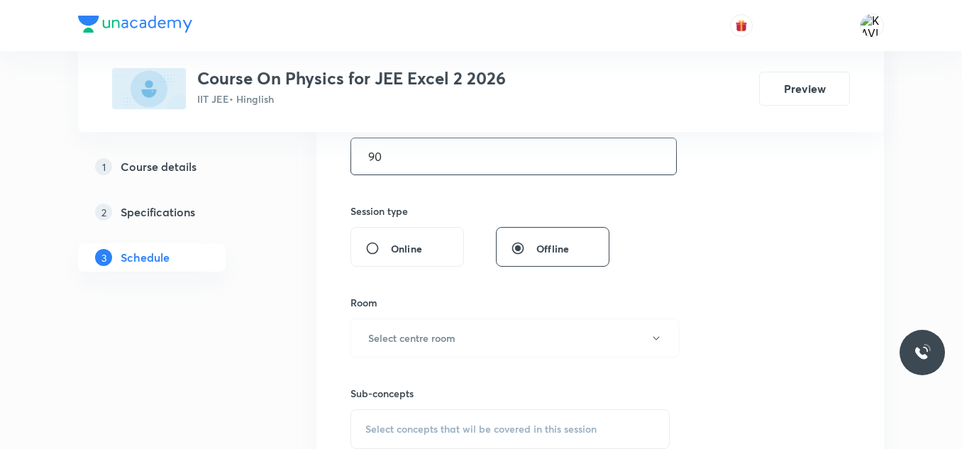
scroll to position [468, 0]
type input "90"
click at [401, 332] on h6 "Select centre room" at bounding box center [411, 336] width 87 height 15
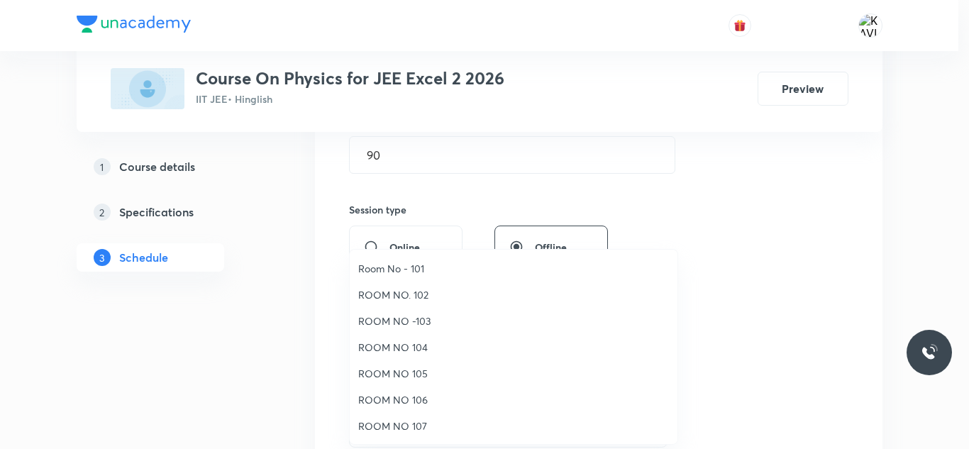
click at [425, 295] on span "ROOM NO. 102" at bounding box center [513, 294] width 311 height 15
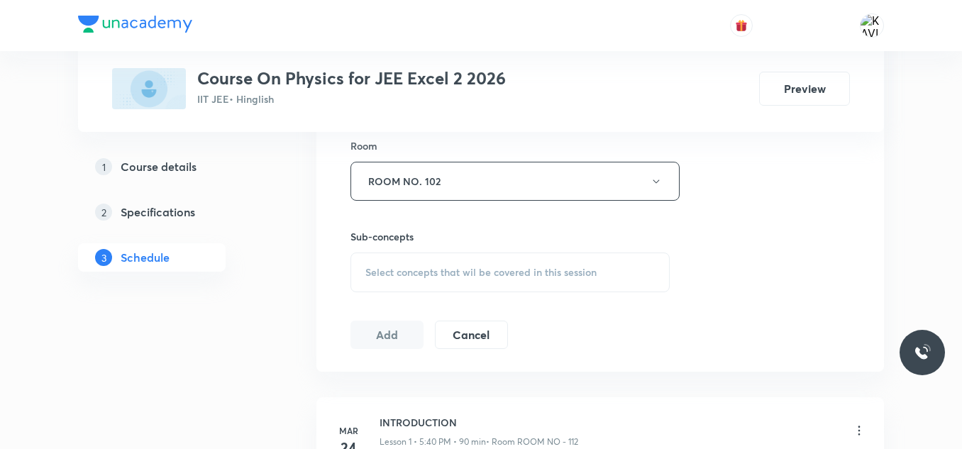
scroll to position [624, 0]
click at [421, 272] on span "Select concepts that wil be covered in this session" at bounding box center [480, 271] width 231 height 11
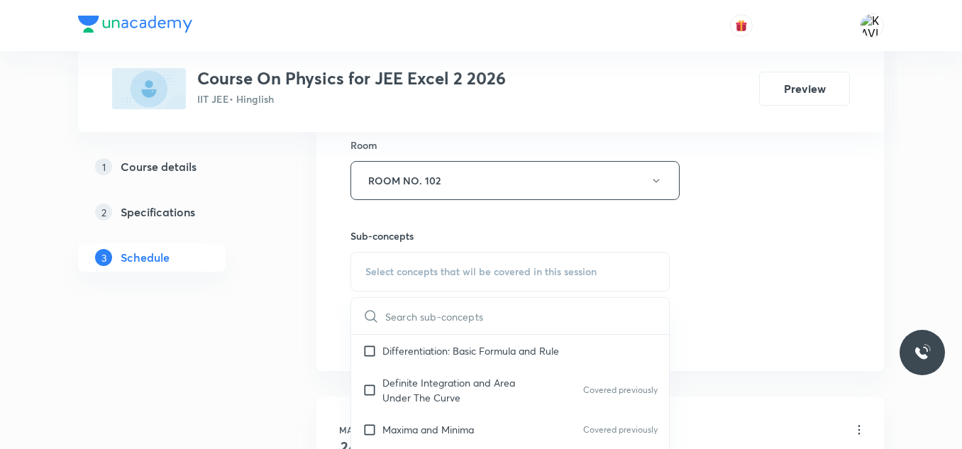
scroll to position [1072, 0]
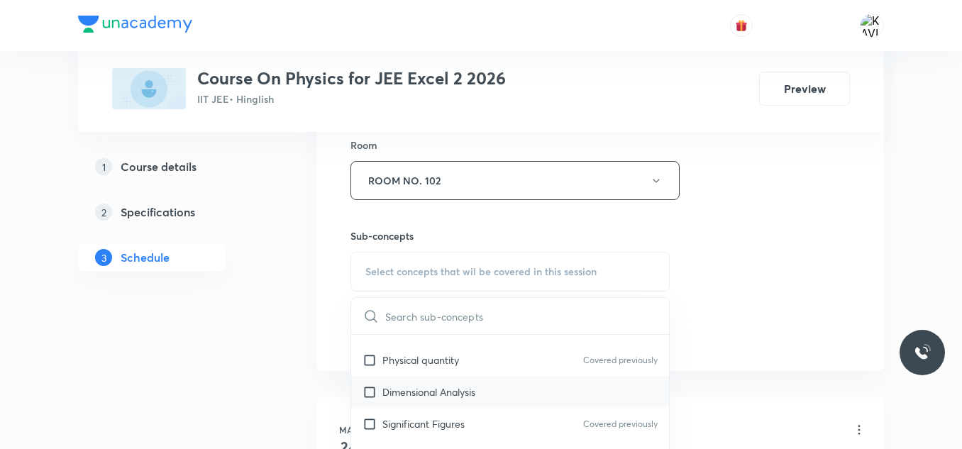
click at [412, 394] on p "Dimensional Analysis" at bounding box center [428, 392] width 93 height 15
checkbox input "true"
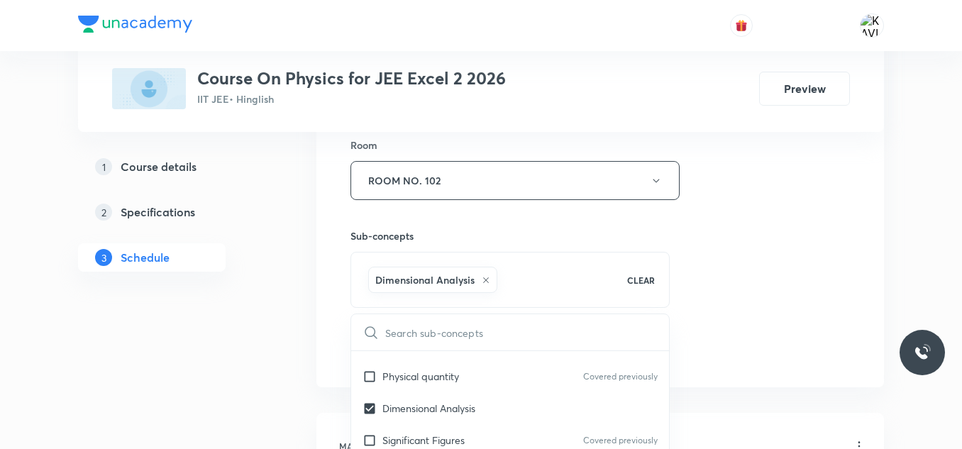
click at [792, 233] on div "Session 57 Live class Session title 23/99 Geometrical Optics - 10 ​ Schedule fo…" at bounding box center [599, 23] width 499 height 682
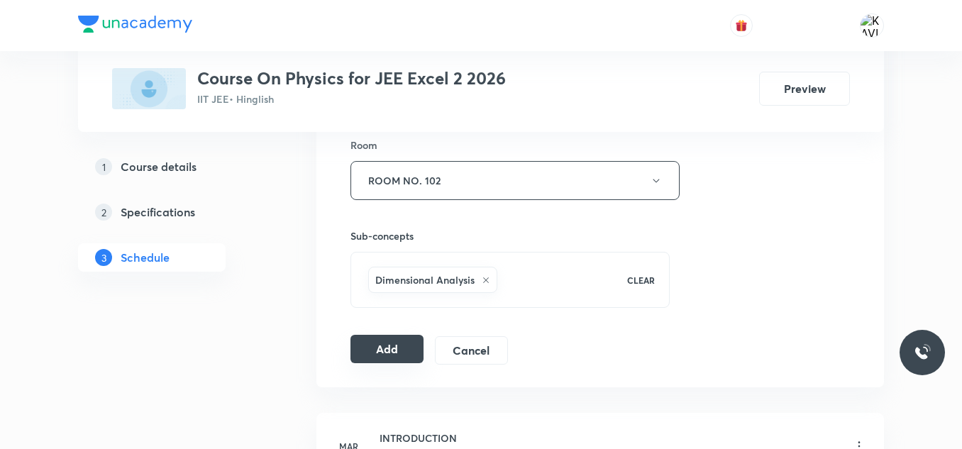
click at [385, 352] on button "Add" at bounding box center [386, 349] width 73 height 28
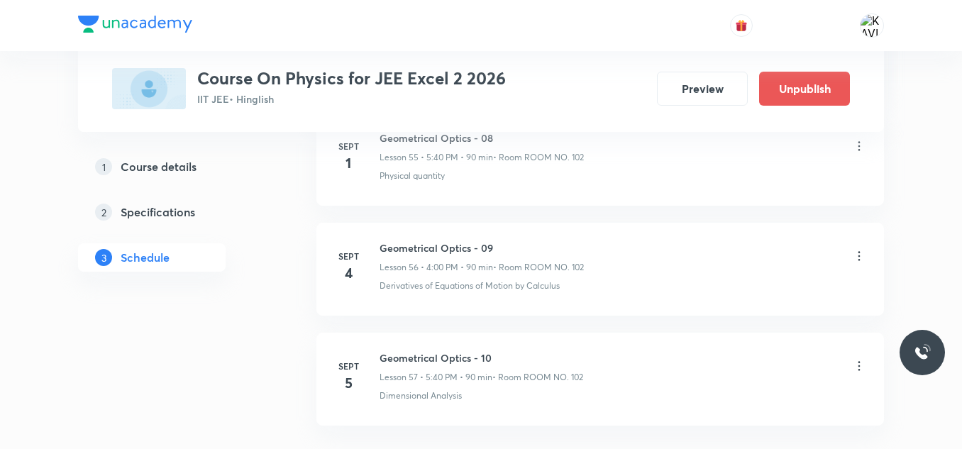
scroll to position [6304, 0]
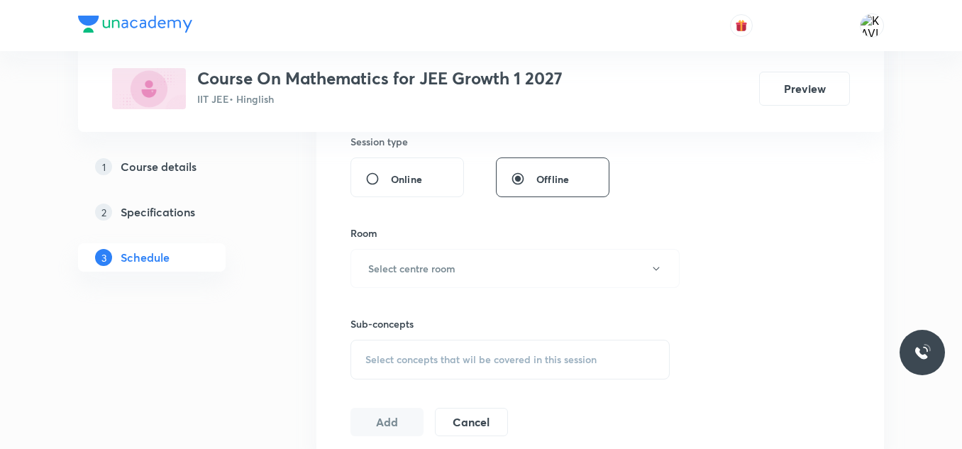
scroll to position [798, 0]
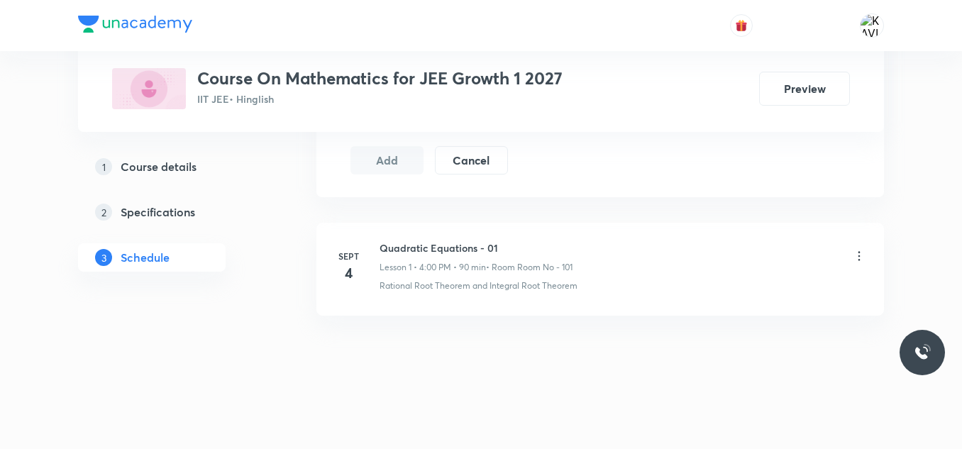
click at [465, 250] on h6 "Quadratic Equations - 01" at bounding box center [476, 247] width 193 height 15
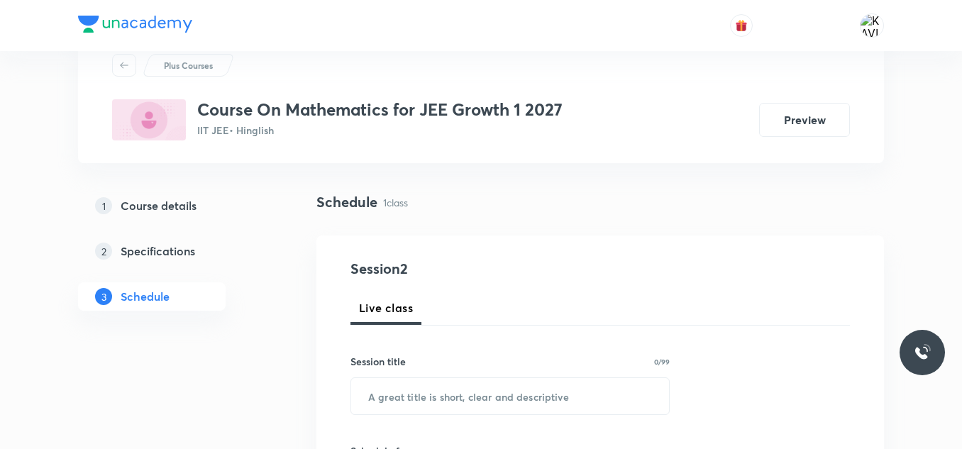
scroll to position [50, 0]
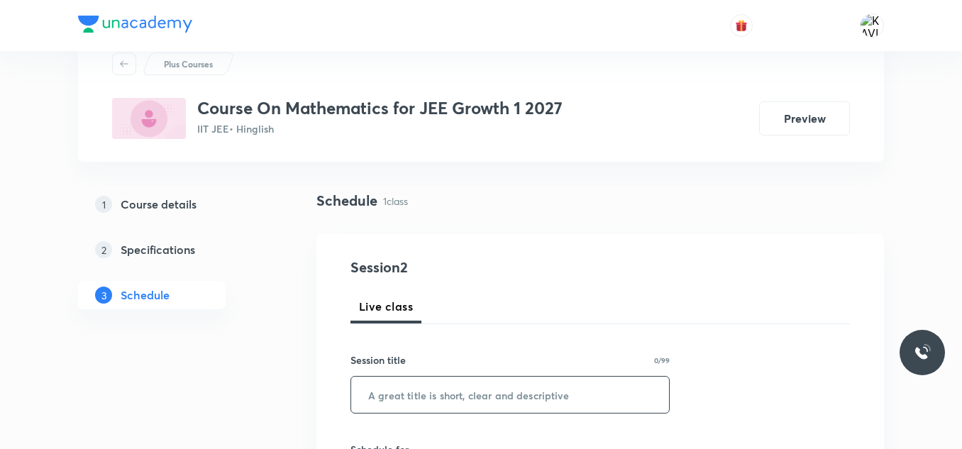
click at [404, 397] on input "text" at bounding box center [510, 395] width 318 height 36
paste input "Circular Motion - 03"
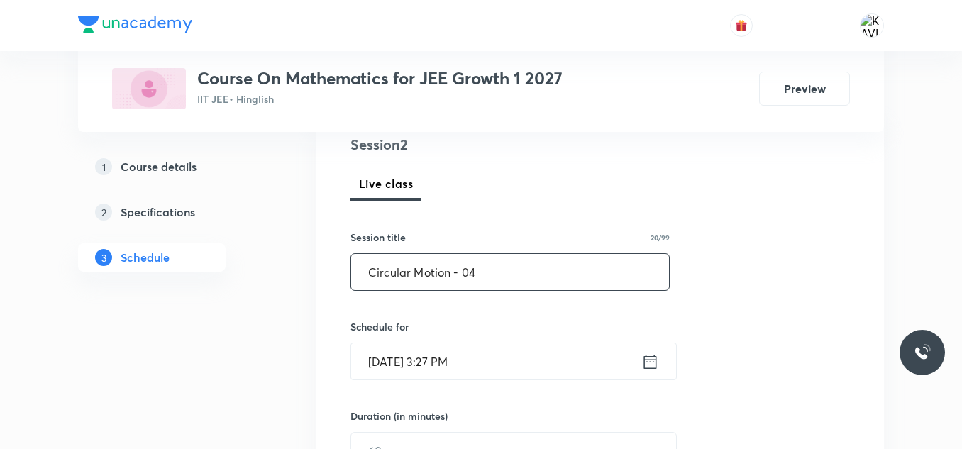
scroll to position [173, 0]
type input "Circular Motion - 04"
click at [650, 357] on icon at bounding box center [650, 361] width 18 height 20
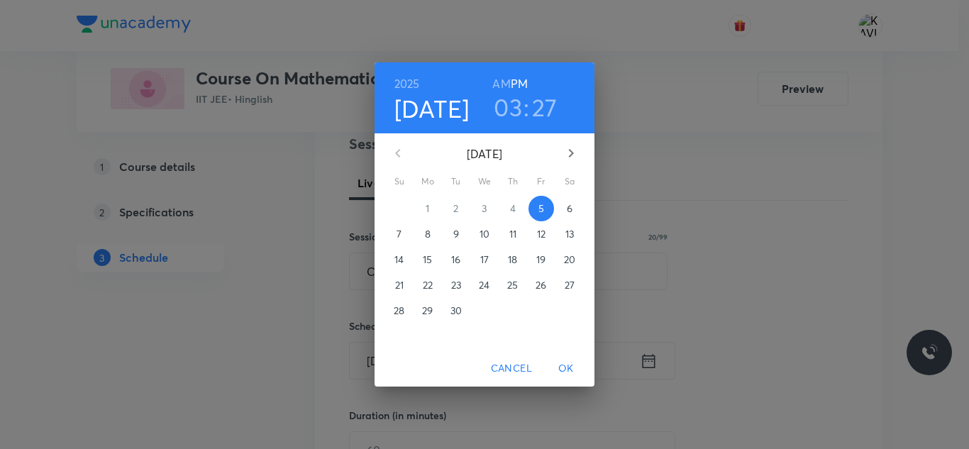
click at [508, 101] on h3 "03" at bounding box center [508, 107] width 28 height 30
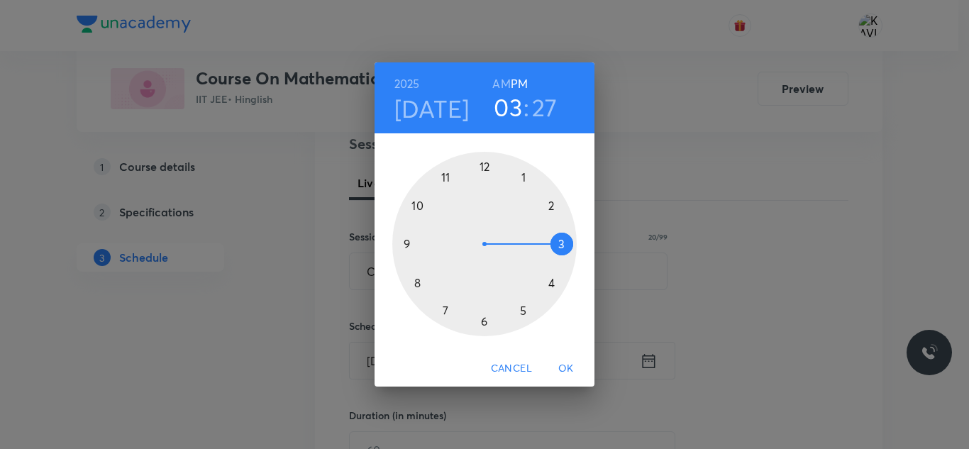
click at [526, 314] on div at bounding box center [484, 244] width 184 height 184
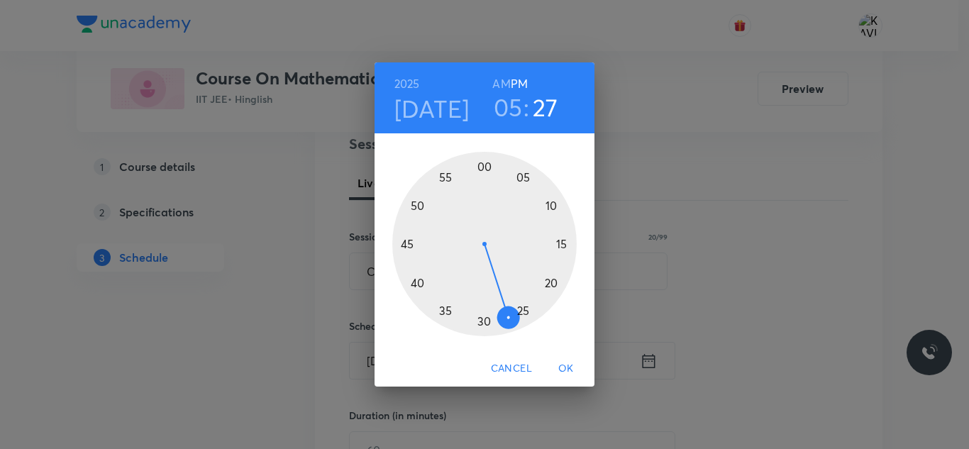
click at [419, 282] on div at bounding box center [484, 244] width 184 height 184
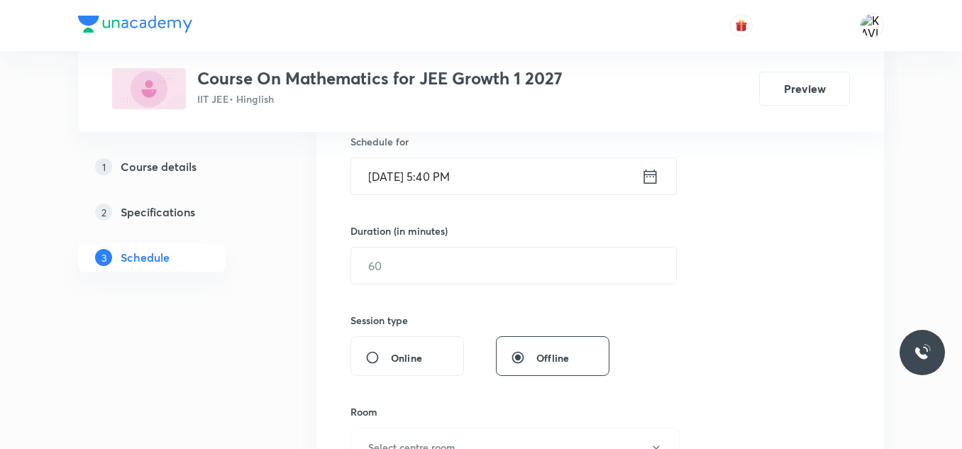
scroll to position [424, 0]
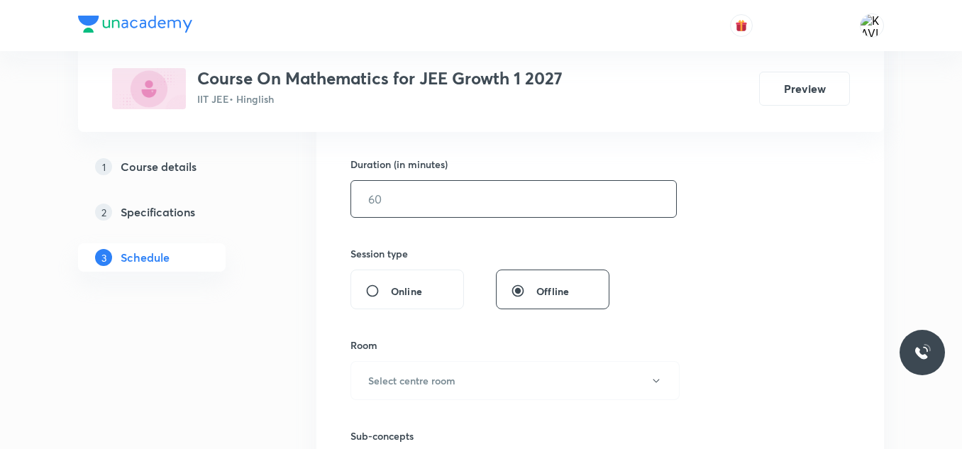
click at [402, 206] on input "text" at bounding box center [513, 199] width 325 height 36
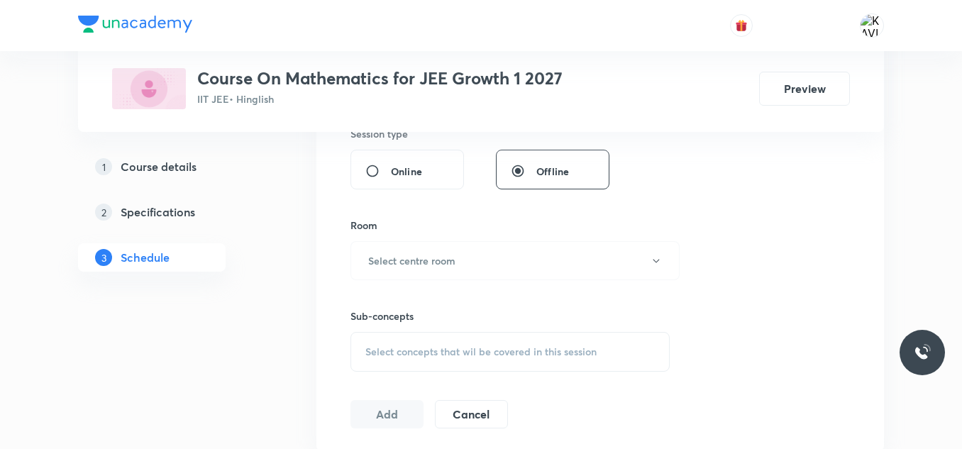
scroll to position [548, 0]
type input "90"
click at [411, 262] on h6 "Select centre room" at bounding box center [411, 257] width 87 height 15
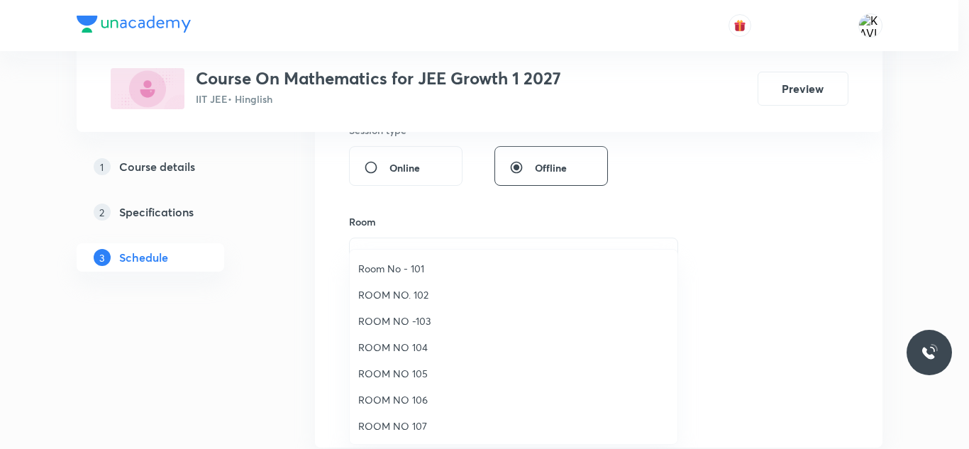
click at [387, 271] on span "Room No - 101" at bounding box center [513, 268] width 311 height 15
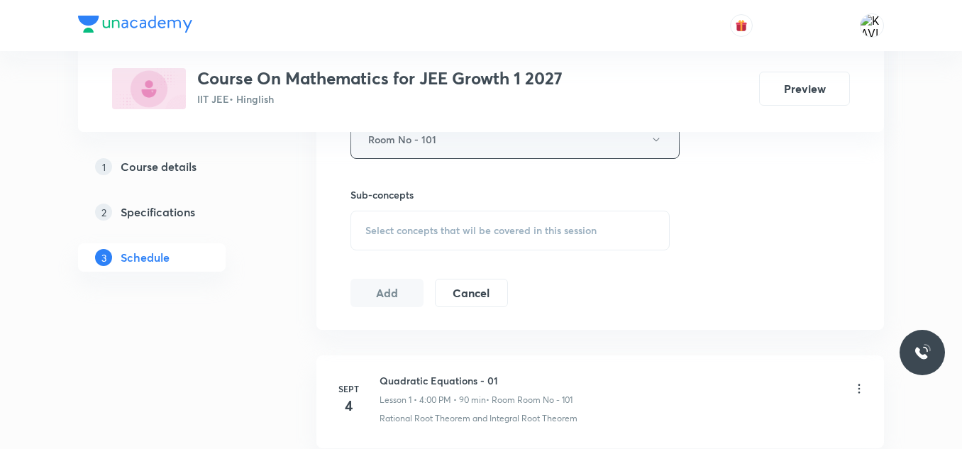
scroll to position [670, 0]
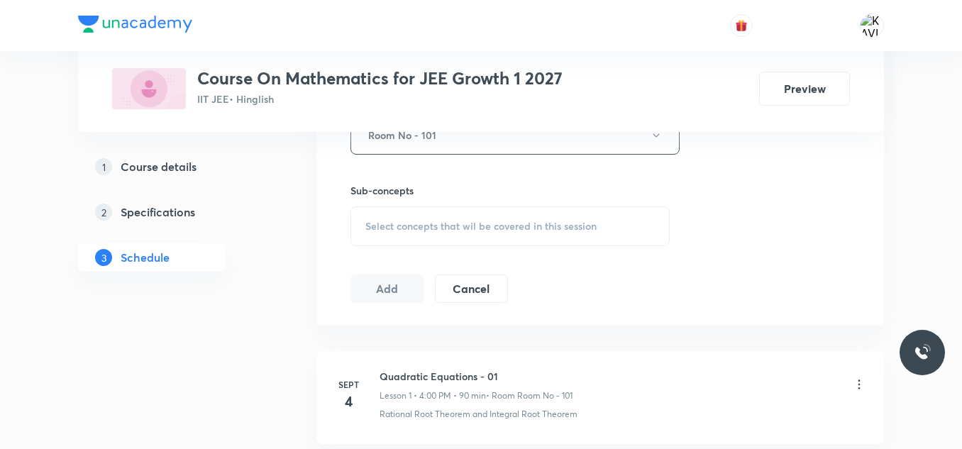
click at [426, 224] on span "Select concepts that wil be covered in this session" at bounding box center [480, 226] width 231 height 11
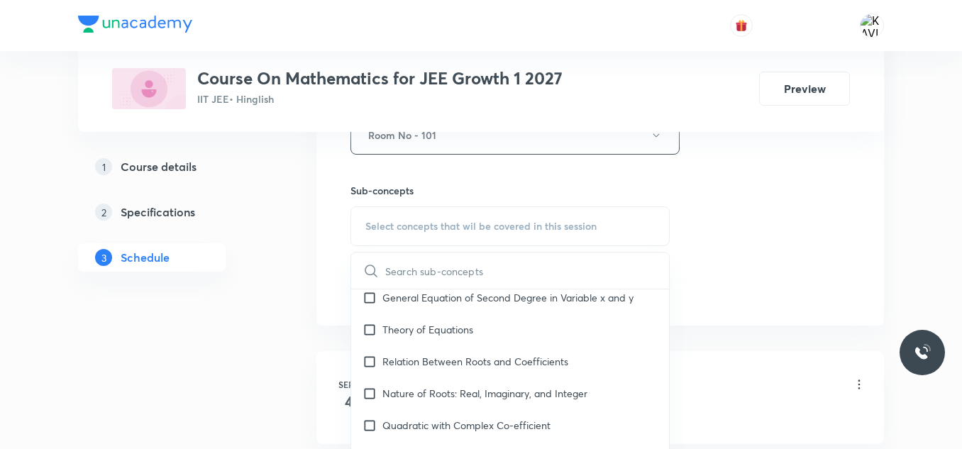
scroll to position [428, 0]
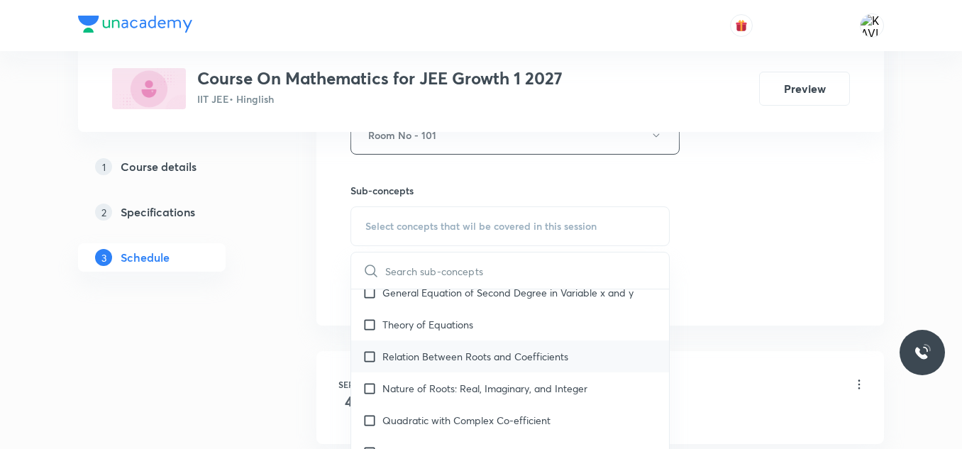
click at [452, 348] on div "Relation Between Roots and Coefficients" at bounding box center [510, 357] width 318 height 32
checkbox input "true"
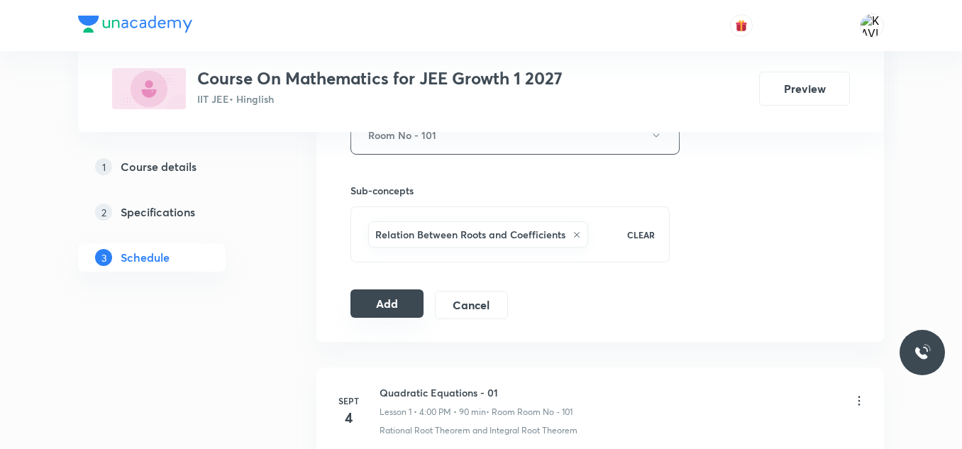
click at [402, 298] on button "Add" at bounding box center [386, 303] width 73 height 28
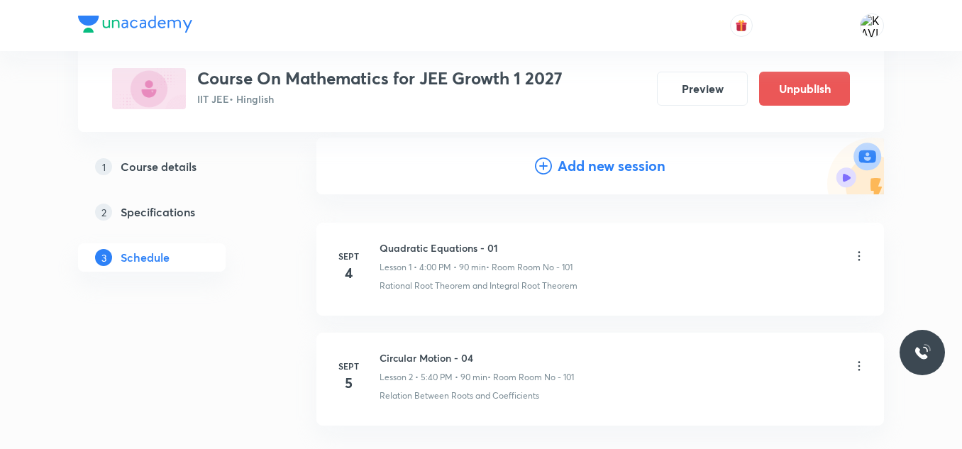
scroll to position [256, 0]
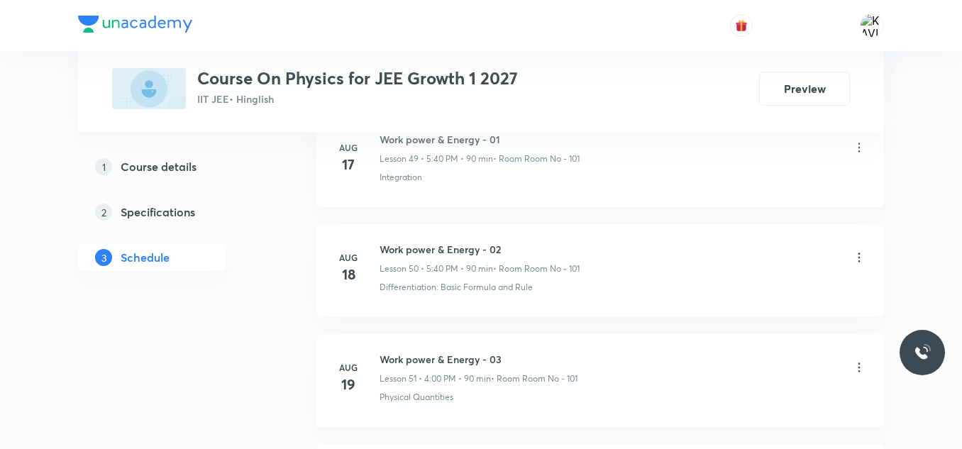
scroll to position [6736, 0]
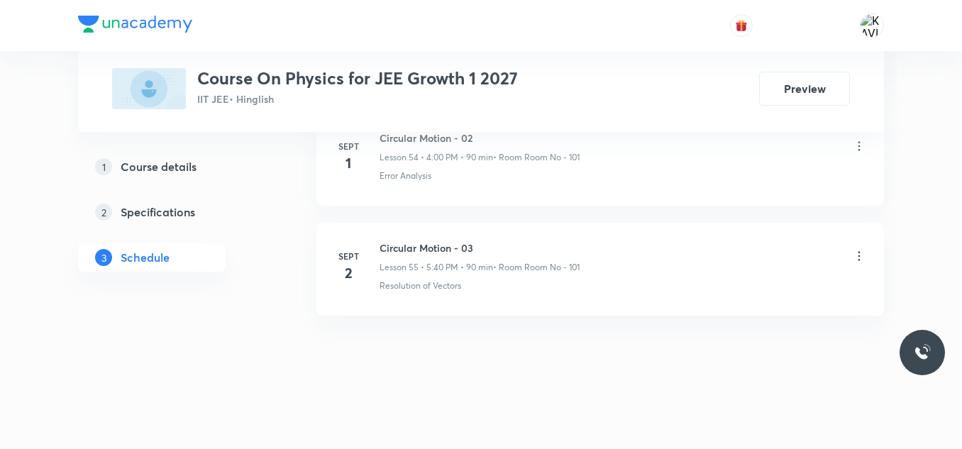
click at [441, 243] on h6 "Circular Motion - 03" at bounding box center [480, 247] width 200 height 15
copy h6 "Circular Motion - 03"
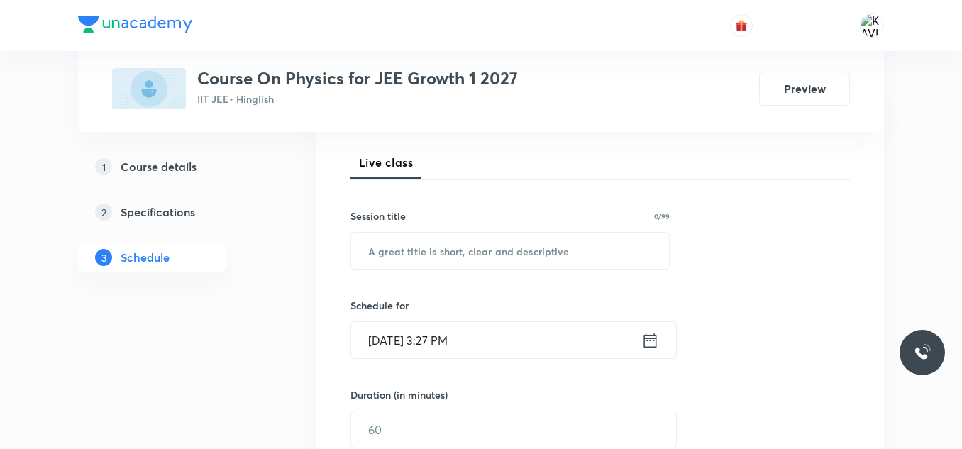
scroll to position [199, 0]
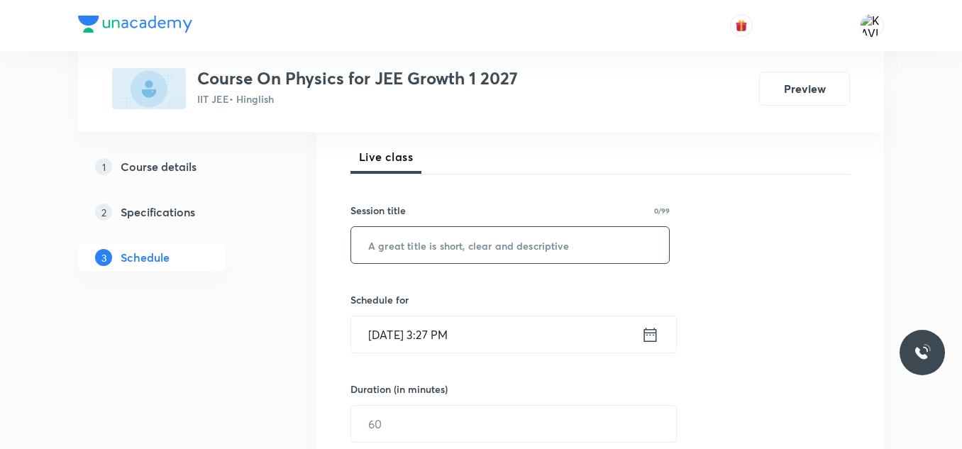
click at [426, 256] on input "text" at bounding box center [510, 245] width 318 height 36
paste input "Circular Motion - 03"
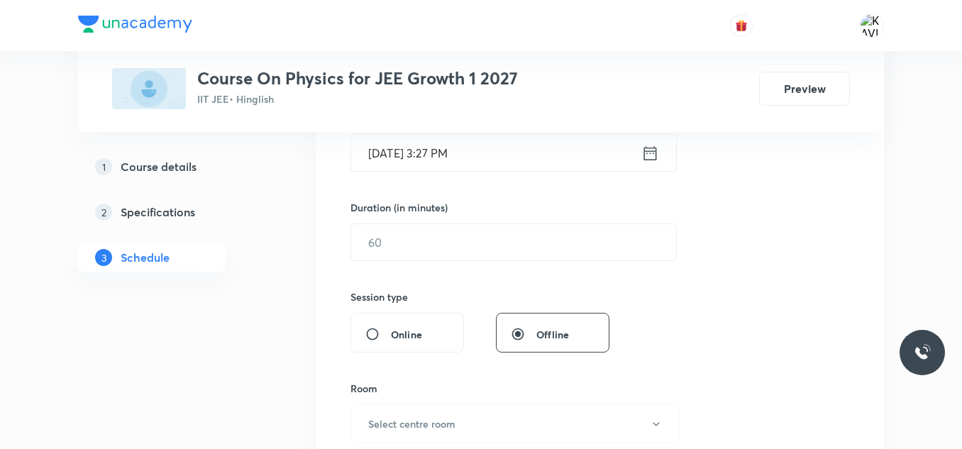
scroll to position [383, 0]
type input "Circular Motion - 04"
click at [646, 163] on div "Sept 5, 2025, 3:27 PM ​" at bounding box center [513, 151] width 326 height 38
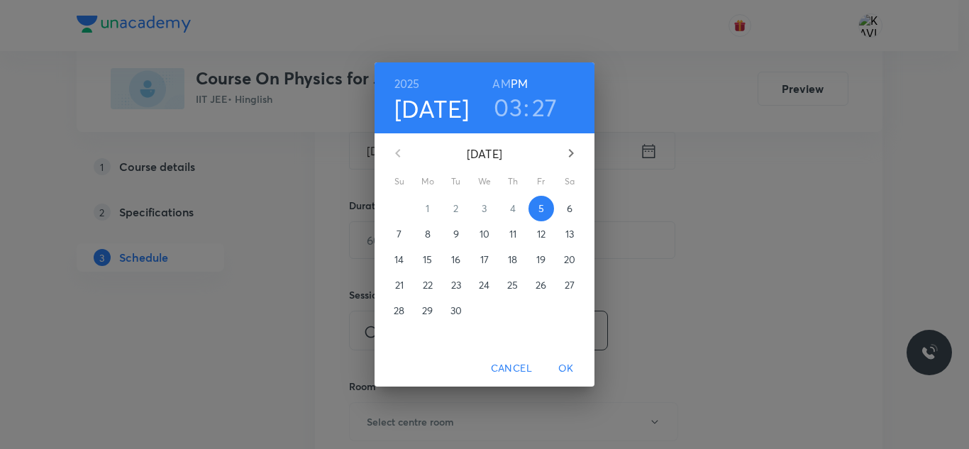
click at [513, 109] on h3 "03" at bounding box center [508, 107] width 28 height 30
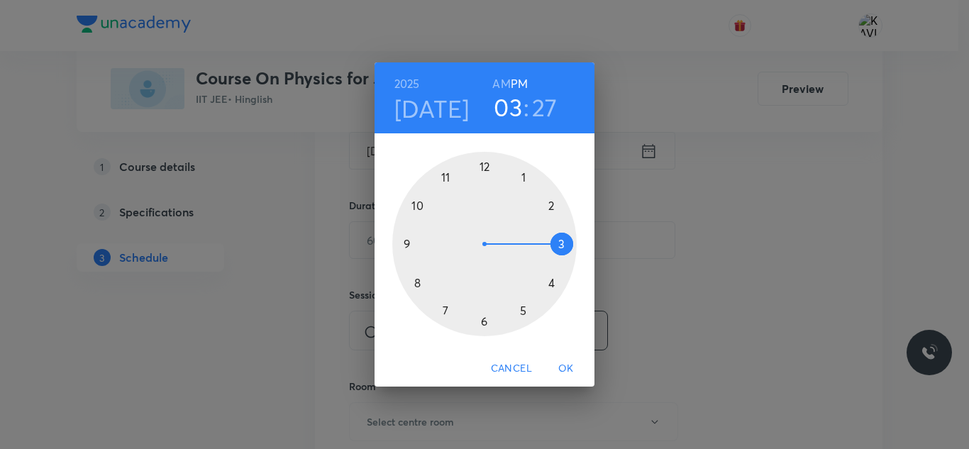
click at [546, 280] on div at bounding box center [484, 244] width 184 height 184
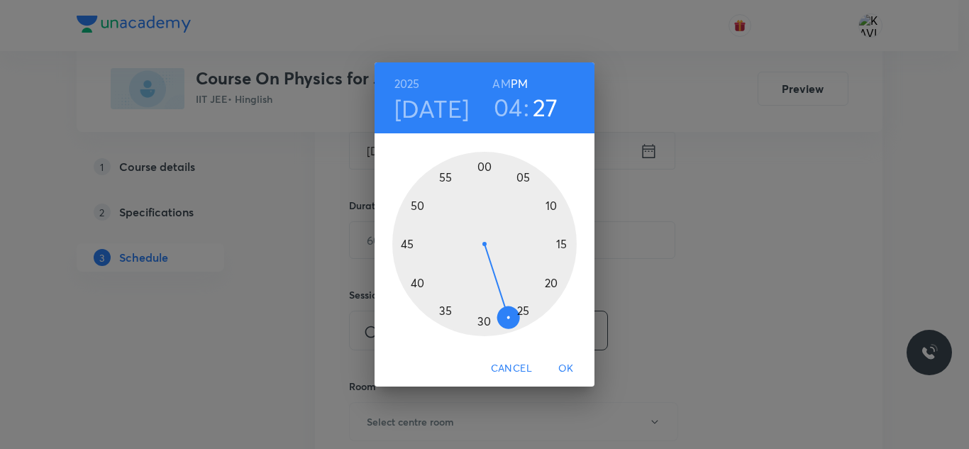
click at [483, 170] on div at bounding box center [484, 244] width 184 height 184
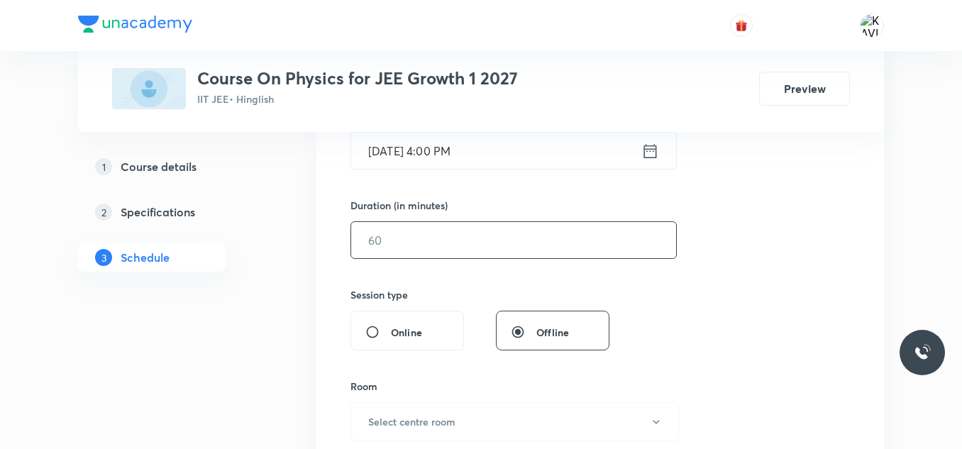
click at [421, 240] on input "text" at bounding box center [513, 240] width 325 height 36
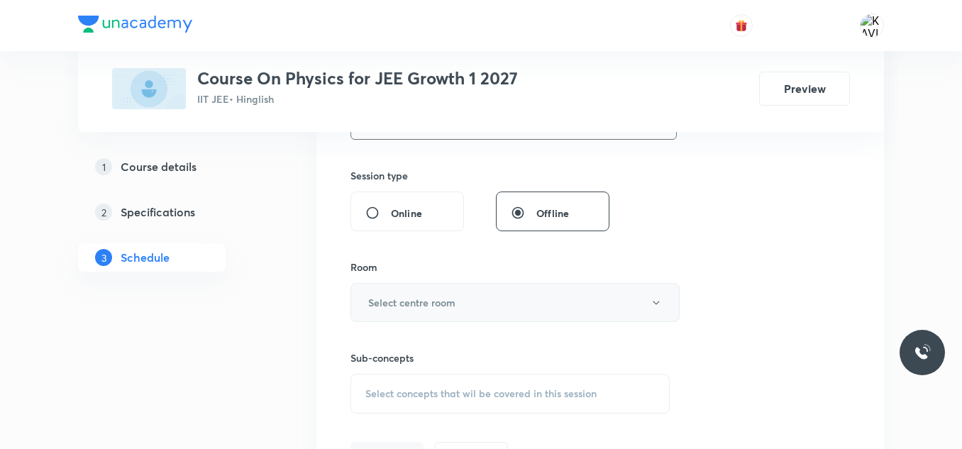
type input "90"
click at [430, 304] on h6 "Select centre room" at bounding box center [411, 302] width 87 height 15
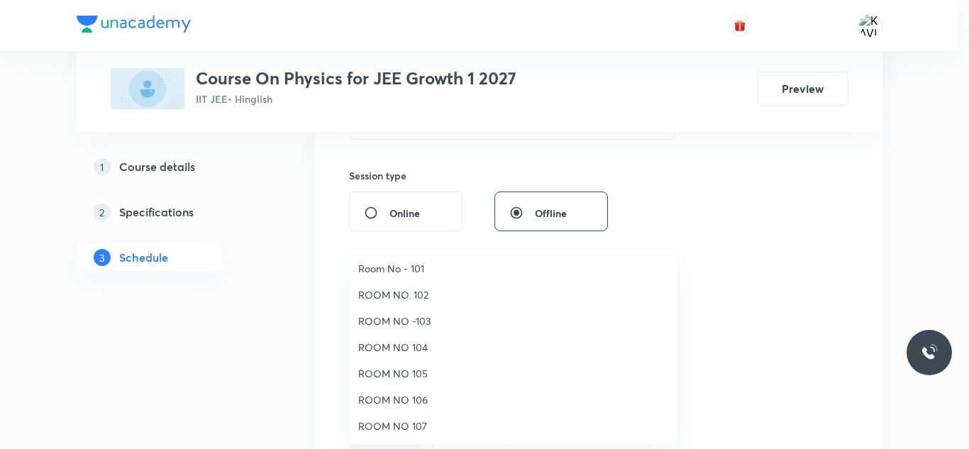
click at [413, 272] on span "Room No - 101" at bounding box center [513, 268] width 311 height 15
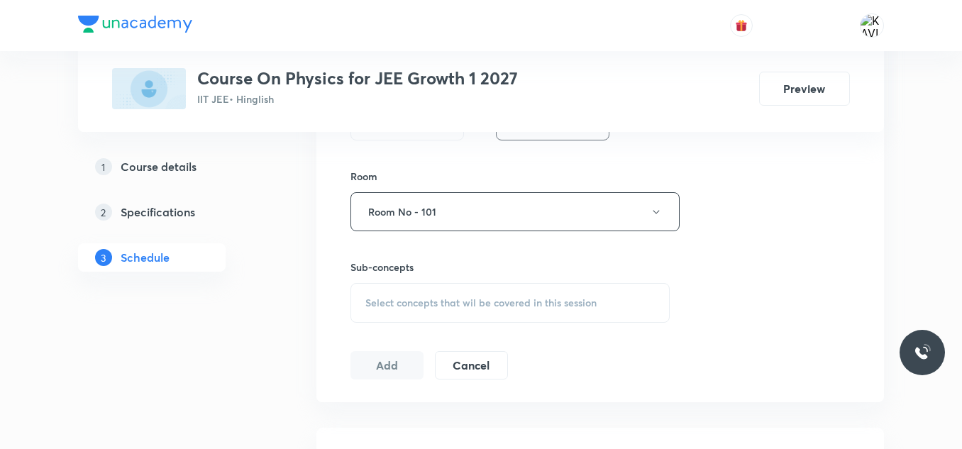
scroll to position [601, 0]
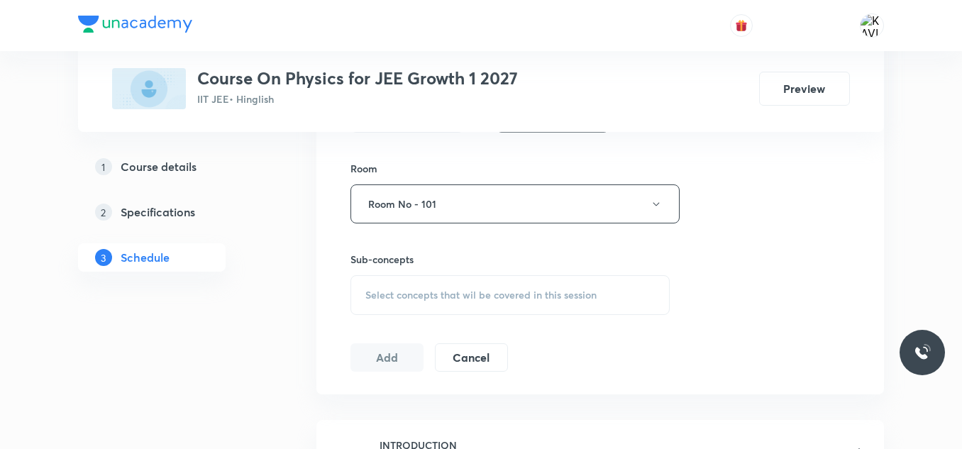
click at [399, 285] on div "Select concepts that wil be covered in this session" at bounding box center [509, 295] width 319 height 40
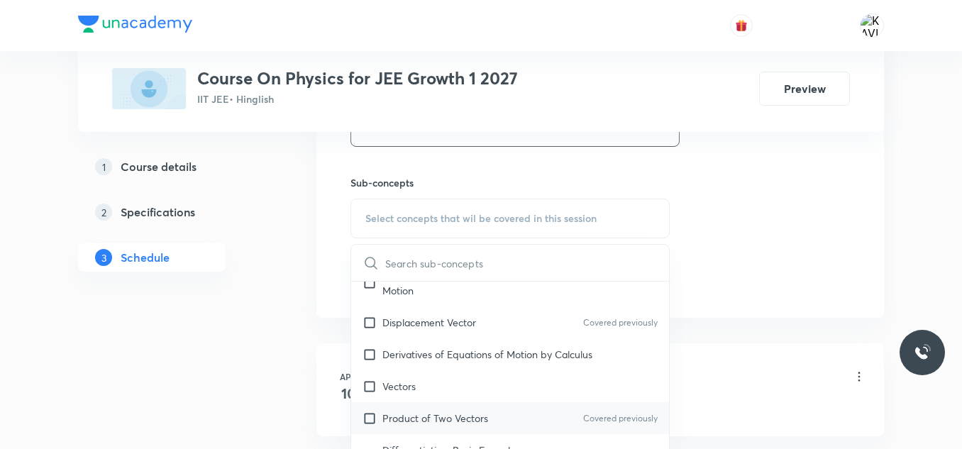
scroll to position [540, 0]
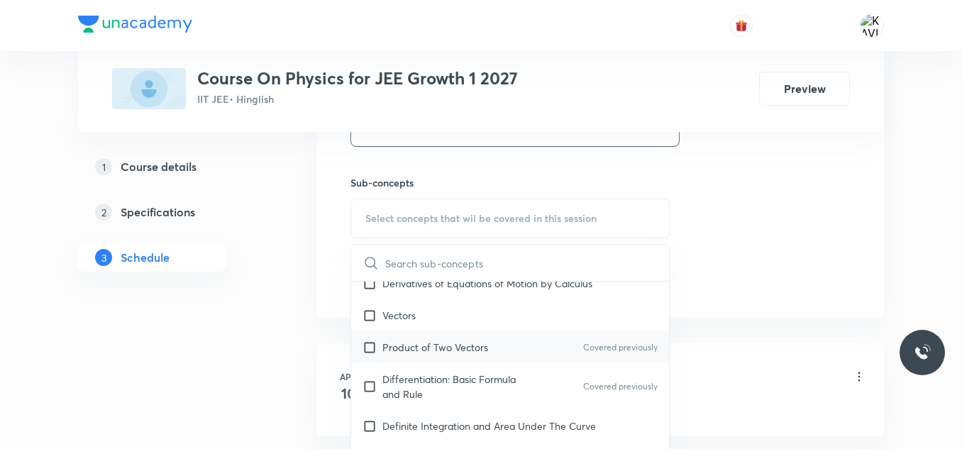
click at [413, 356] on div "Product of Two Vectors Covered previously" at bounding box center [510, 347] width 318 height 32
checkbox input "true"
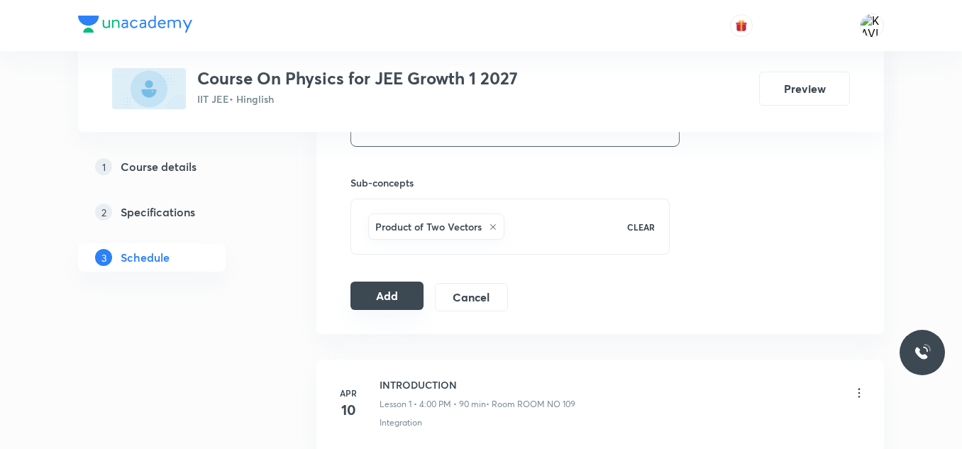
click at [374, 290] on button "Add" at bounding box center [386, 296] width 73 height 28
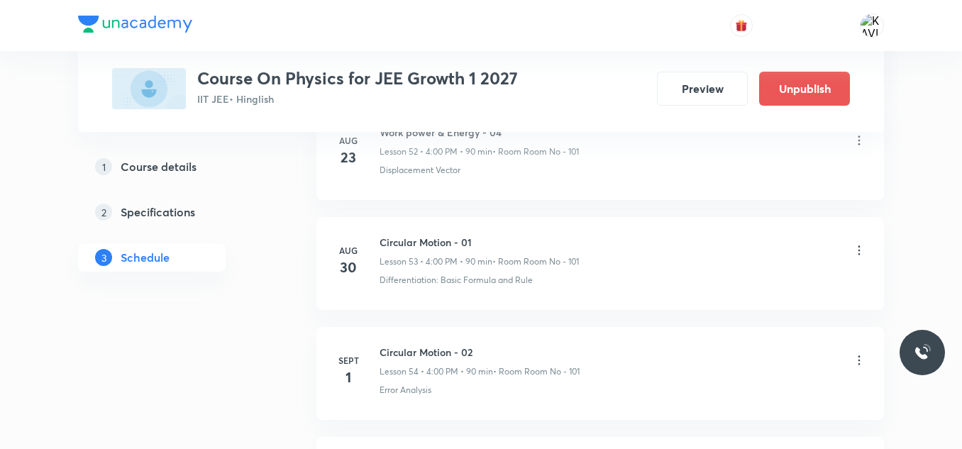
scroll to position [6194, 0]
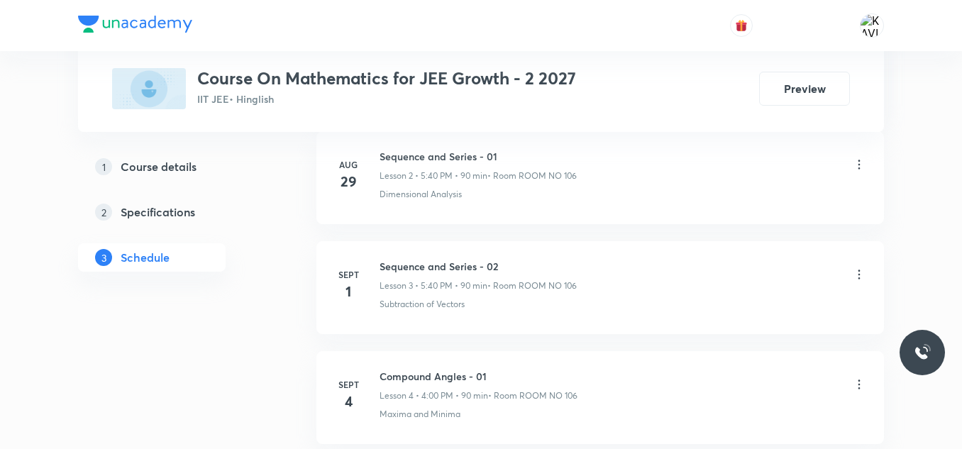
scroll to position [1128, 0]
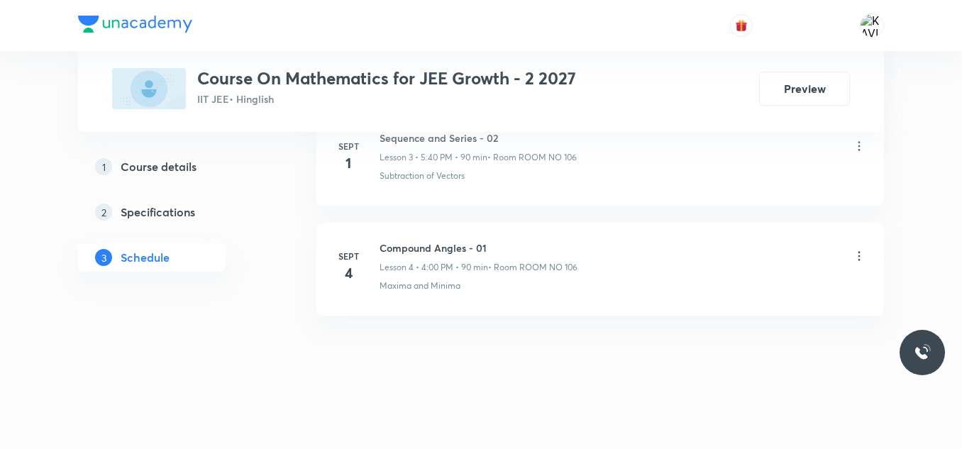
click at [435, 245] on h6 "Compound Angles - 01" at bounding box center [479, 247] width 198 height 15
copy h6 "Compound Angles - 01"
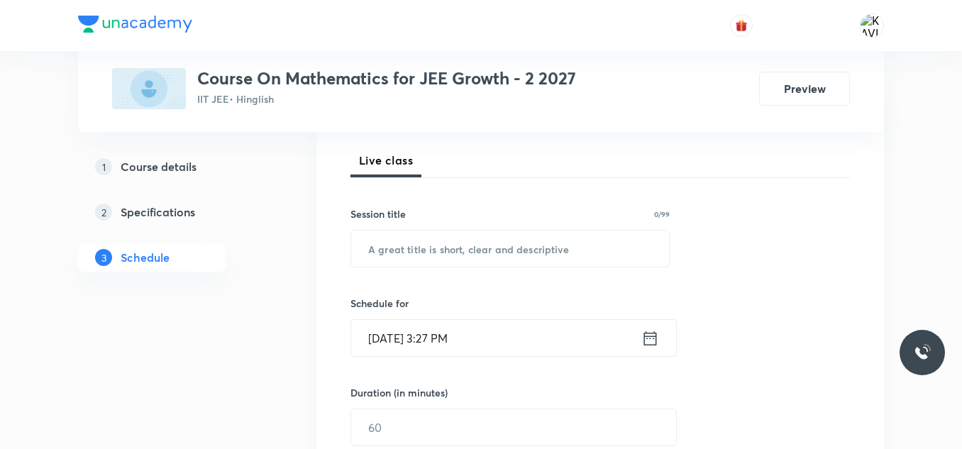
scroll to position [209, 0]
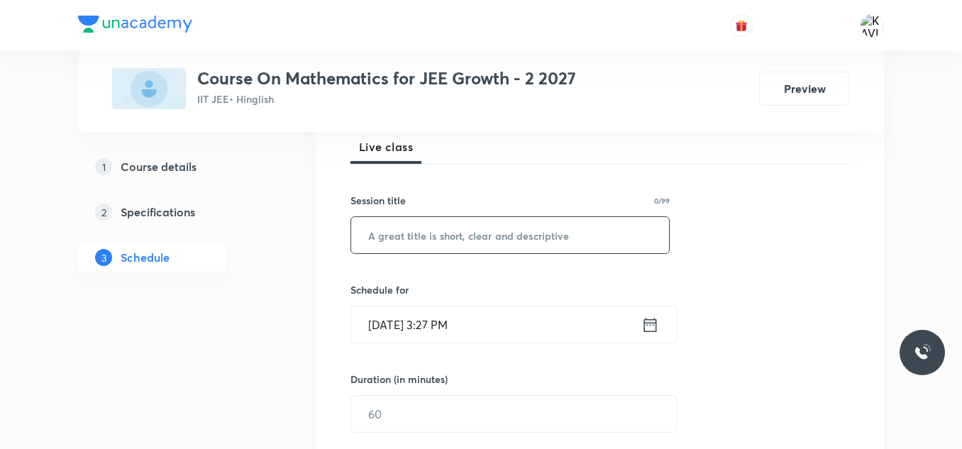
click at [441, 245] on input "text" at bounding box center [510, 235] width 318 height 36
paste input "Compound Angles - 01"
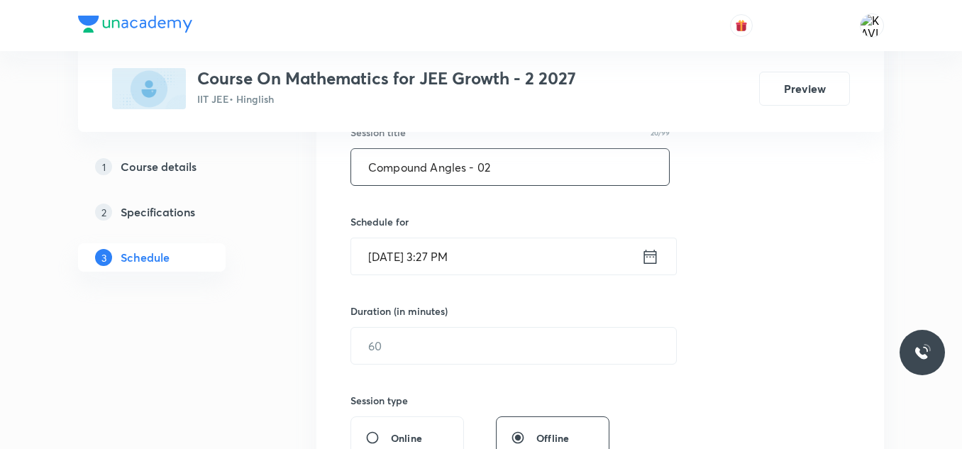
scroll to position [280, 0]
type input "Compound Angles - 02"
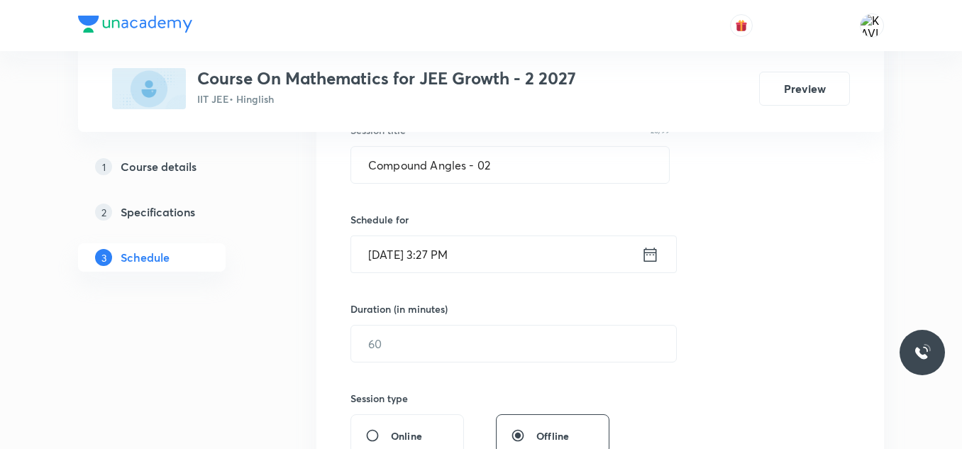
click at [645, 257] on icon at bounding box center [650, 254] width 13 height 14
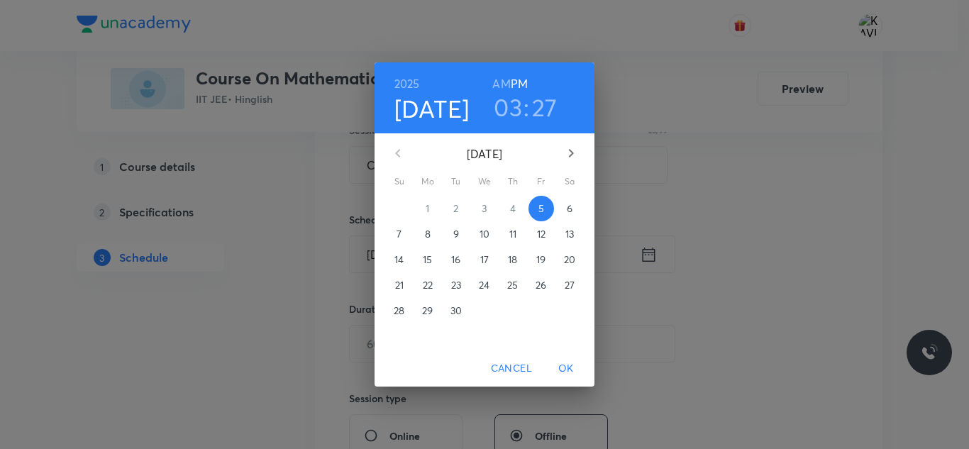
click at [503, 104] on h3 "03" at bounding box center [508, 107] width 28 height 30
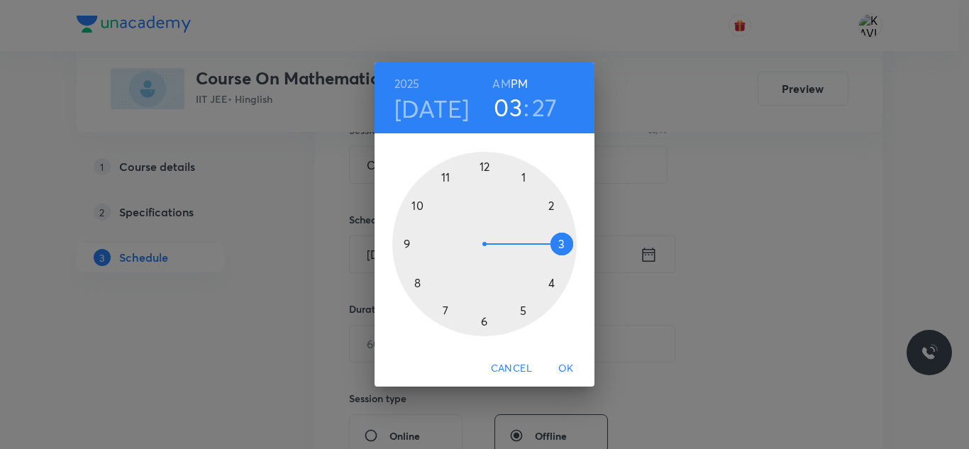
click at [549, 286] on div at bounding box center [484, 244] width 184 height 184
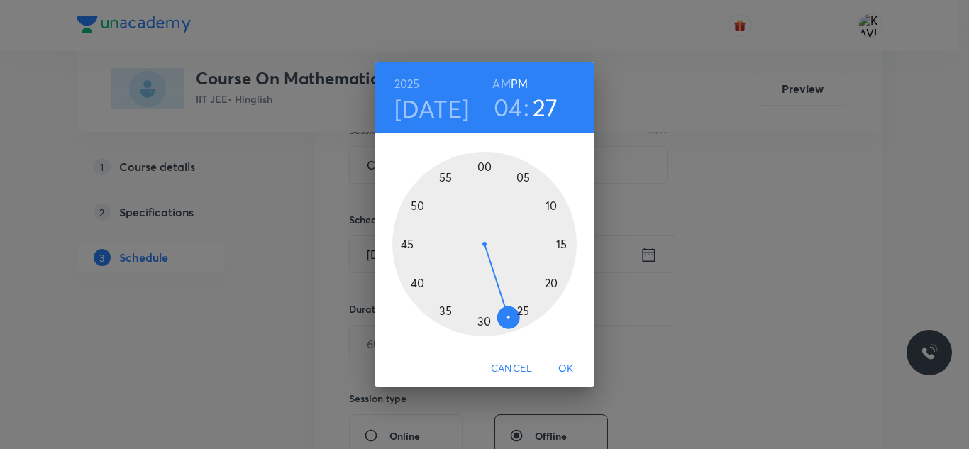
click at [482, 174] on div at bounding box center [484, 244] width 184 height 184
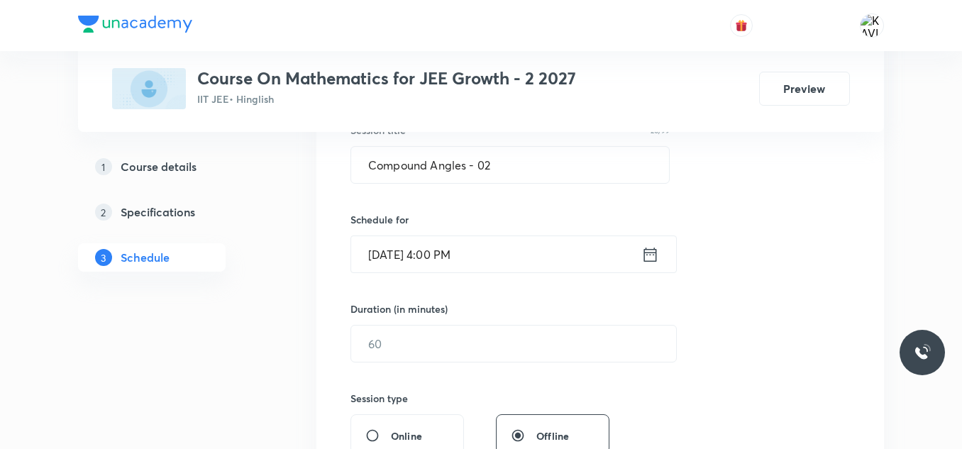
scroll to position [338, 0]
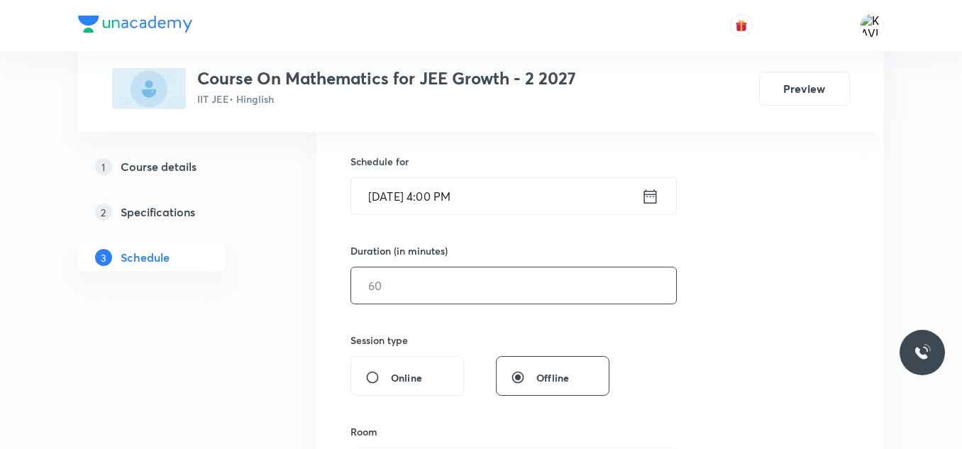
click at [380, 294] on input "text" at bounding box center [513, 285] width 325 height 36
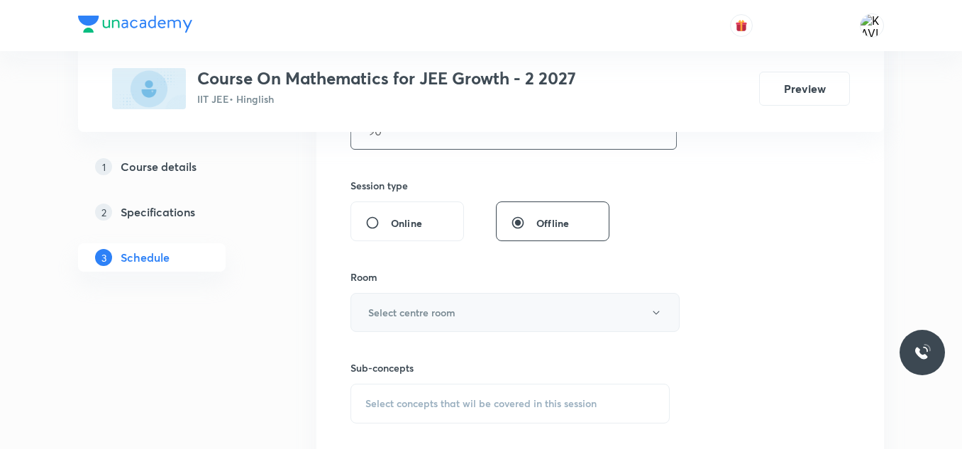
type input "90"
click at [394, 304] on button "Select centre room" at bounding box center [514, 312] width 329 height 39
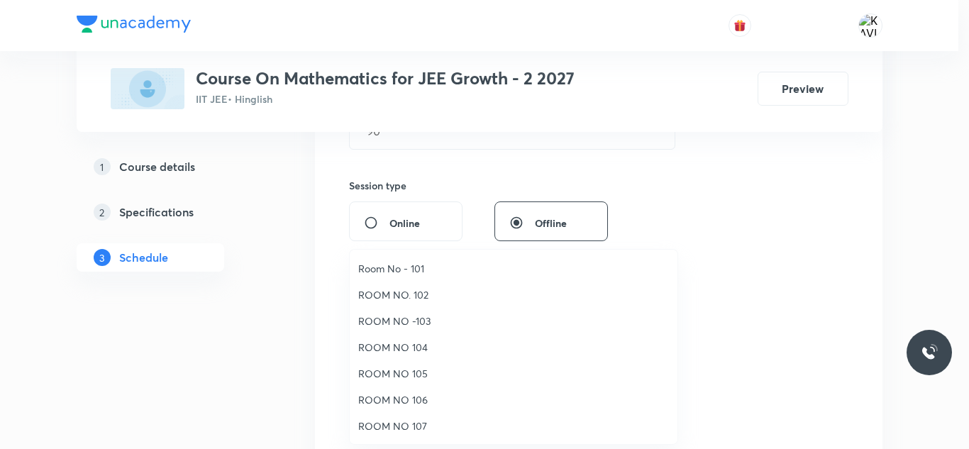
click at [404, 402] on span "ROOM NO 106" at bounding box center [513, 399] width 311 height 15
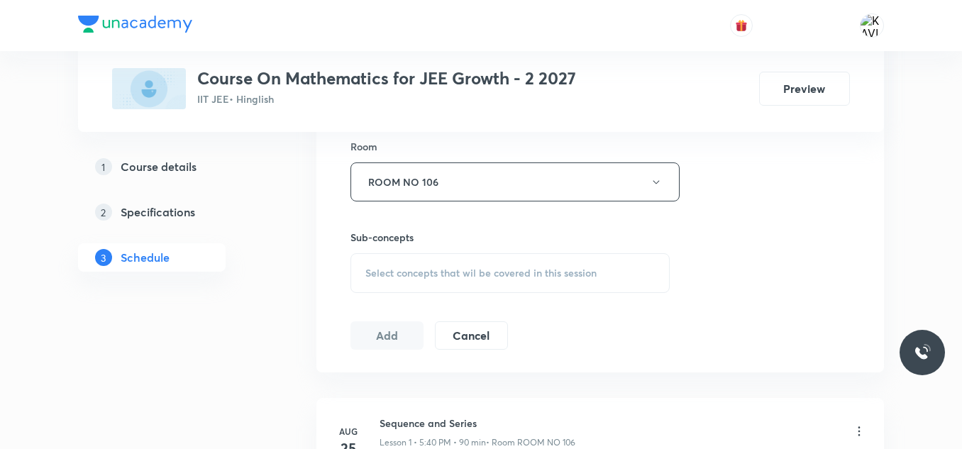
scroll to position [627, 0]
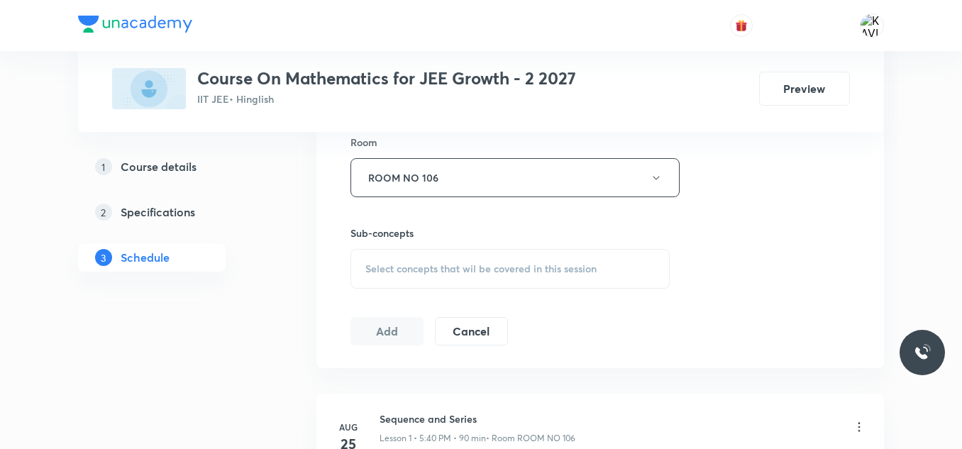
click at [409, 259] on div "Select concepts that wil be covered in this session" at bounding box center [509, 269] width 319 height 40
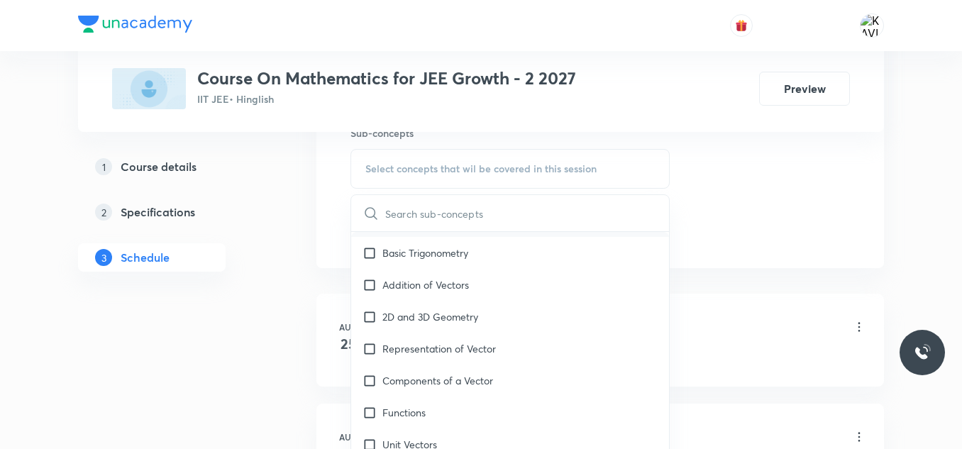
scroll to position [197, 0]
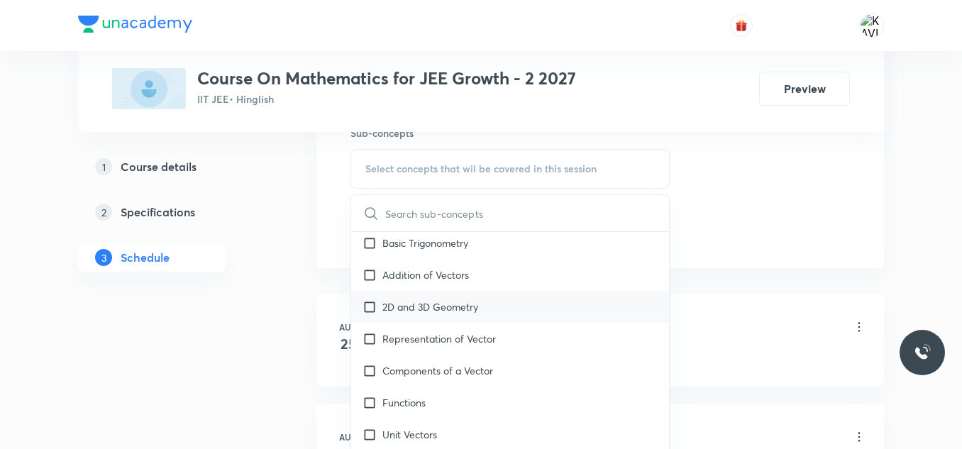
click at [455, 304] on p "2D and 3D Geometry" at bounding box center [430, 306] width 96 height 15
checkbox input "true"
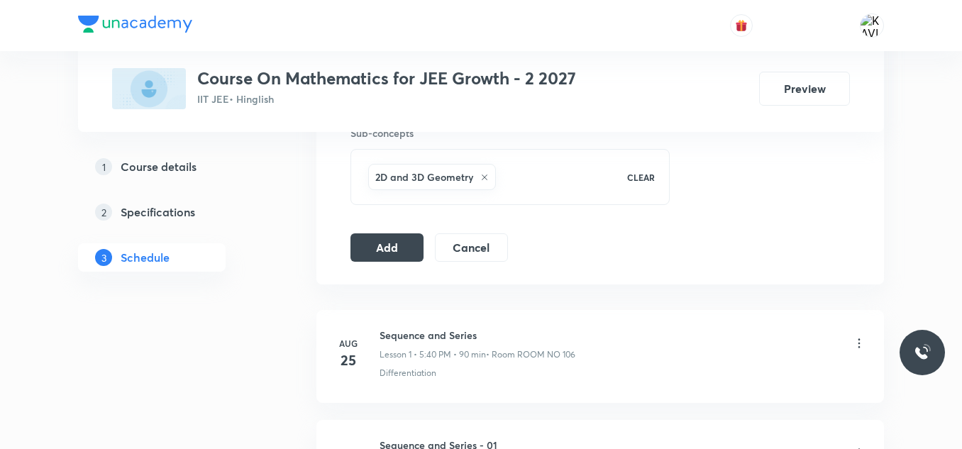
click at [394, 240] on button "Add" at bounding box center [386, 246] width 73 height 28
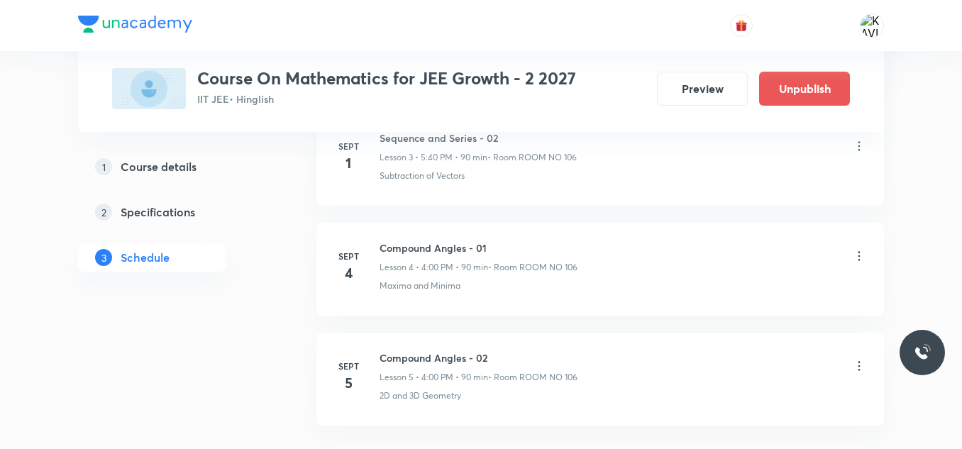
scroll to position [586, 0]
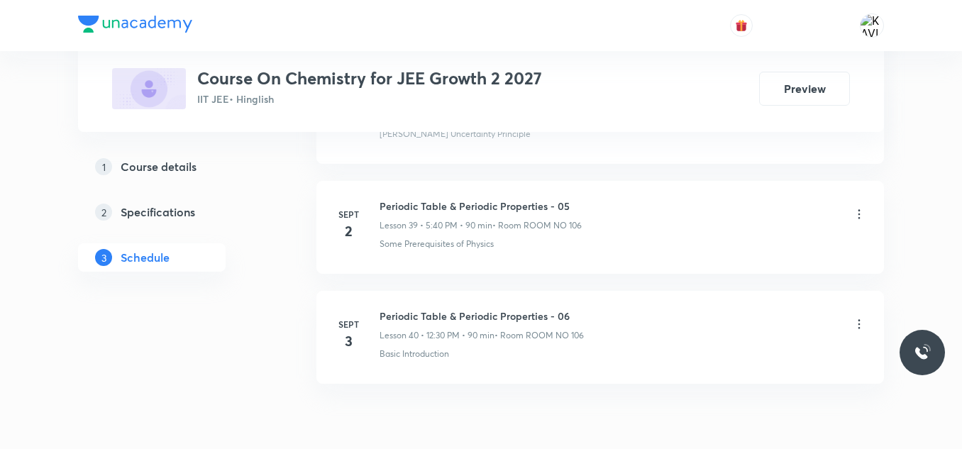
scroll to position [5087, 0]
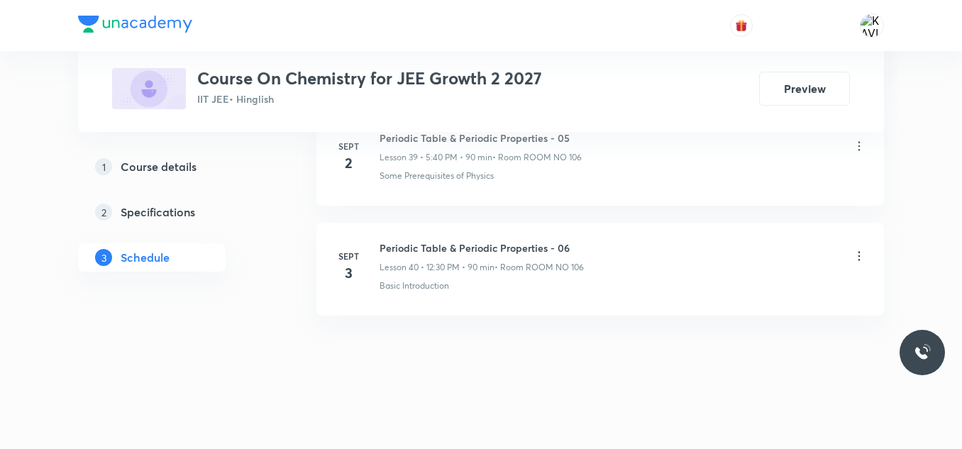
click at [402, 243] on h6 "Periodic Table & Periodic Properties - 06" at bounding box center [482, 247] width 204 height 15
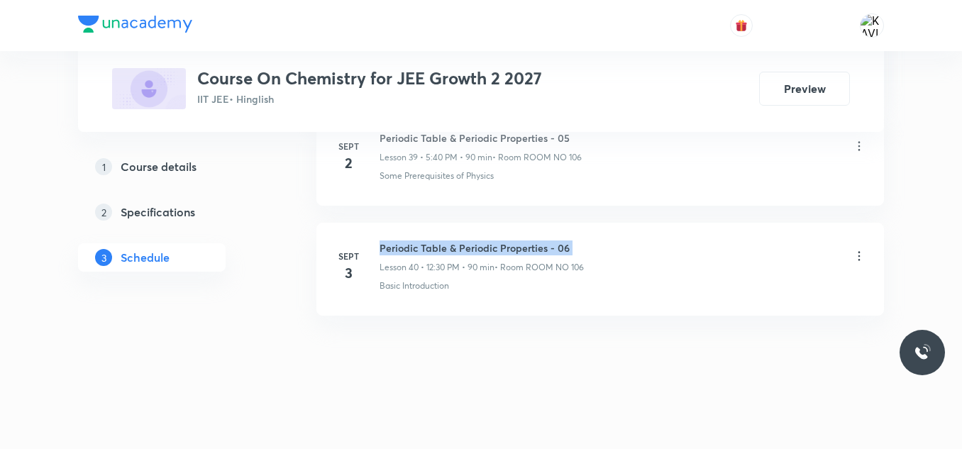
copy h6 "Periodic Table & Periodic Properties - 06"
click at [402, 243] on h6 "Periodic Table & Periodic Properties - 06" at bounding box center [482, 247] width 204 height 15
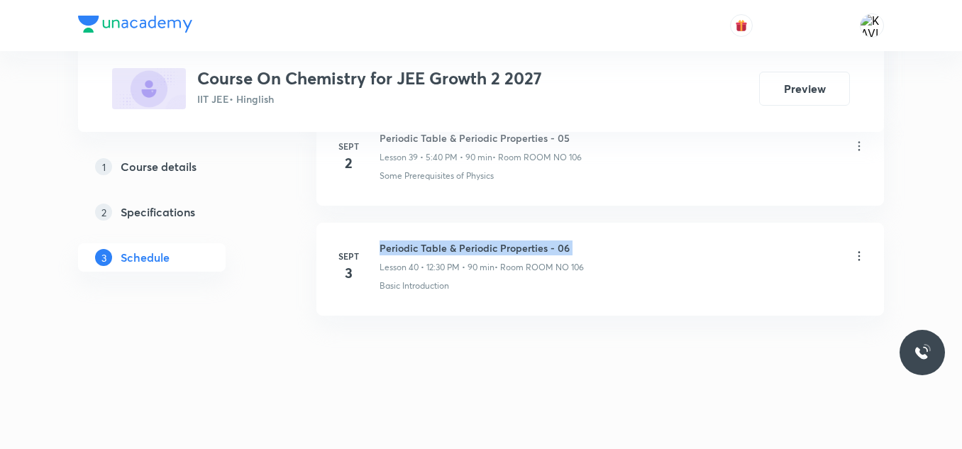
click at [402, 243] on h6 "Periodic Table & Periodic Properties - 06" at bounding box center [482, 247] width 204 height 15
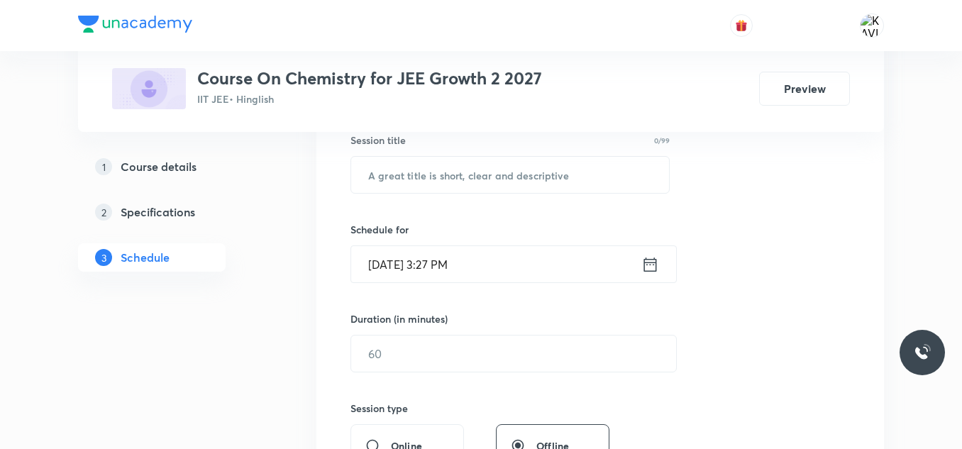
scroll to position [270, 0]
click at [384, 169] on input "text" at bounding box center [510, 174] width 318 height 36
paste input "Periodic Table & Periodic Properties - 06"
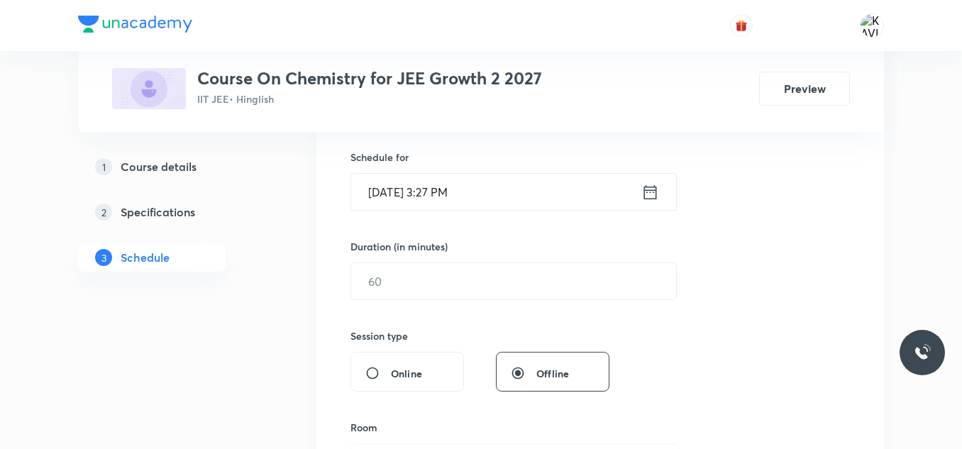
scroll to position [344, 0]
type input "Periodic Table & Periodic Properties - 07"
click at [648, 194] on icon at bounding box center [650, 190] width 18 height 20
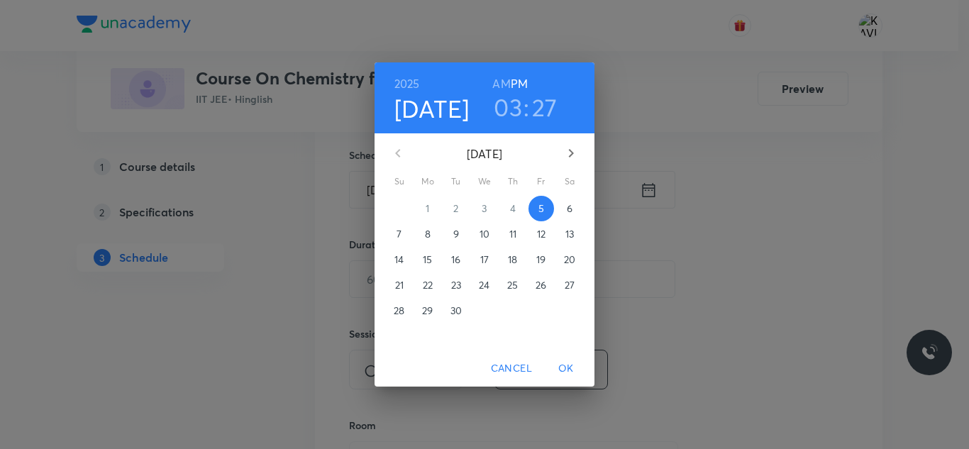
click at [511, 104] on h3 "03" at bounding box center [508, 107] width 28 height 30
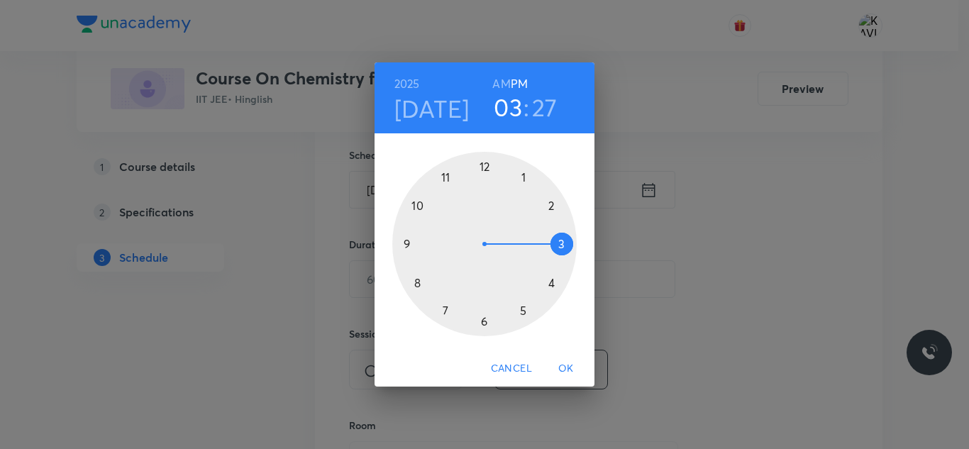
click at [551, 282] on div at bounding box center [484, 244] width 184 height 184
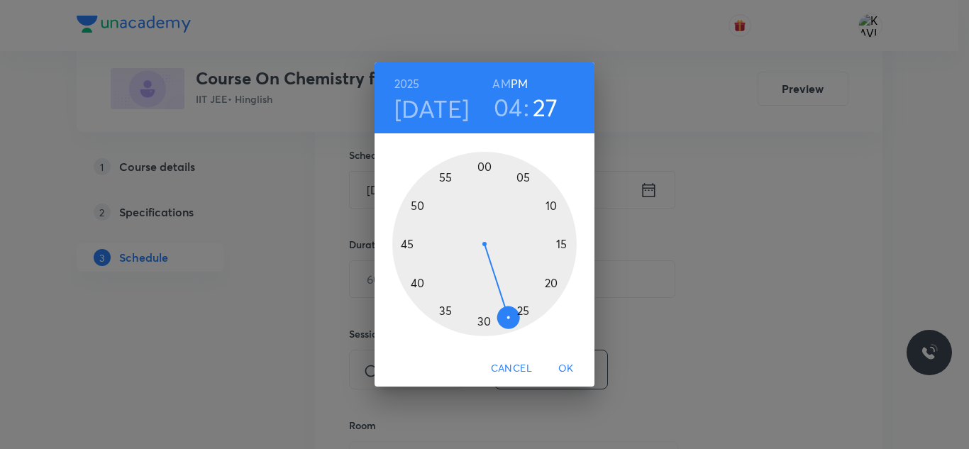
click at [514, 109] on h3 "04" at bounding box center [508, 107] width 29 height 30
click at [525, 312] on div at bounding box center [484, 244] width 184 height 184
click at [415, 283] on div at bounding box center [484, 244] width 184 height 184
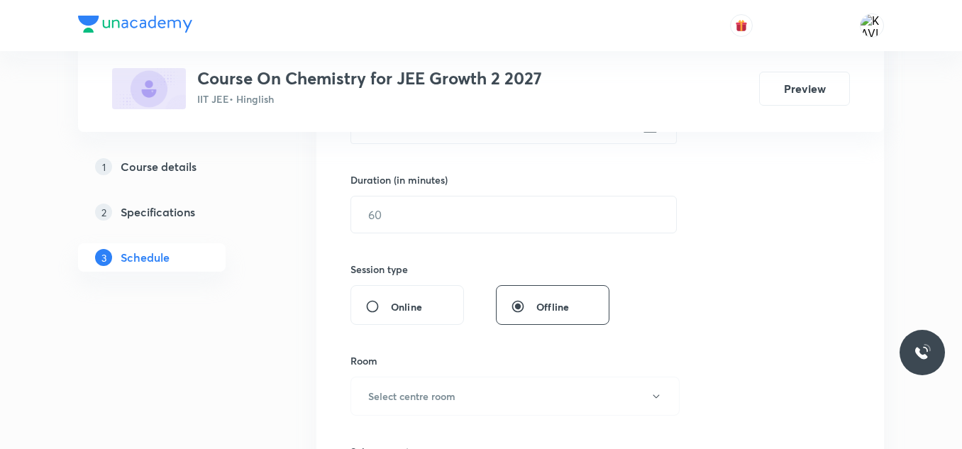
scroll to position [410, 0]
click at [423, 200] on input "text" at bounding box center [513, 213] width 325 height 36
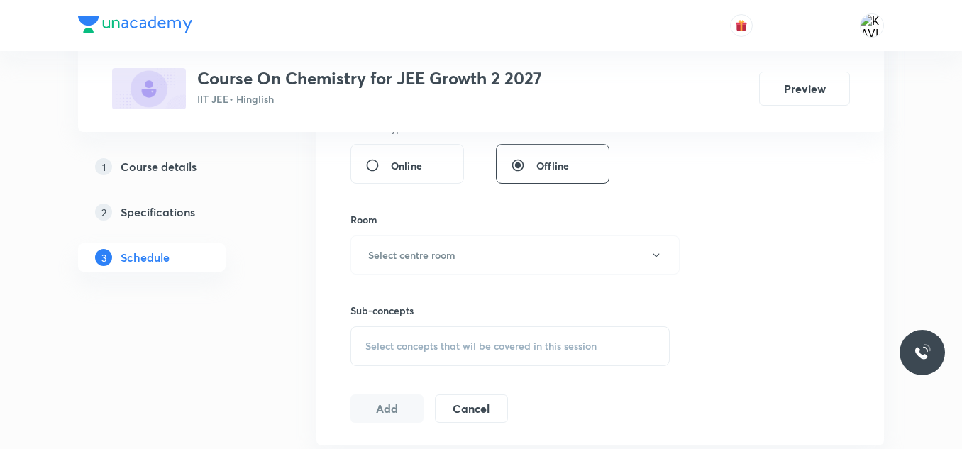
scroll to position [552, 0]
type input "90"
click at [404, 262] on button "Select centre room" at bounding box center [514, 252] width 329 height 39
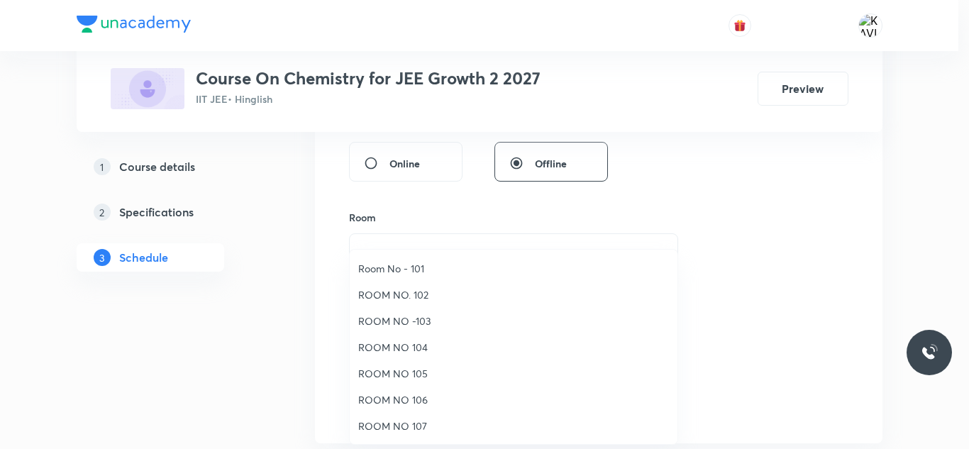
click at [399, 398] on span "ROOM NO 106" at bounding box center [513, 399] width 311 height 15
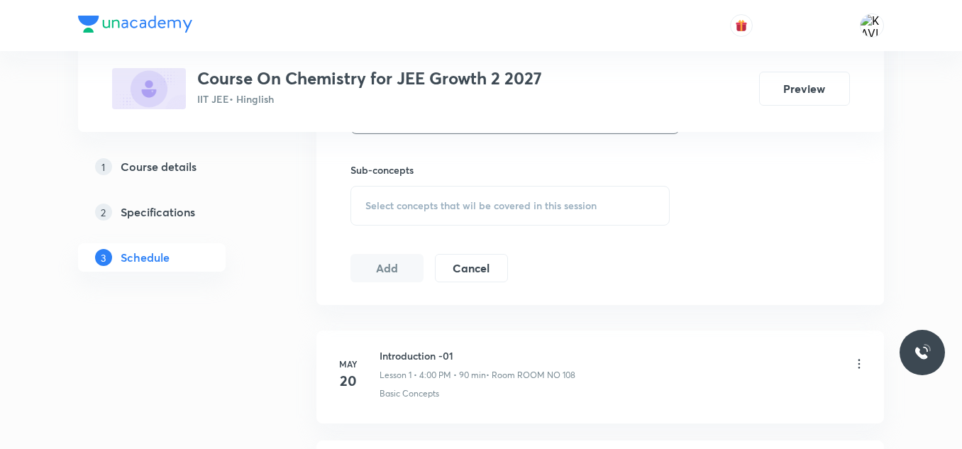
scroll to position [693, 0]
click at [392, 195] on div "Select concepts that wil be covered in this session" at bounding box center [509, 203] width 319 height 40
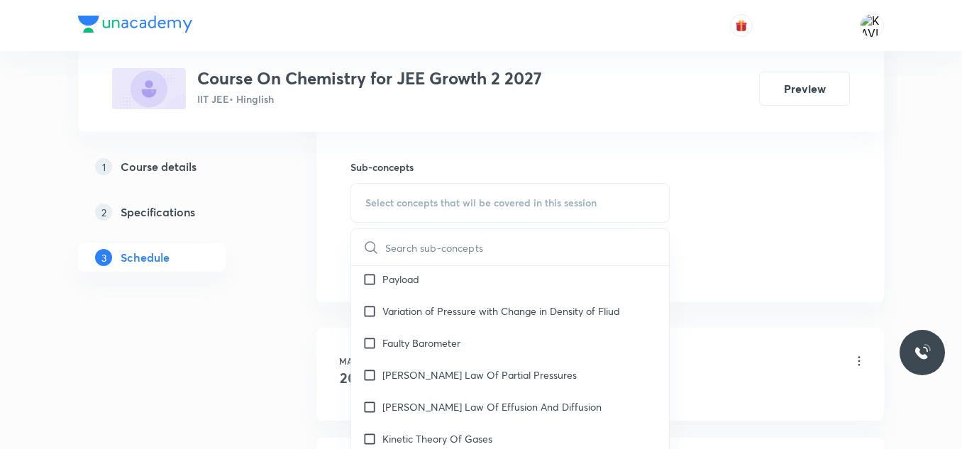
scroll to position [2120, 0]
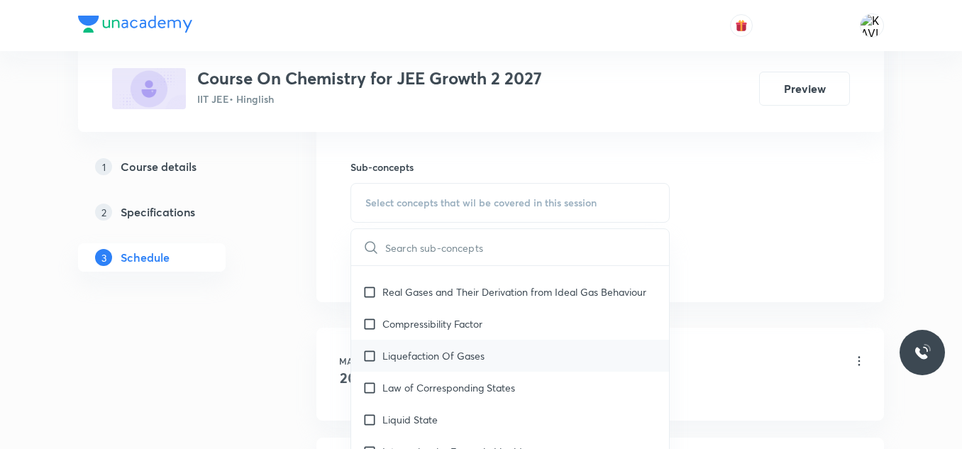
click at [464, 343] on div "Liquefaction Of Gases" at bounding box center [510, 356] width 318 height 32
checkbox input "true"
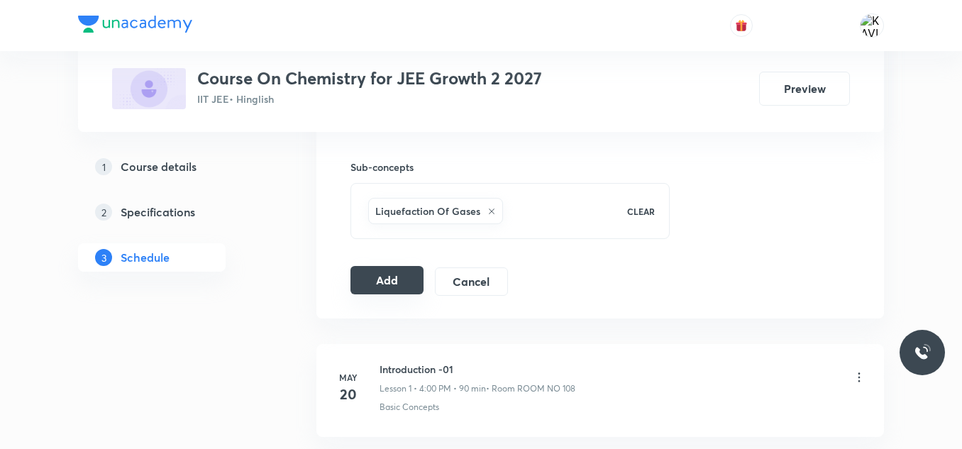
click at [388, 279] on button "Add" at bounding box center [386, 280] width 73 height 28
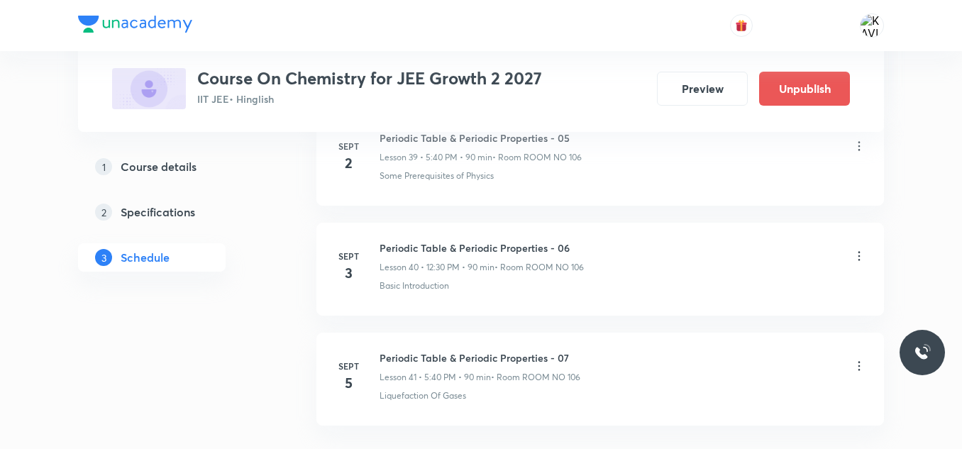
scroll to position [4545, 0]
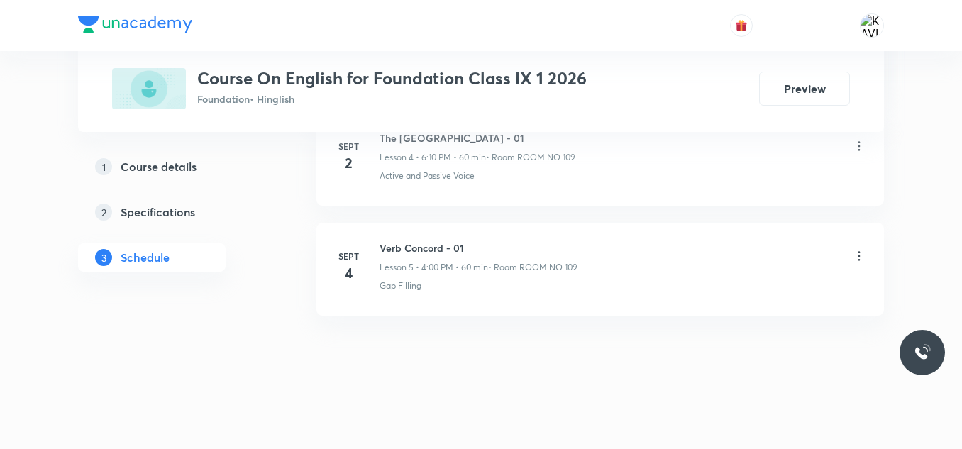
click at [404, 248] on h6 "Verb Concord - 01" at bounding box center [479, 247] width 198 height 15
copy h6 "Verb Concord - 01"
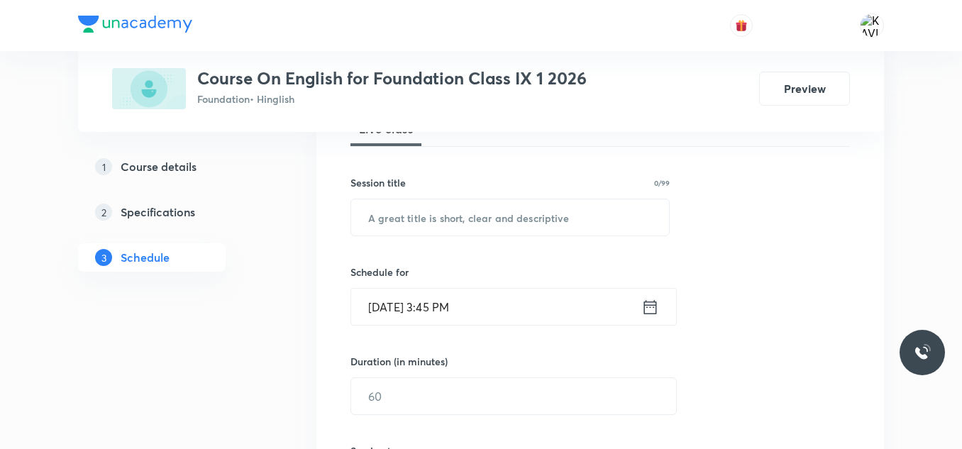
scroll to position [229, 0]
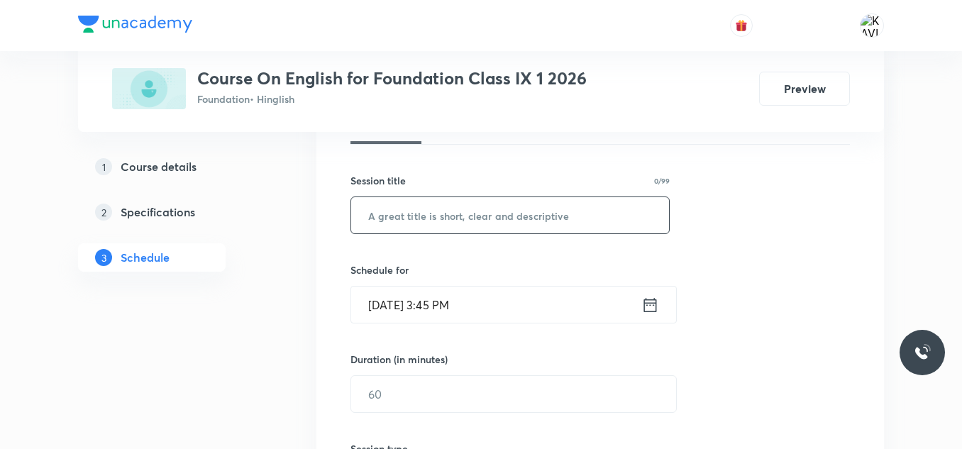
click at [422, 218] on input "text" at bounding box center [510, 215] width 318 height 36
paste input "Verb Concord - 01"
click at [412, 211] on input "Verb Concord - 01" at bounding box center [510, 215] width 318 height 36
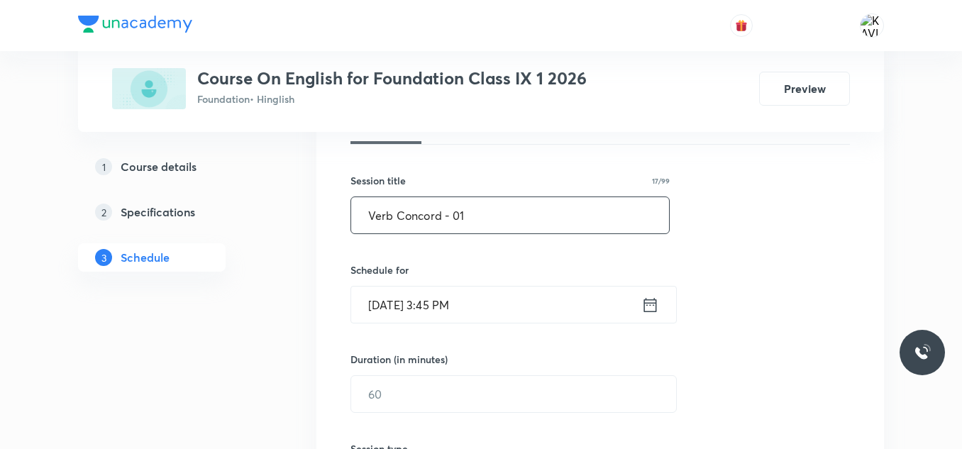
click at [412, 211] on input "Verb Concord - 01" at bounding box center [510, 215] width 318 height 36
paste input "Modals"
type input "Modals - 01"
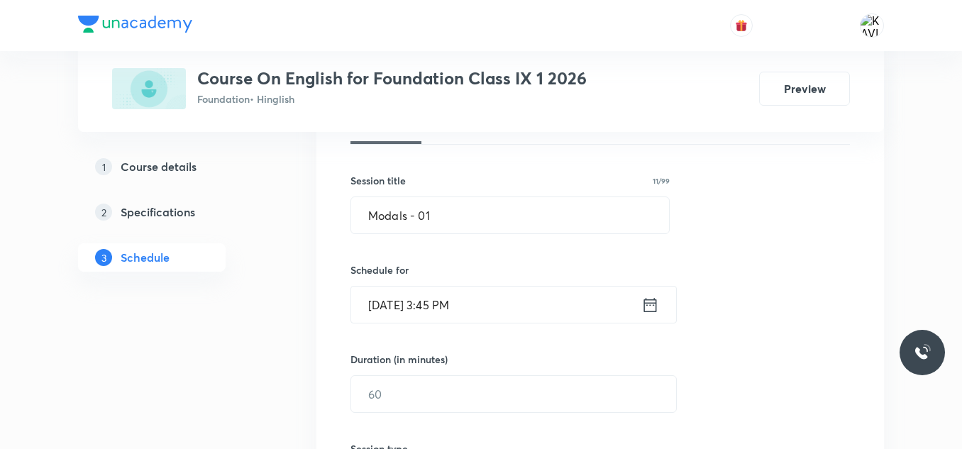
click at [646, 304] on icon at bounding box center [650, 305] width 18 height 20
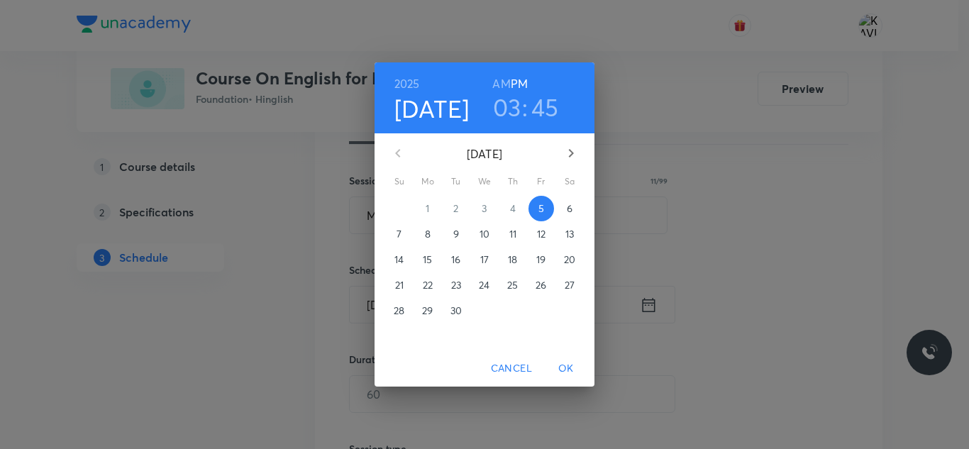
click at [502, 107] on h3 "03" at bounding box center [507, 107] width 28 height 30
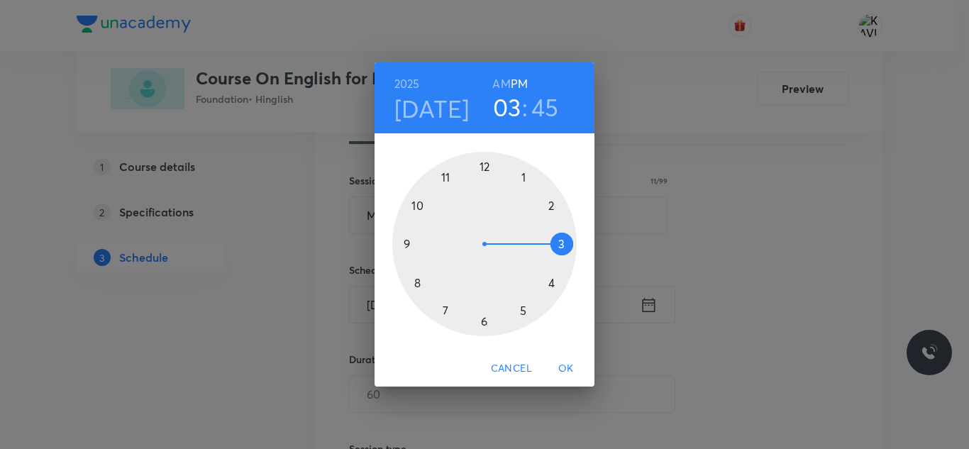
click at [549, 274] on div at bounding box center [484, 244] width 184 height 184
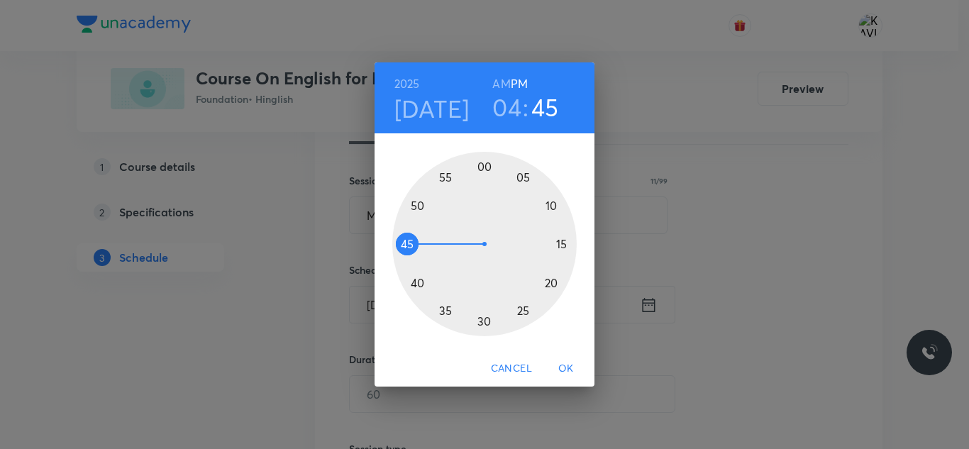
click at [485, 165] on div at bounding box center [484, 244] width 184 height 184
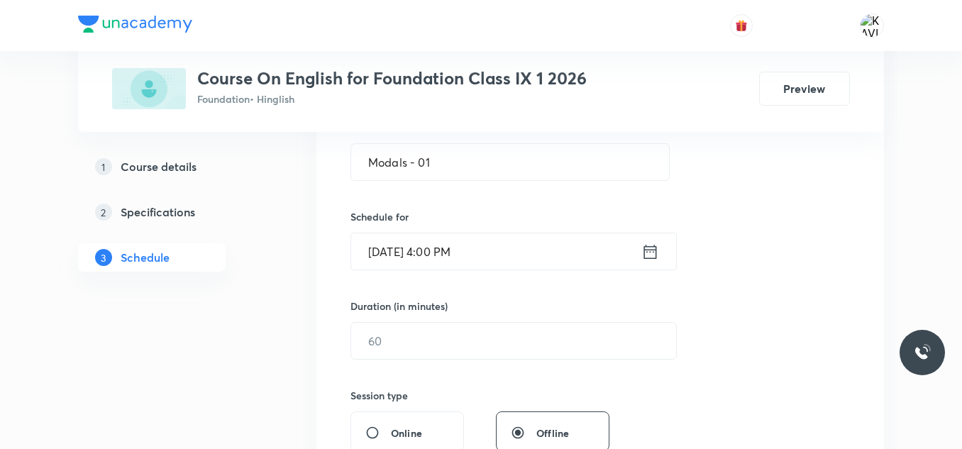
scroll to position [284, 0]
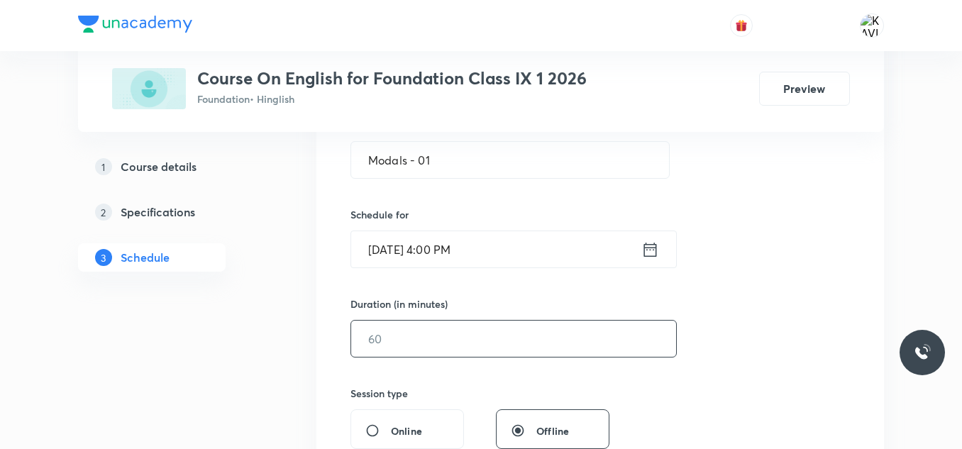
click at [411, 345] on input "text" at bounding box center [513, 339] width 325 height 36
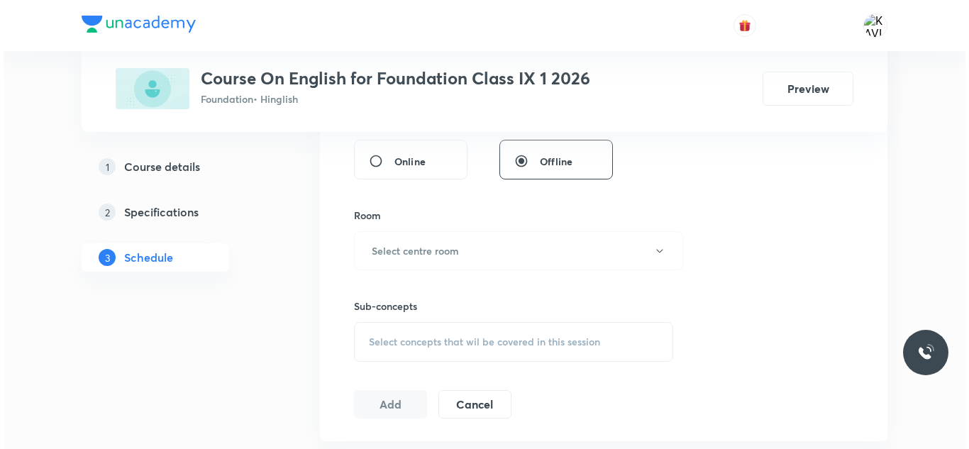
scroll to position [555, 0]
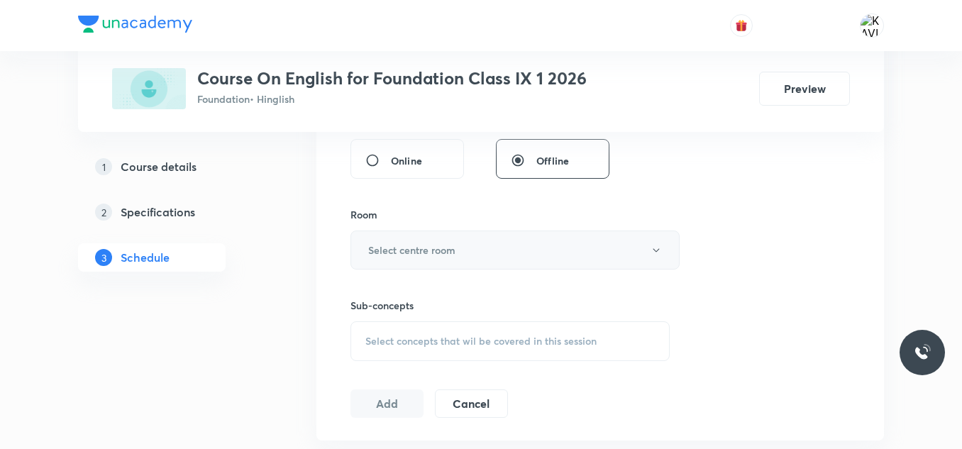
type input "60"
click at [406, 243] on h6 "Select centre room" at bounding box center [411, 250] width 87 height 15
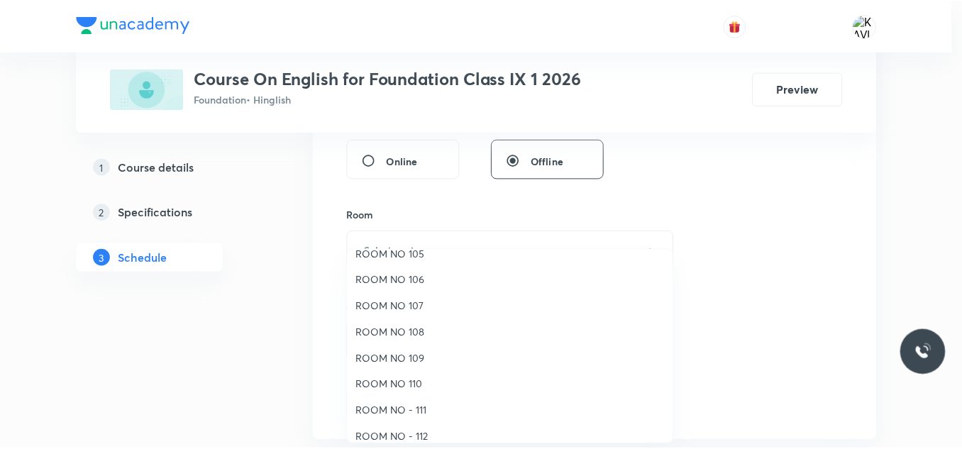
scroll to position [121, 0]
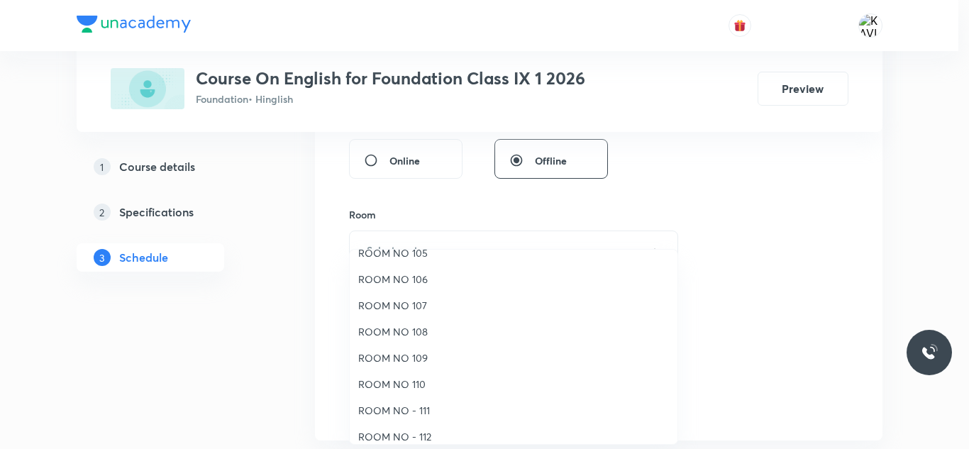
click at [399, 358] on span "ROOM NO 109" at bounding box center [513, 357] width 311 height 15
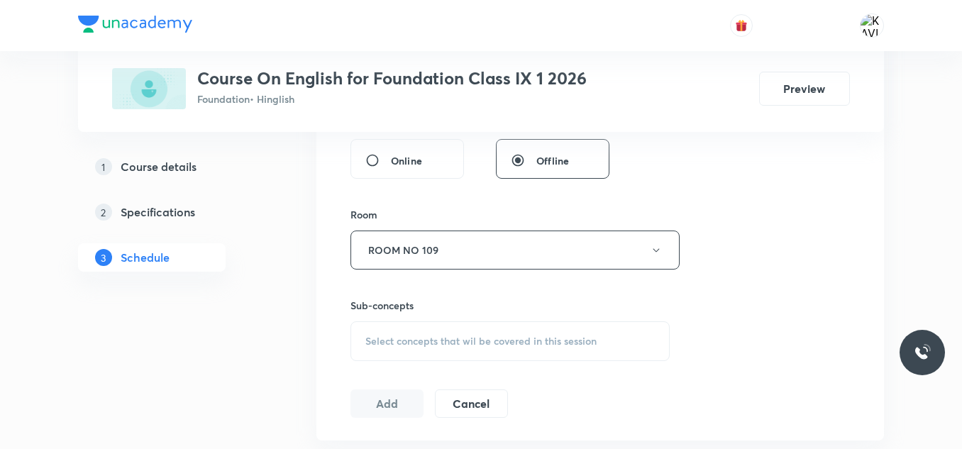
scroll to position [640, 0]
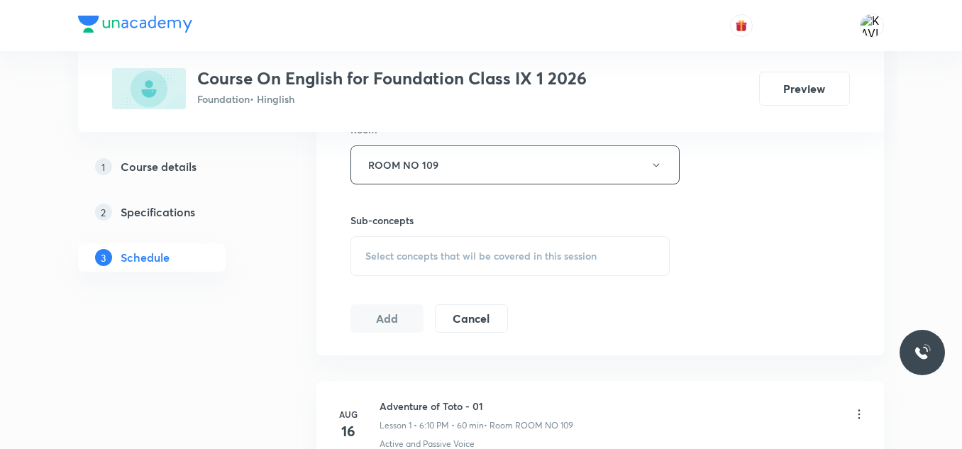
click at [401, 256] on span "Select concepts that wil be covered in this session" at bounding box center [480, 255] width 231 height 11
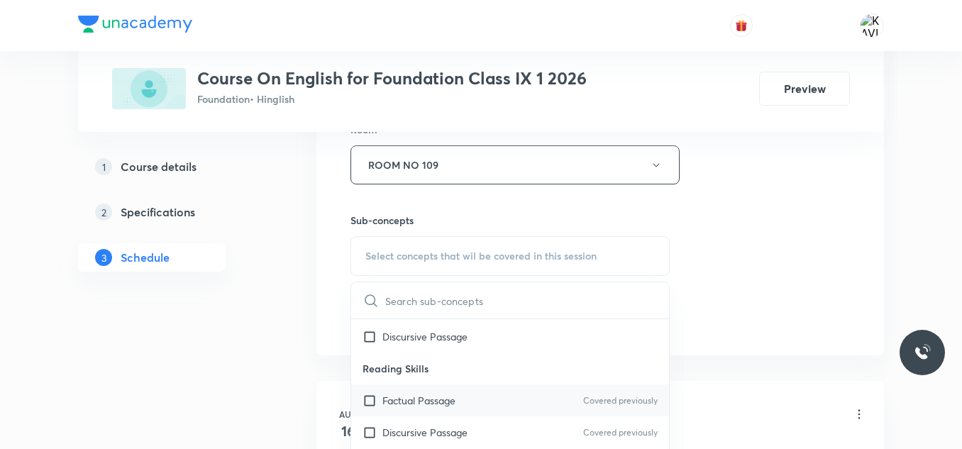
scroll to position [542, 0]
click at [438, 402] on p "Factual Passage" at bounding box center [418, 399] width 73 height 15
checkbox input "true"
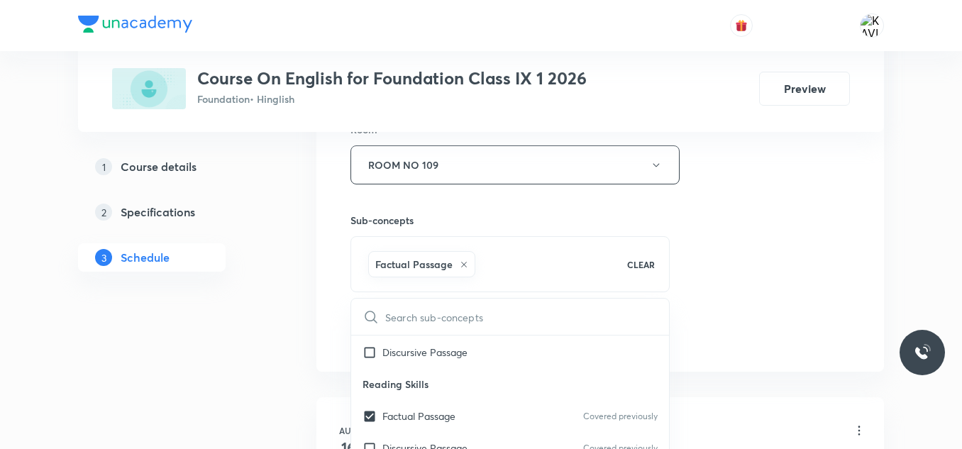
click at [793, 243] on div "Session 6 Live class Session title 11/99 Modals - 01 ​ Schedule for Sept 5, 202…" at bounding box center [599, 8] width 499 height 682
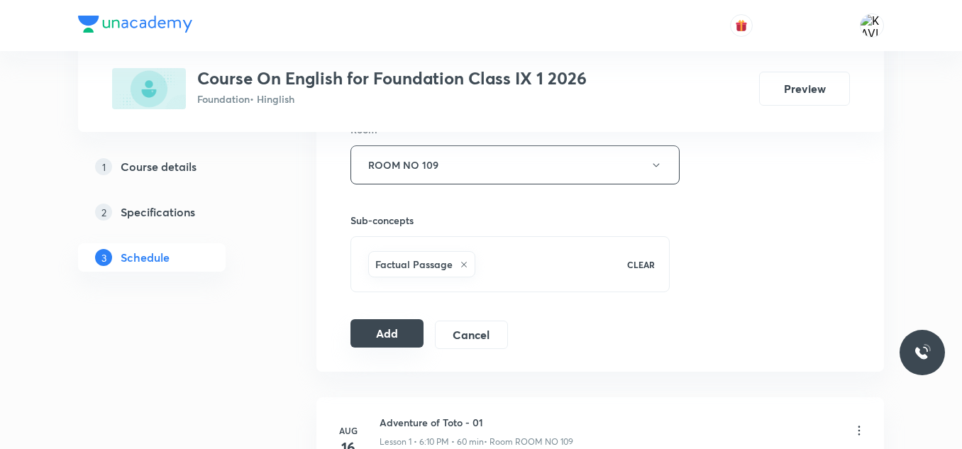
click at [385, 337] on button "Add" at bounding box center [386, 333] width 73 height 28
click at [385, 337] on button "Add" at bounding box center [386, 335] width 73 height 28
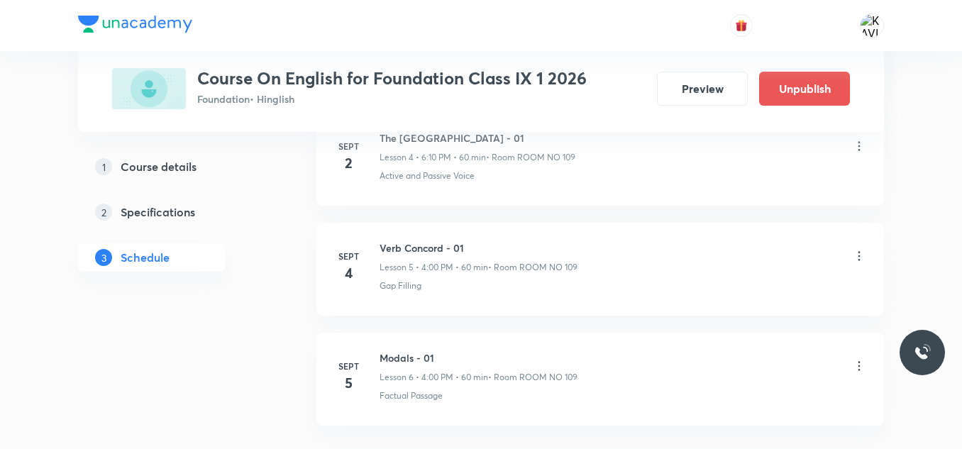
scroll to position [696, 0]
